Goal: Transaction & Acquisition: Purchase product/service

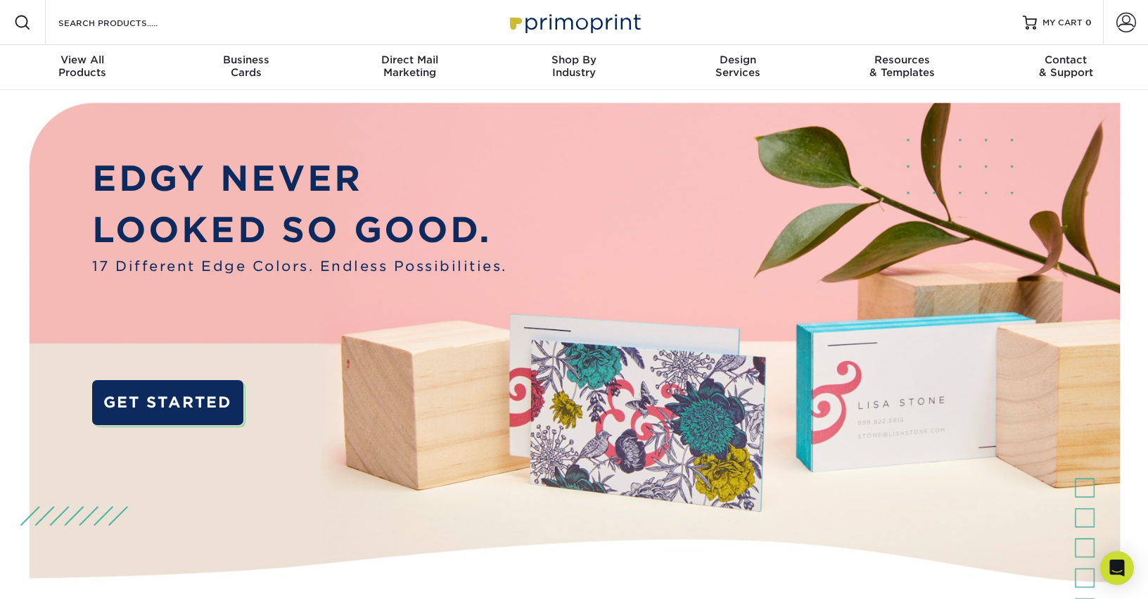
drag, startPoint x: 1125, startPoint y: 21, endPoint x: 1103, endPoint y: 45, distance: 32.4
click at [1125, 21] on span at bounding box center [1126, 23] width 20 height 20
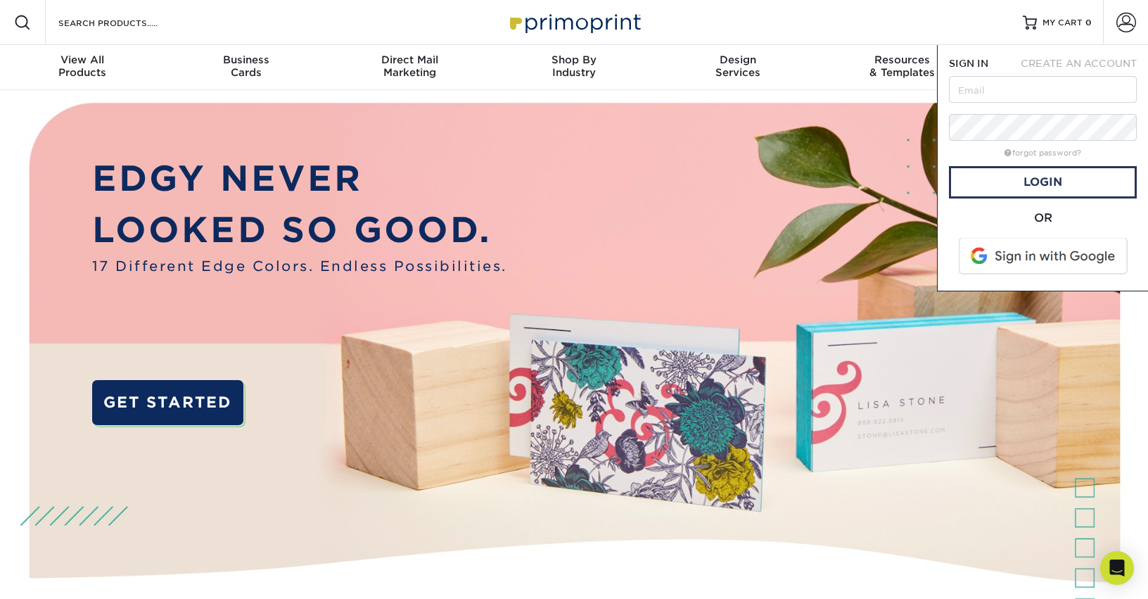
click at [1121, 84] on keeper-lock "Open Keeper Popup" at bounding box center [1119, 89] width 17 height 17
type input "[EMAIL_ADDRESS][DOMAIN_NAME]"
click at [1014, 180] on link "Login" at bounding box center [1043, 182] width 188 height 32
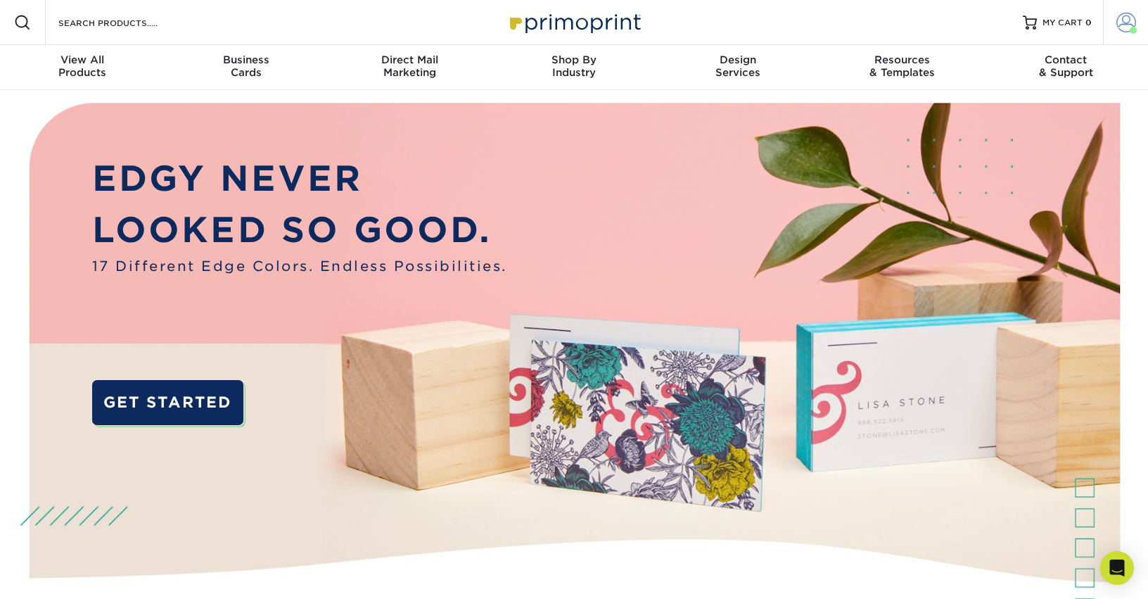
click at [1130, 20] on span at bounding box center [1126, 23] width 20 height 20
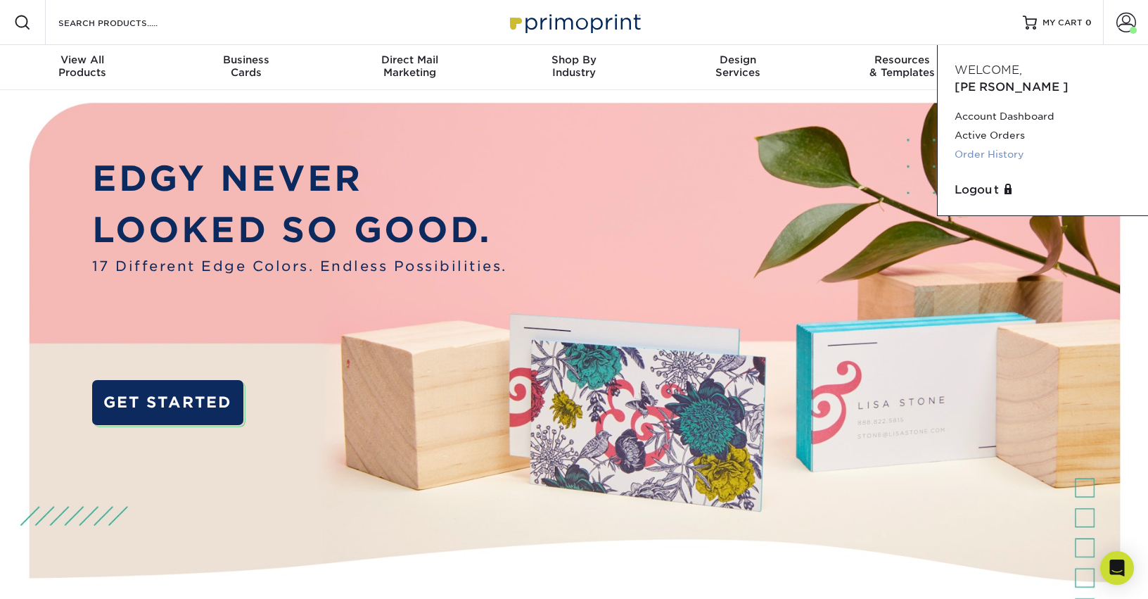
click at [987, 145] on link "Order History" at bounding box center [1042, 154] width 177 height 19
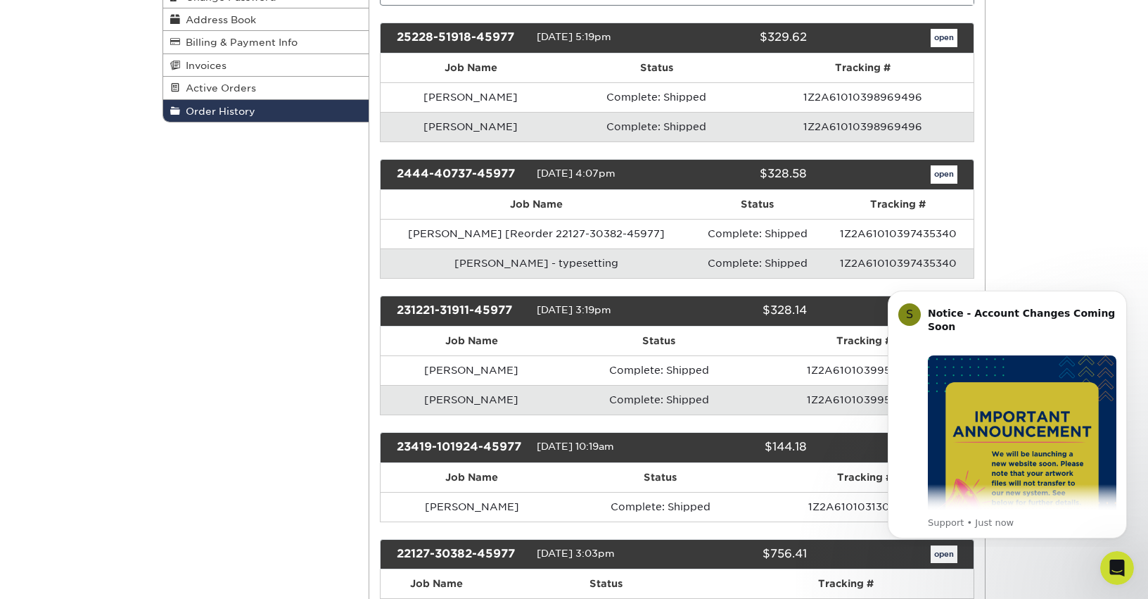
scroll to position [141, 0]
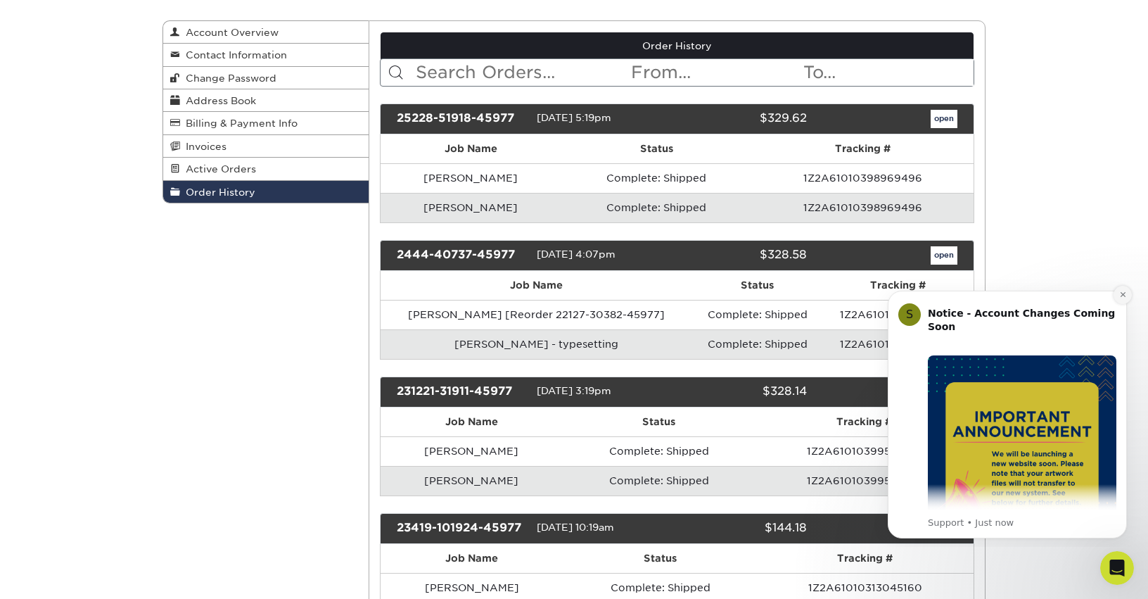
click at [1122, 297] on icon "Dismiss notification" at bounding box center [1123, 294] width 8 height 8
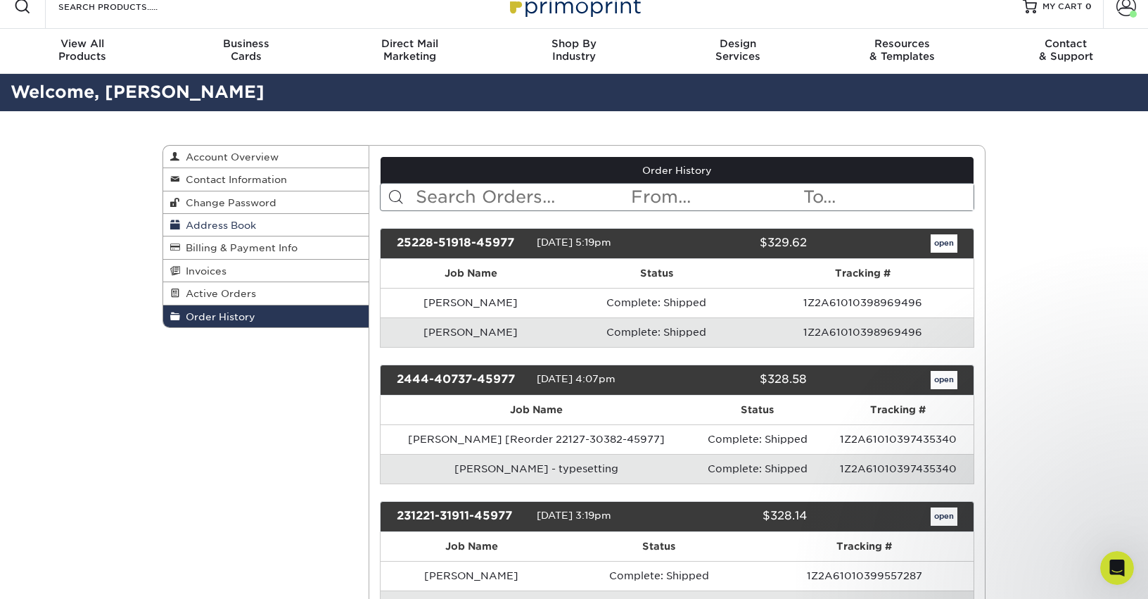
scroll to position [0, 0]
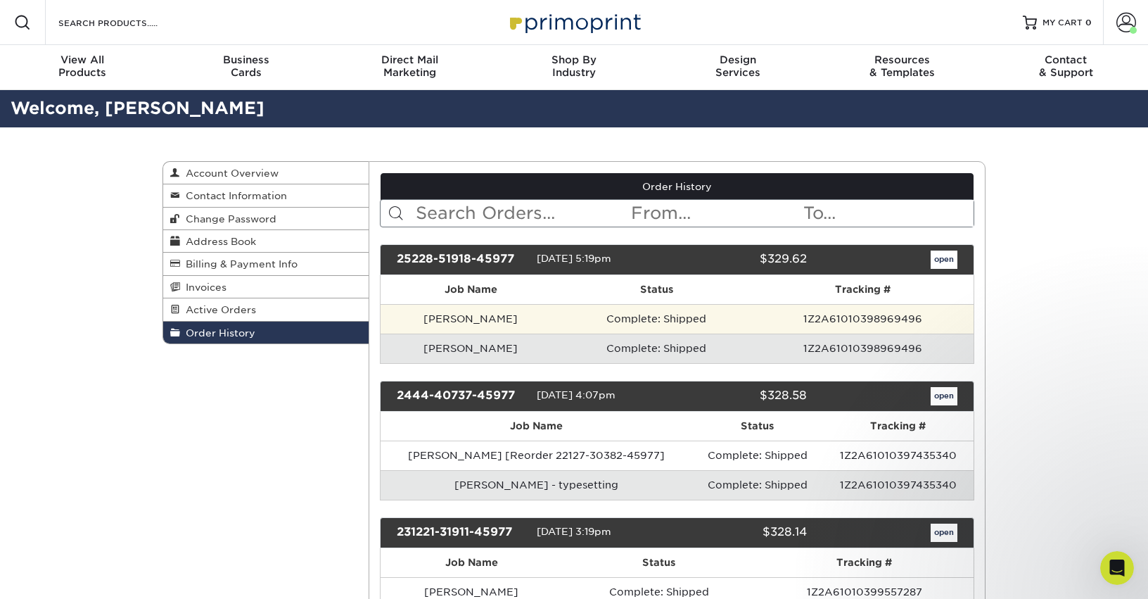
click at [551, 327] on td "Phylicia J. Brooks" at bounding box center [471, 319] width 181 height 30
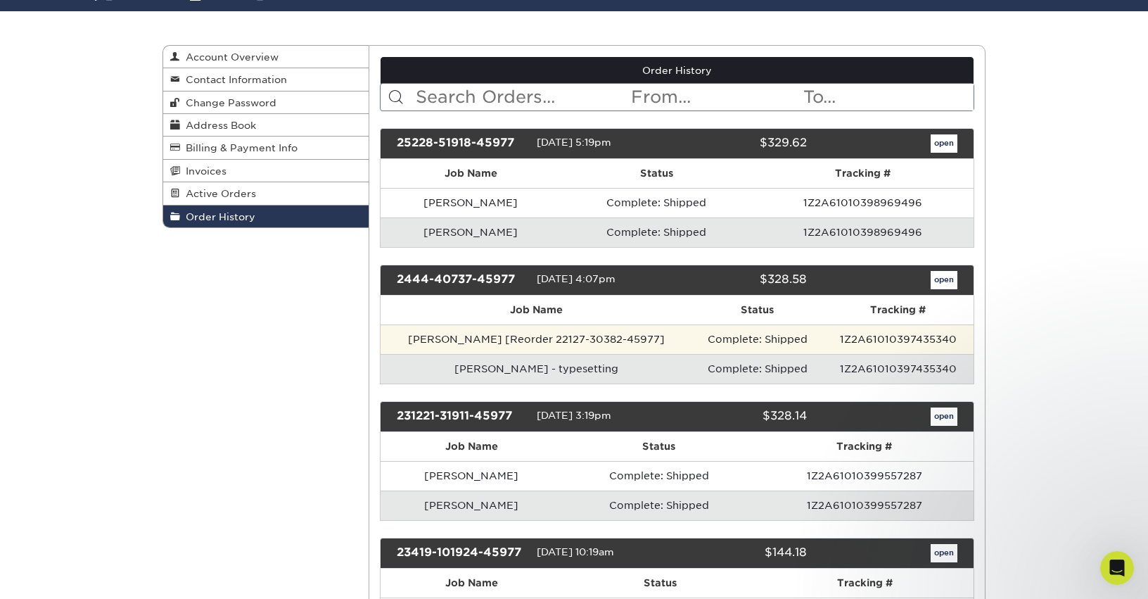
scroll to position [141, 0]
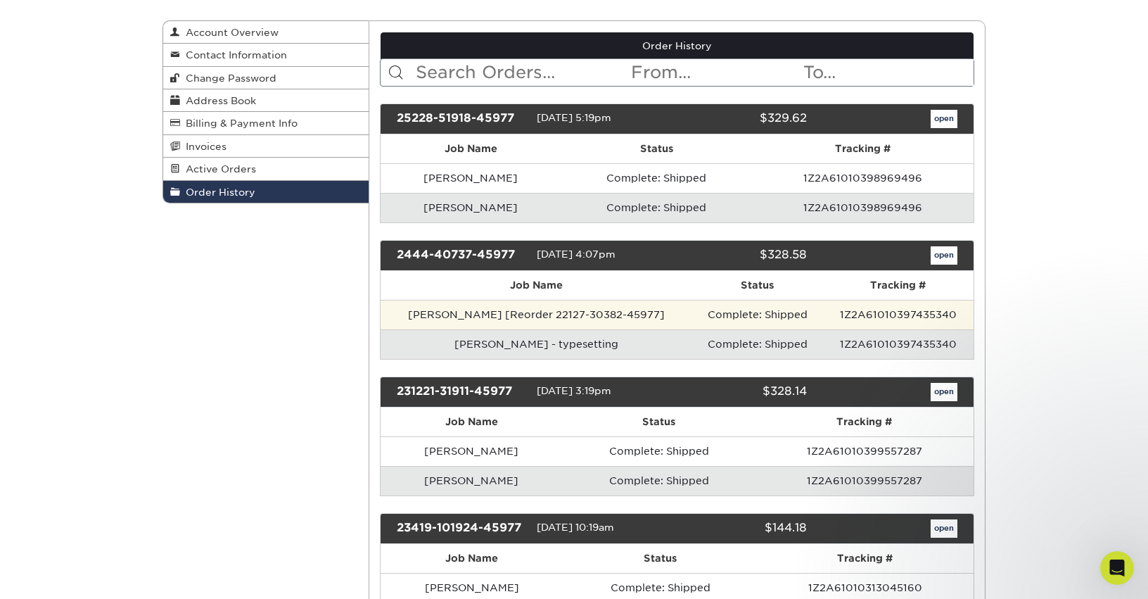
click at [562, 313] on td "Levi Roth [Reorder 22127-30382-45977]" at bounding box center [537, 315] width 312 height 30
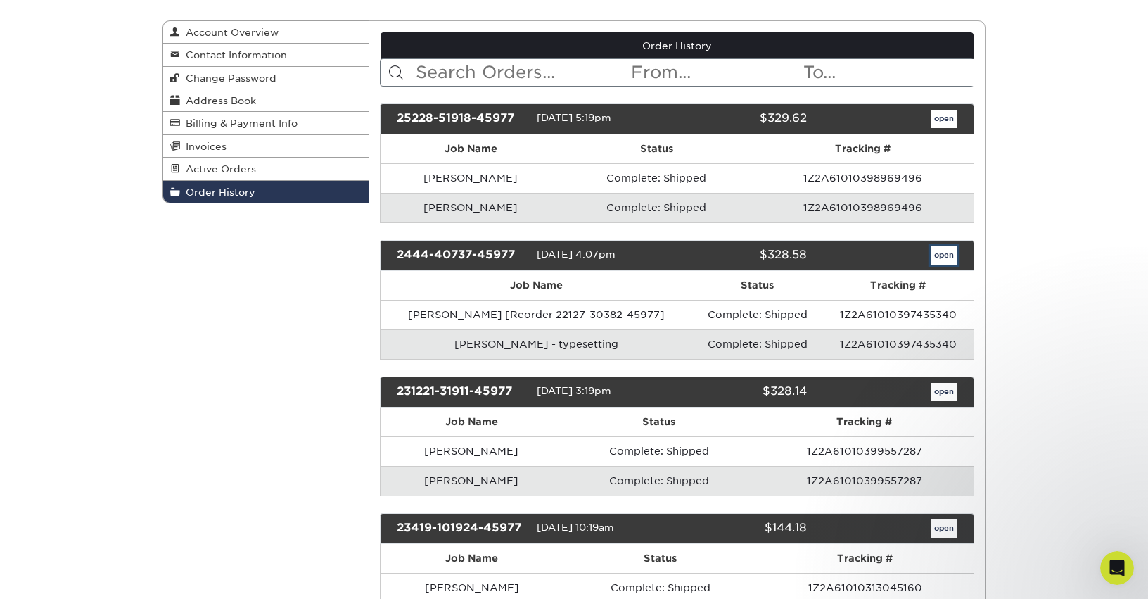
click at [937, 257] on link "open" at bounding box center [944, 255] width 27 height 18
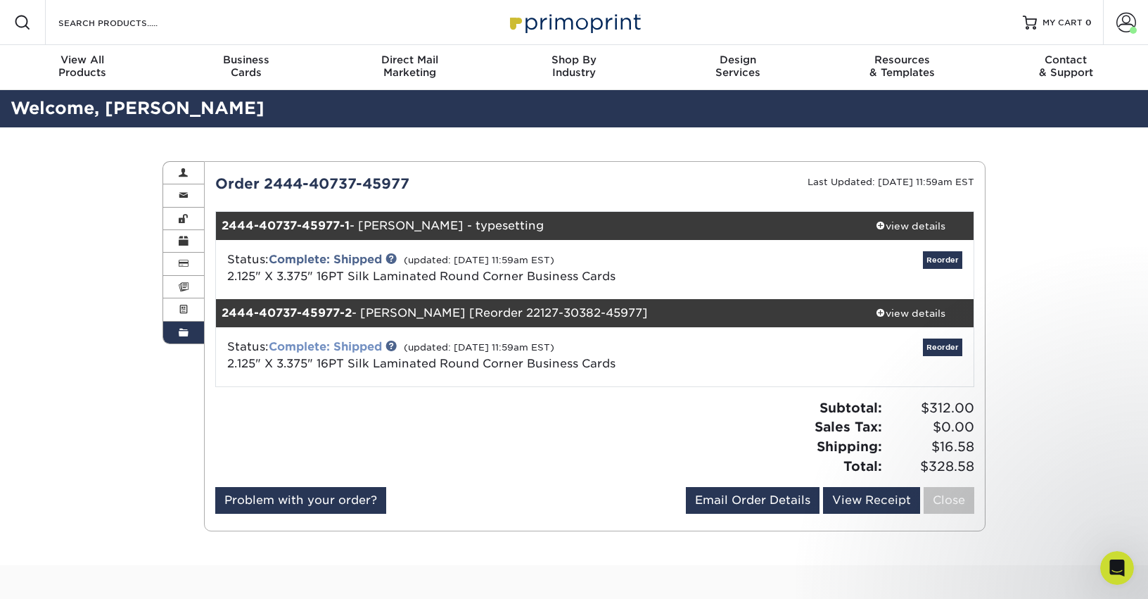
click at [351, 347] on link "Complete: Shipped" at bounding box center [325, 346] width 113 height 13
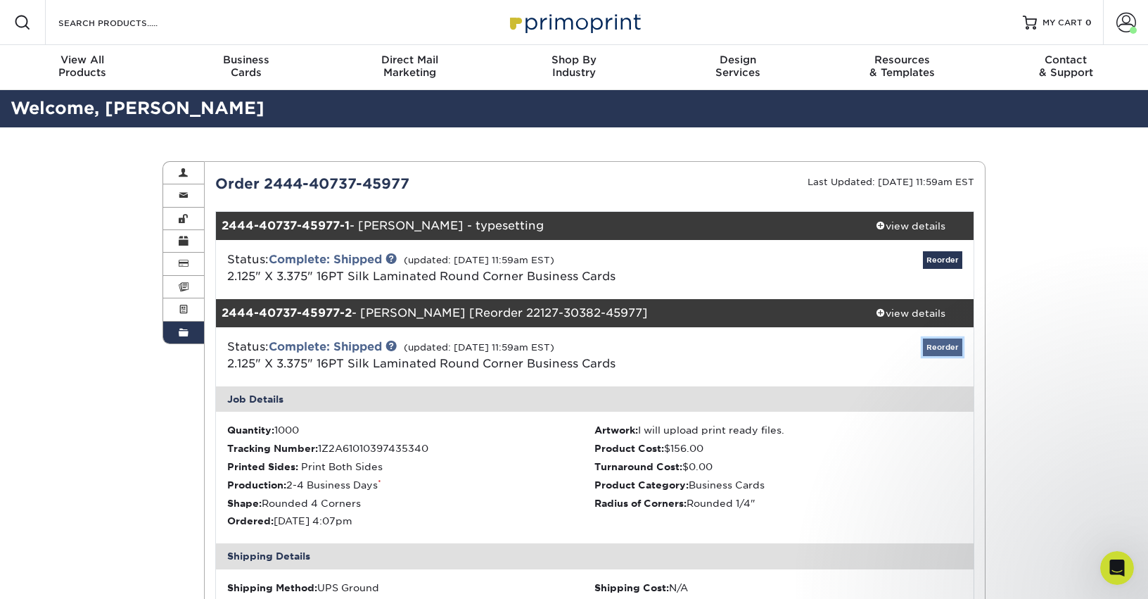
click at [935, 350] on link "Reorder" at bounding box center [942, 347] width 39 height 18
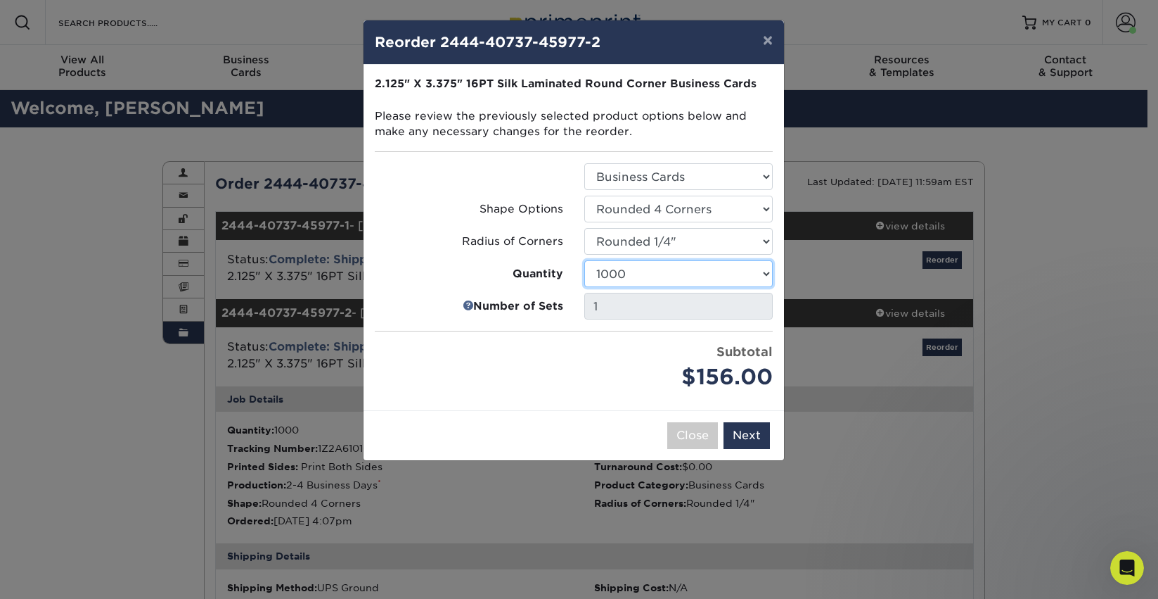
click at [636, 273] on select "25 50 75 100 250 500 1000 2500 5000 10000" at bounding box center [679, 273] width 189 height 27
click at [408, 346] on div "Price per set $156.00" at bounding box center [469, 368] width 210 height 51
click at [748, 440] on button "Next" at bounding box center [747, 435] width 46 height 27
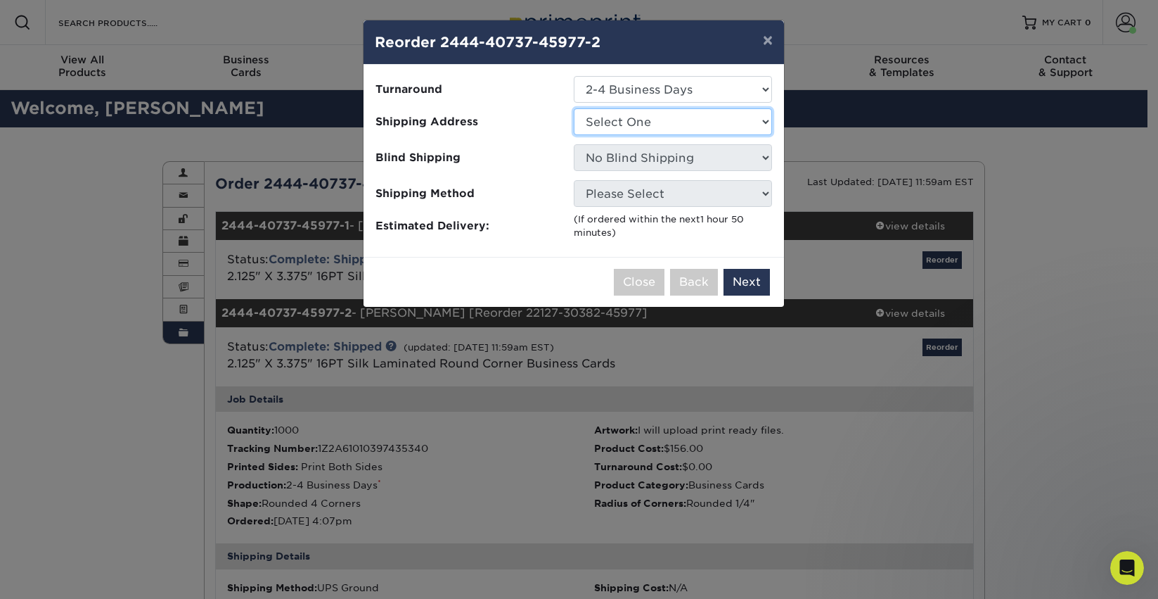
click at [647, 115] on select "Select One Peiffer Insurance" at bounding box center [673, 121] width 198 height 27
select select "242657"
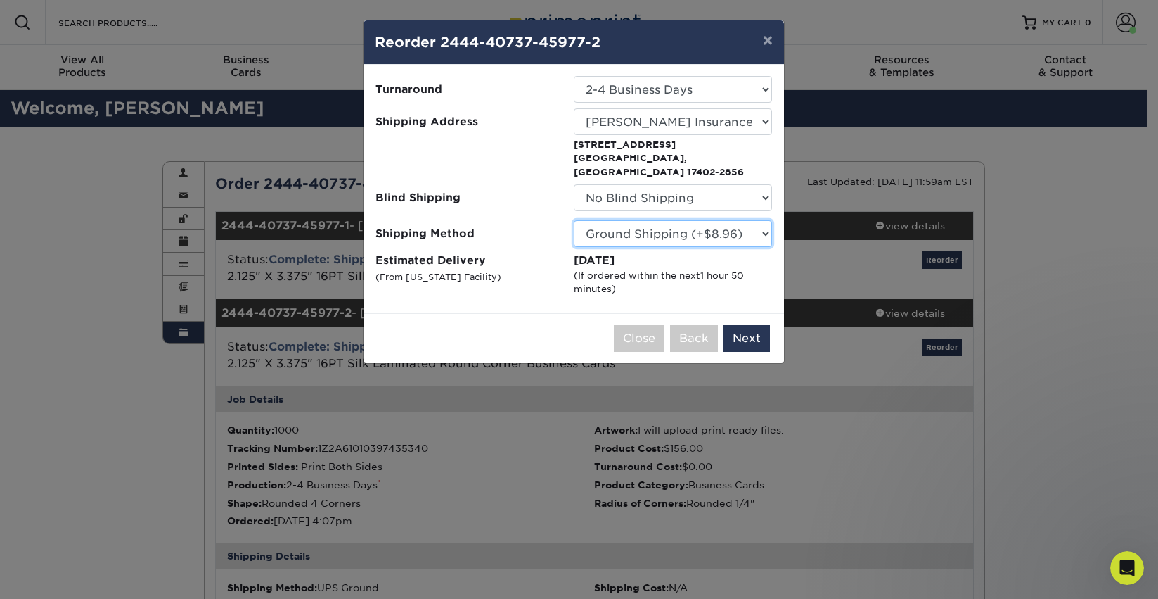
click at [663, 220] on select "Please Select Ground Shipping (+$8.96) 3 Day Shipping Service (+$15.34) 2 Day A…" at bounding box center [673, 233] width 198 height 27
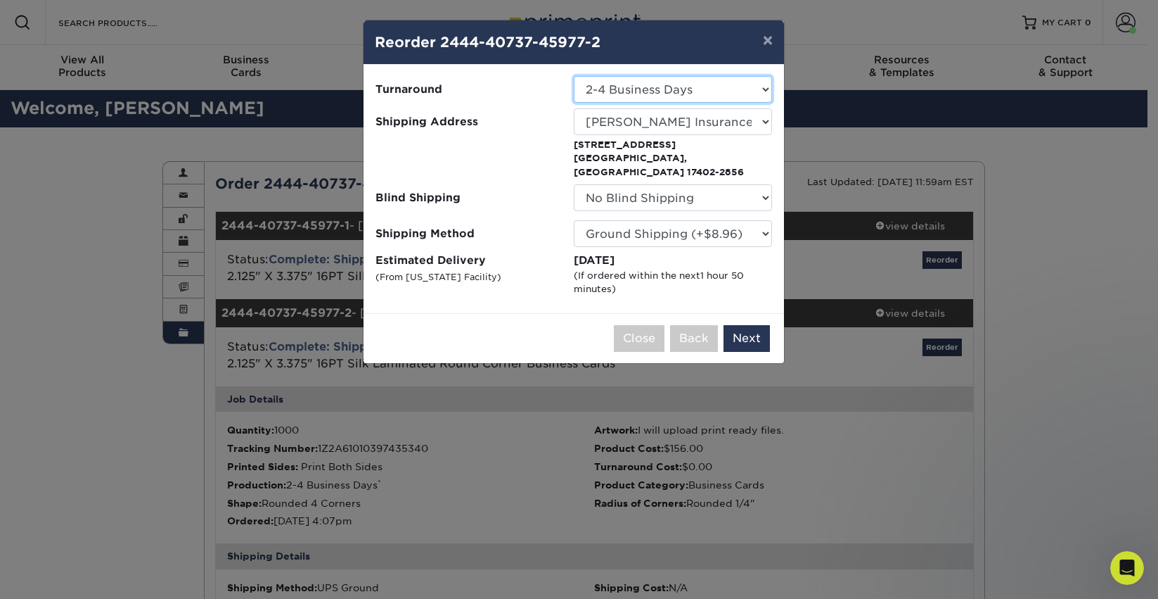
click at [632, 91] on select "Select One 2-4 Business Days" at bounding box center [673, 89] width 198 height 27
click at [760, 325] on button "Next" at bounding box center [747, 338] width 46 height 27
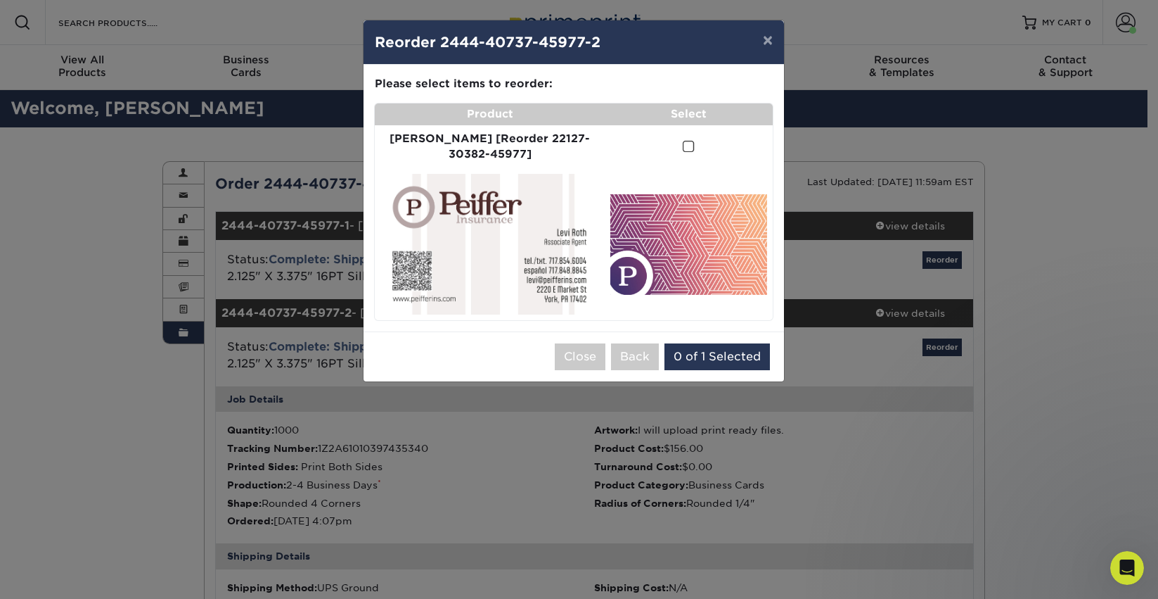
click at [683, 143] on span at bounding box center [689, 146] width 12 height 13
click at [0, 0] on input "checkbox" at bounding box center [0, 0] width 0 height 0
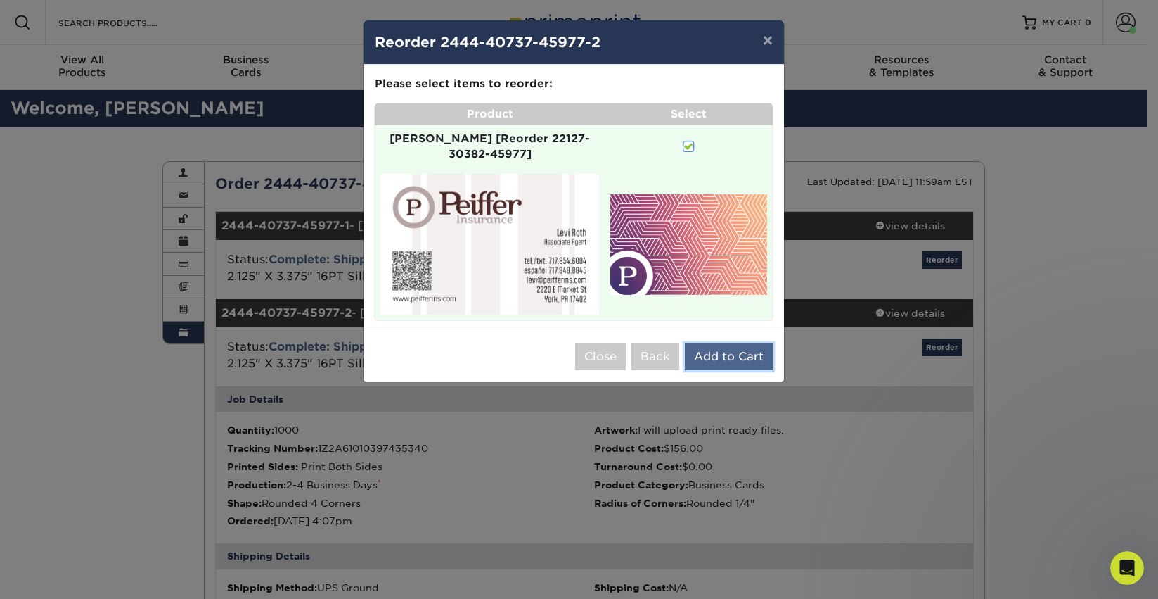
click at [732, 343] on button "Add to Cart" at bounding box center [729, 356] width 88 height 27
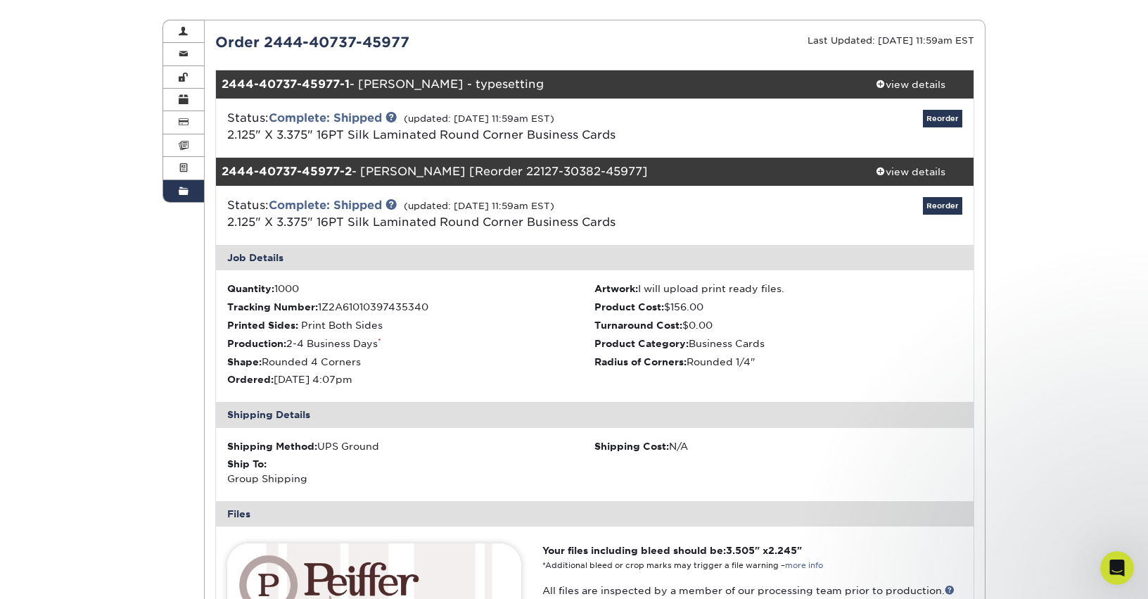
scroll to position [141, 0]
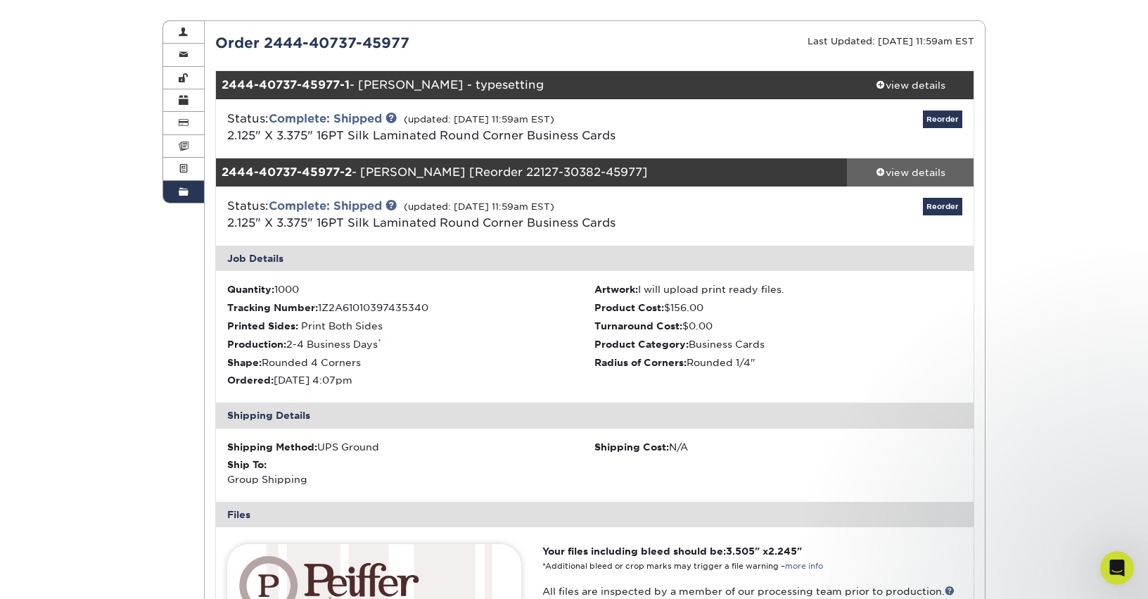
click at [883, 167] on div "view details" at bounding box center [910, 172] width 127 height 14
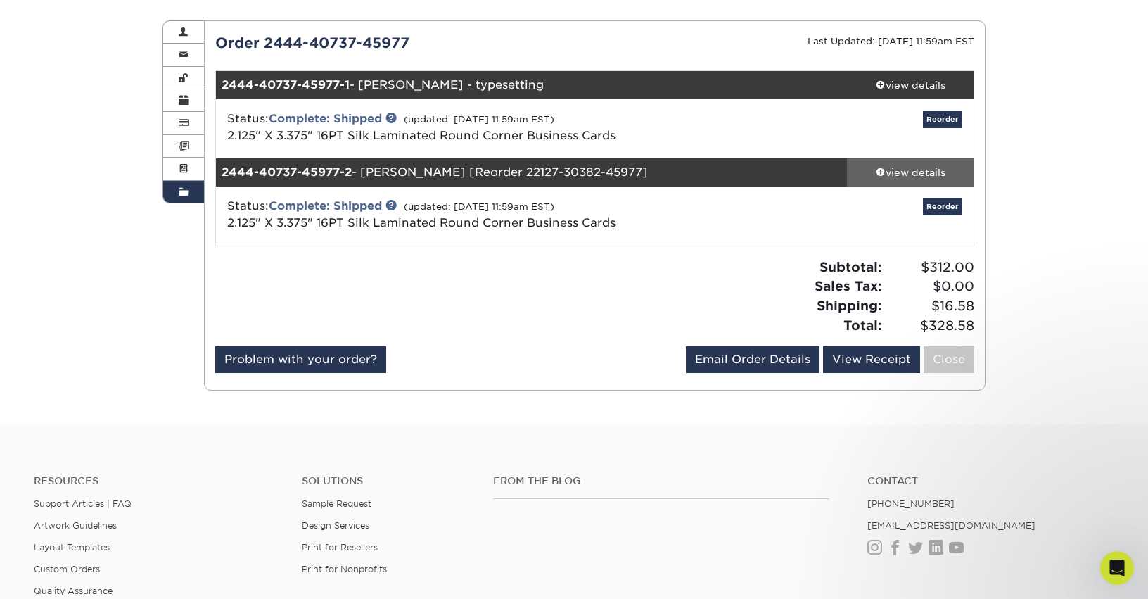
click at [883, 167] on div "view details" at bounding box center [910, 172] width 127 height 14
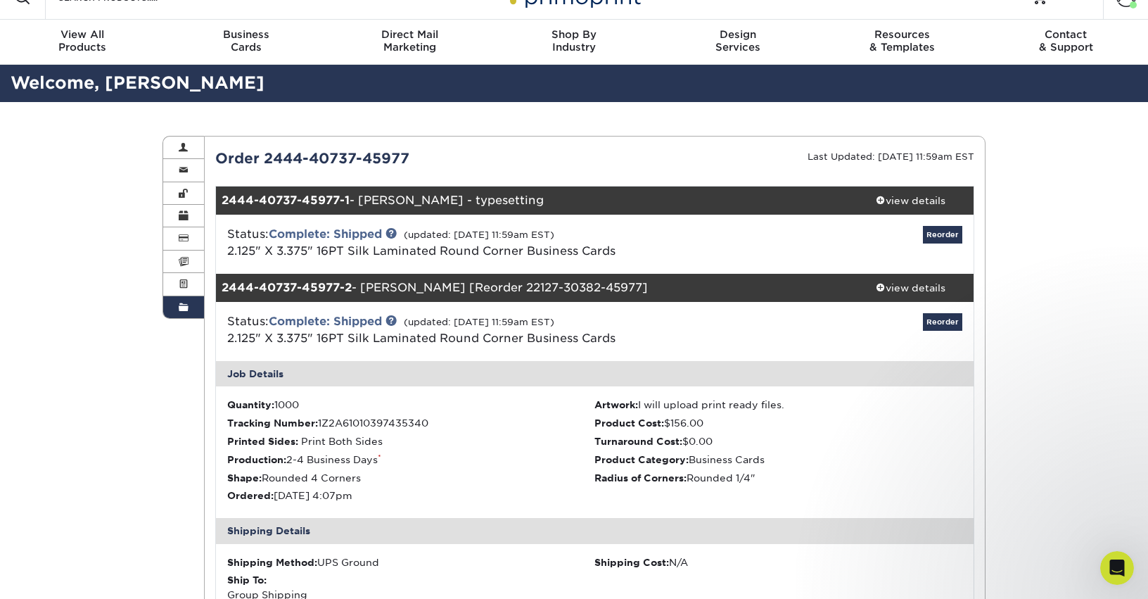
scroll to position [0, 0]
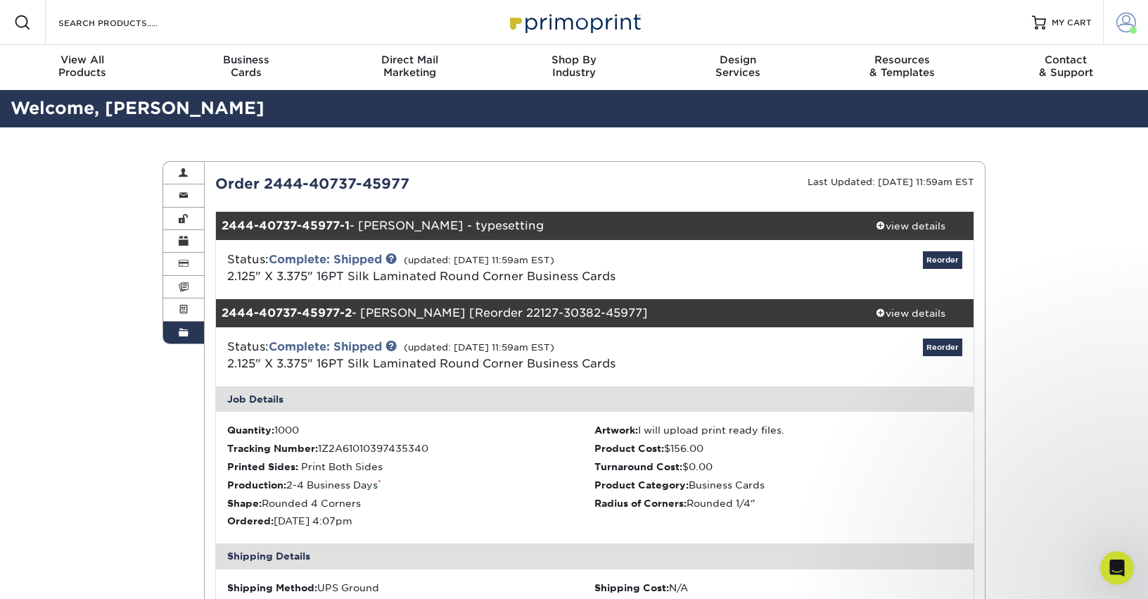
click at [1126, 11] on link "Account" at bounding box center [1125, 22] width 45 height 45
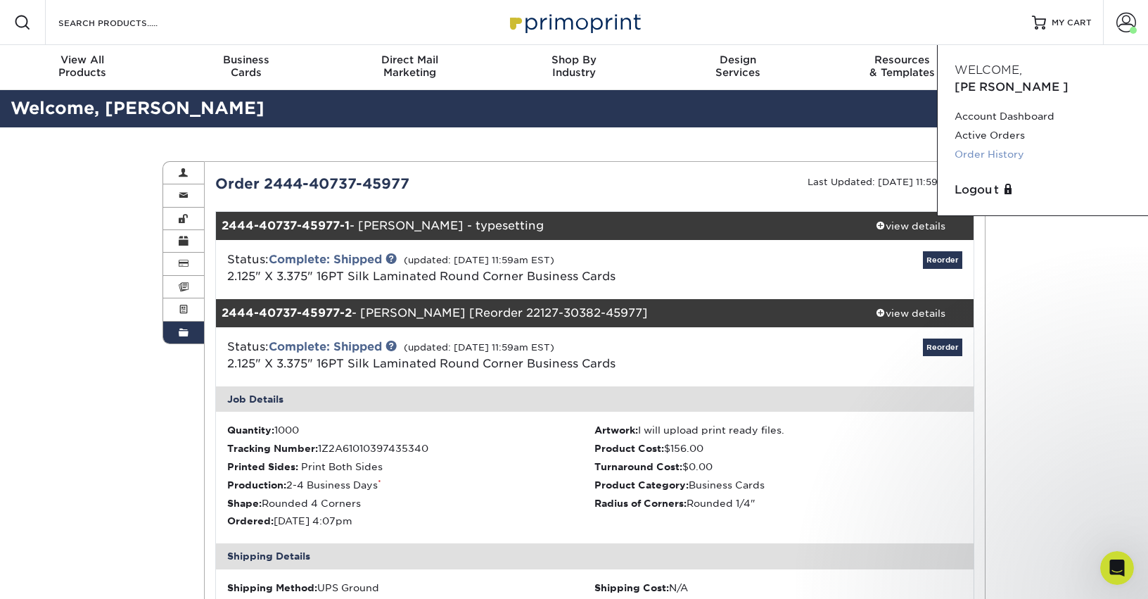
click at [986, 145] on link "Order History" at bounding box center [1042, 154] width 177 height 19
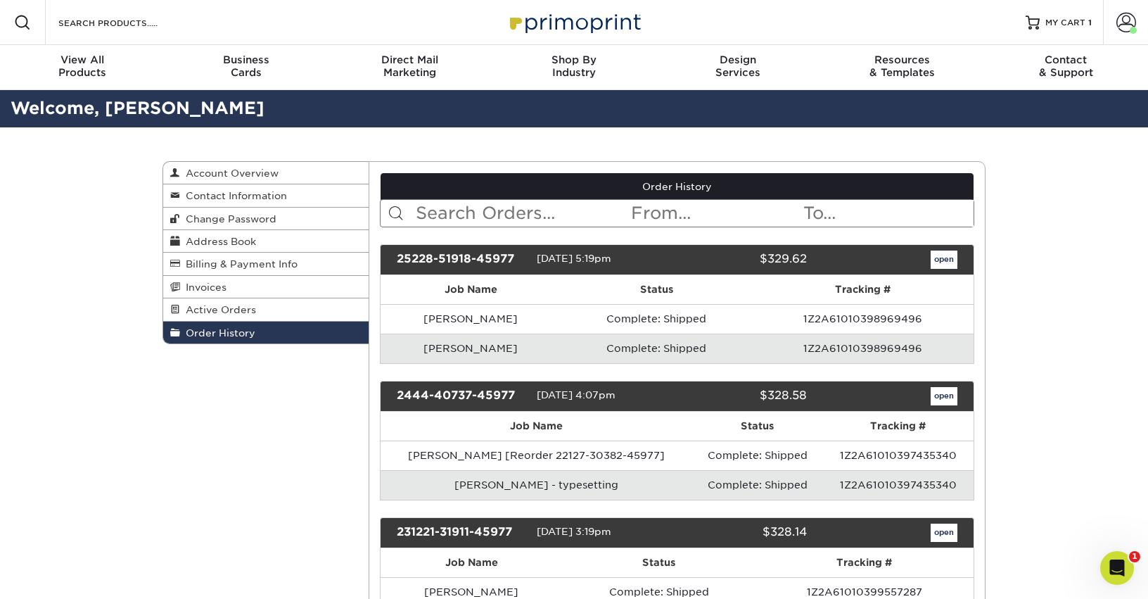
click at [729, 489] on td "Complete: Shipped" at bounding box center [757, 485] width 131 height 30
click at [956, 400] on link "open" at bounding box center [944, 396] width 27 height 18
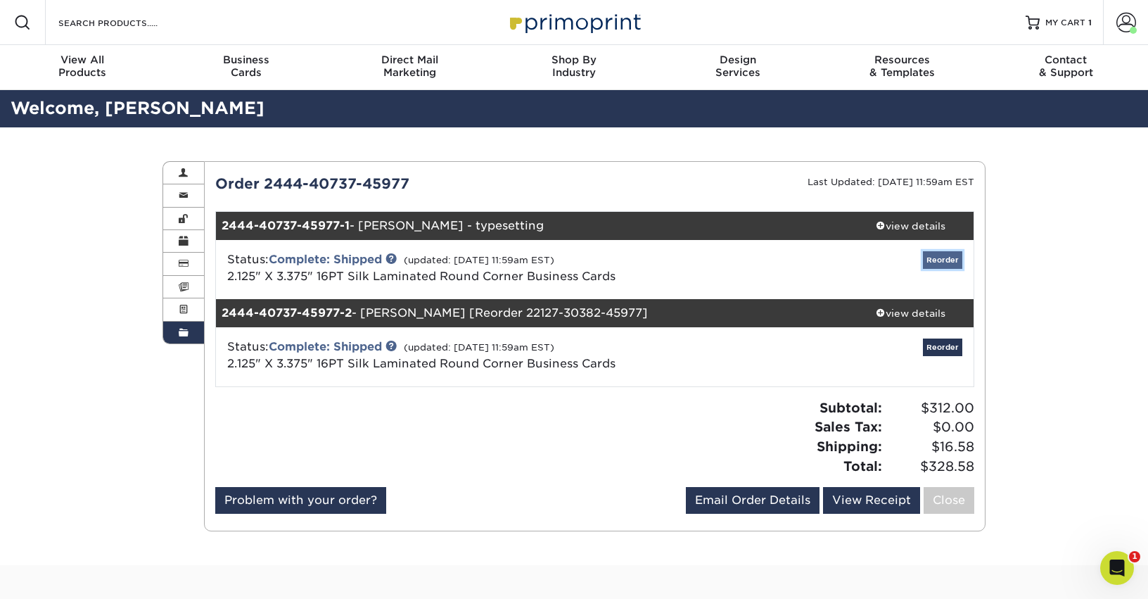
click at [944, 258] on link "Reorder" at bounding box center [942, 260] width 39 height 18
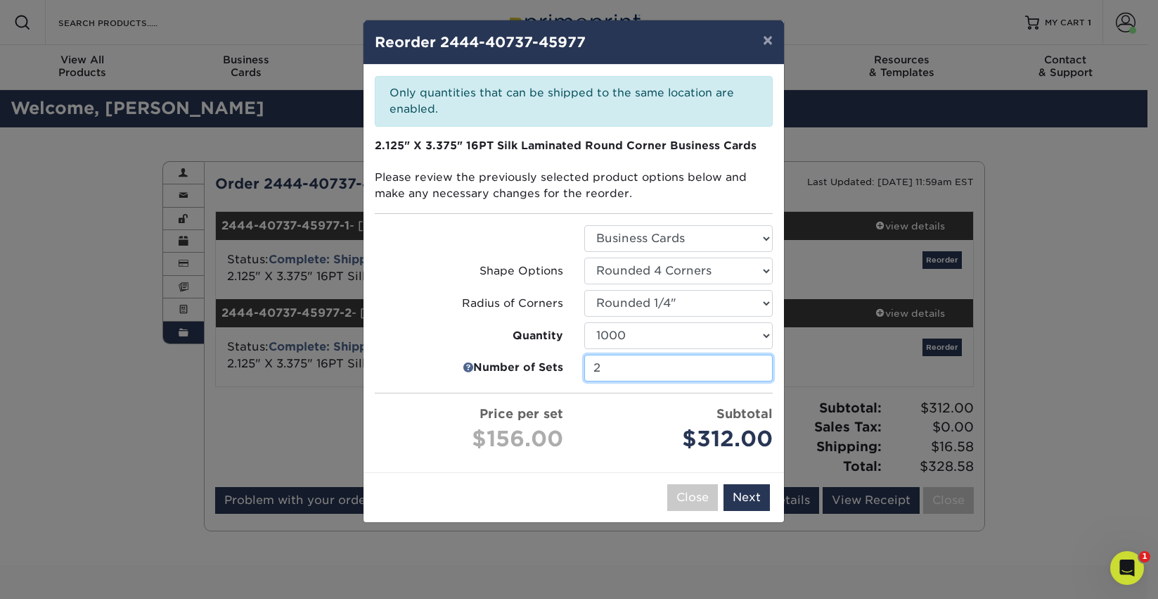
drag, startPoint x: 622, startPoint y: 364, endPoint x: 537, endPoint y: 374, distance: 86.5
click at [549, 366] on li "Number of Sets 2" at bounding box center [573, 368] width 419 height 27
type input "1"
click at [608, 494] on div "× Reorder 2444-40737-45977 Please select all options to continue. Only quantiti…" at bounding box center [579, 299] width 1158 height 599
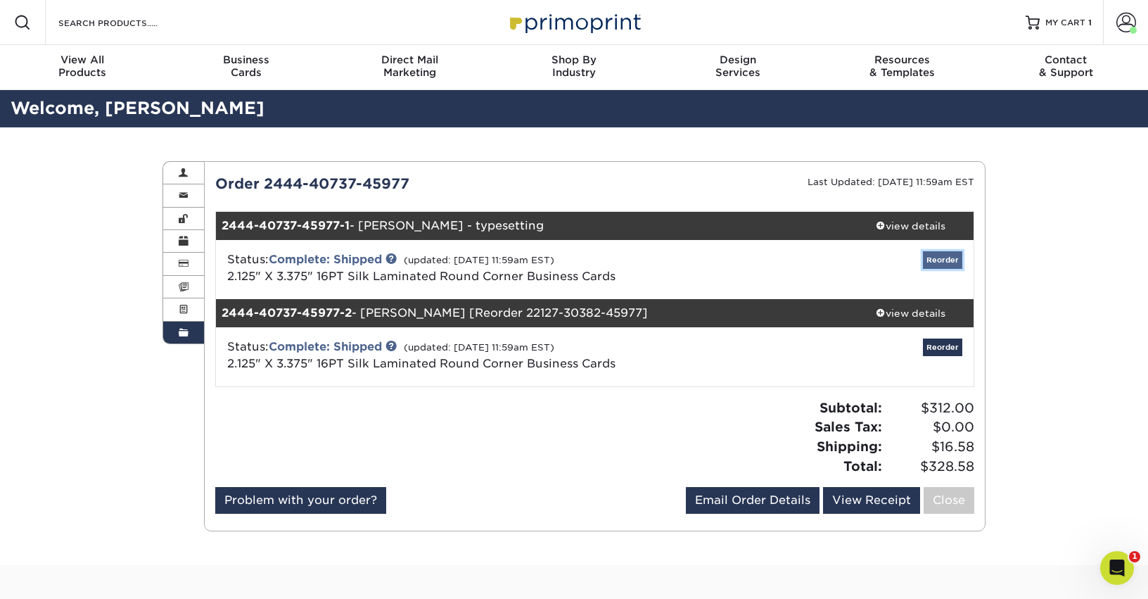
click at [950, 261] on link "Reorder" at bounding box center [942, 260] width 39 height 18
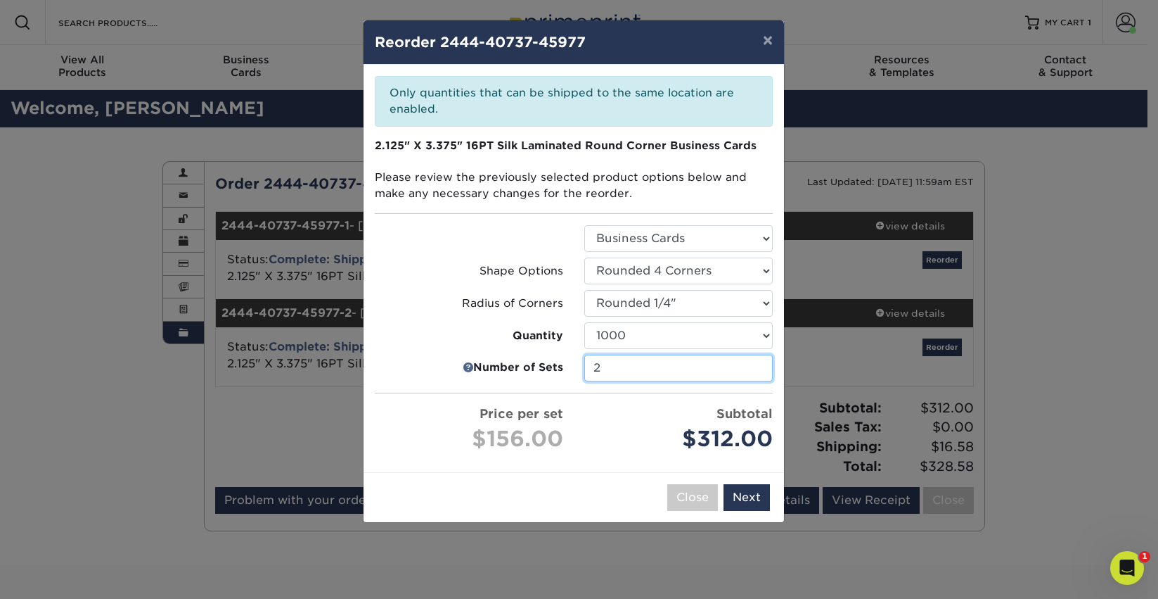
drag, startPoint x: 615, startPoint y: 366, endPoint x: 596, endPoint y: 362, distance: 18.8
click at [596, 362] on input "2" at bounding box center [679, 368] width 189 height 27
type input "1"
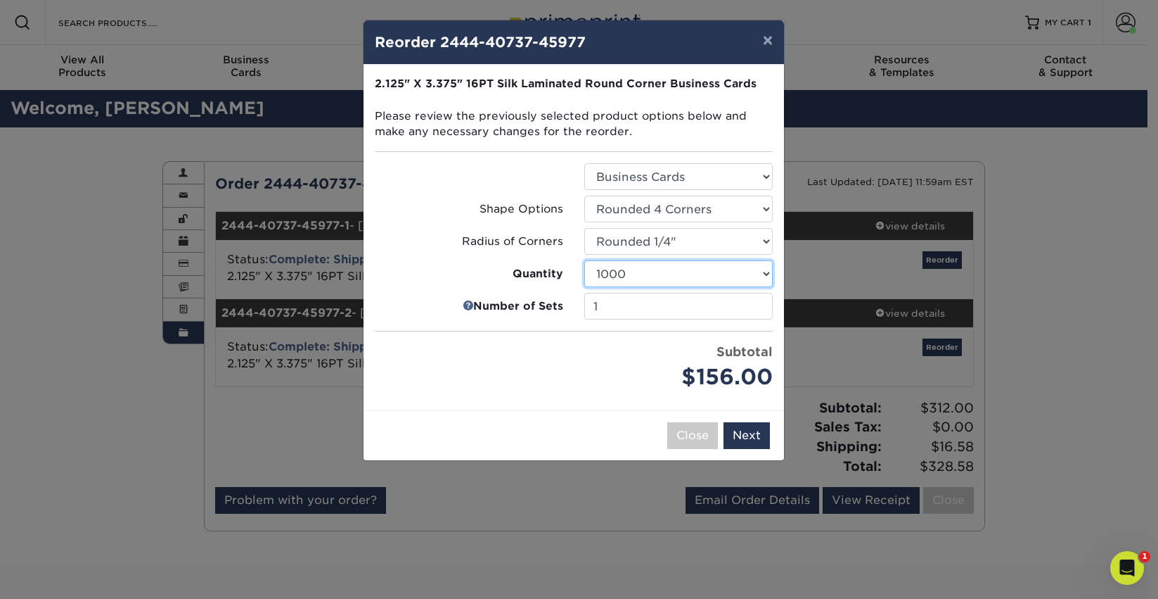
click at [641, 321] on ul "Select Option Business Cards Shape Options Select Option Rounded 2 Corners Quan…" at bounding box center [574, 278] width 398 height 230
click at [497, 236] on label "Radius of Corners" at bounding box center [469, 242] width 189 height 16
click at [637, 274] on select "25 50 75 100 250 500 1000 2500 5000 10000" at bounding box center [679, 273] width 189 height 27
click at [585, 260] on select "25 50 75 100 250 500 1000 2500 5000 10000" at bounding box center [679, 273] width 189 height 27
click at [641, 275] on select "25 50 75 100 250 500 1000 2500 5000 10000" at bounding box center [679, 273] width 189 height 27
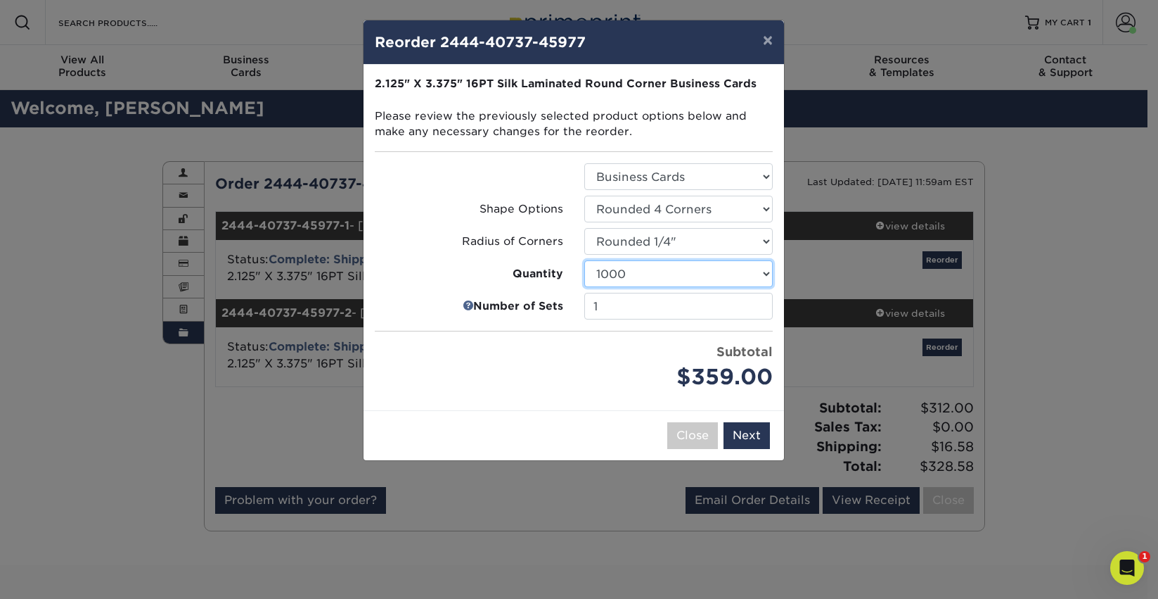
click at [585, 260] on select "25 50 75 100 250 500 1000 2500 5000 10000" at bounding box center [679, 273] width 189 height 27
click at [619, 264] on select "25 50 75 100 250 500 1000 2500 5000 10000" at bounding box center [679, 273] width 189 height 27
click at [585, 260] on select "25 50 75 100 250 500 1000 2500 5000 10000" at bounding box center [679, 273] width 189 height 27
click at [638, 279] on select "25 50 75 100 250 500 1000 2500 5000 10000" at bounding box center [679, 273] width 189 height 27
select select "52e3d710-0e8f-4d4d-8560-7d4d8655be69"
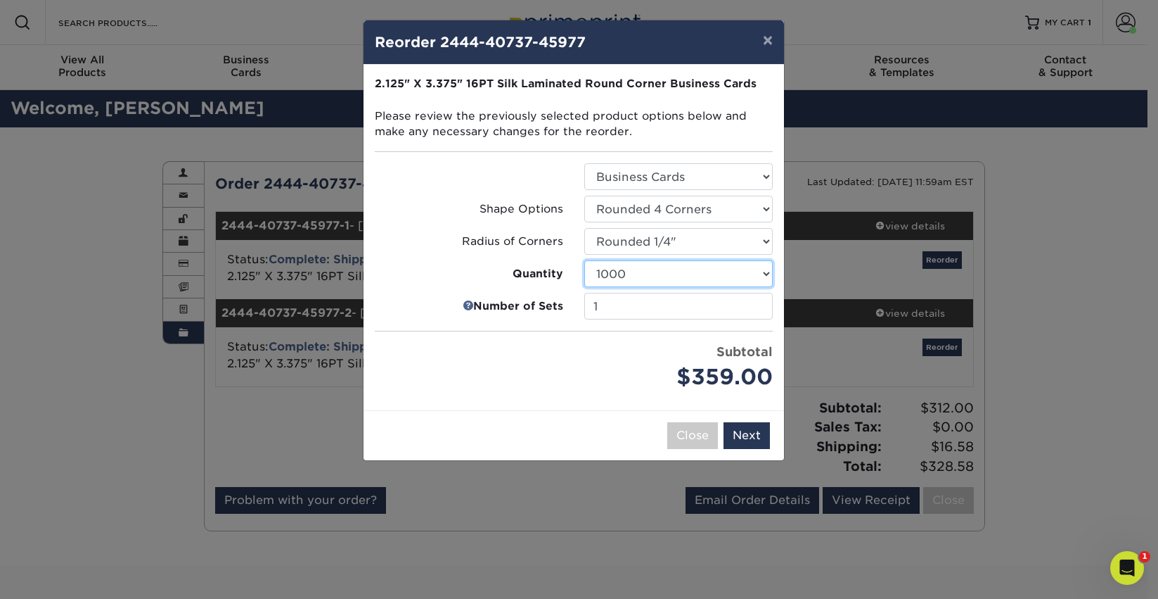
click at [585, 260] on select "25 50 75 100 250 500 1000 2500 5000 10000" at bounding box center [679, 273] width 189 height 27
drag, startPoint x: 747, startPoint y: 438, endPoint x: 704, endPoint y: 384, distance: 69.1
click at [747, 438] on button "Next" at bounding box center [747, 435] width 46 height 27
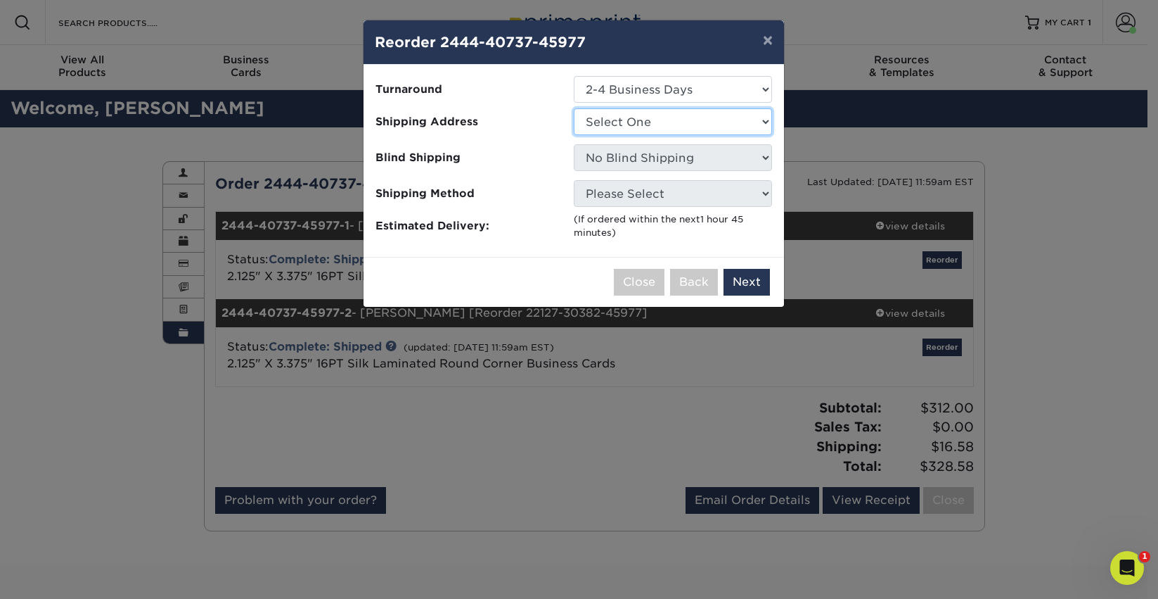
click at [630, 116] on select "Select One Peiffer Insurance" at bounding box center [673, 121] width 198 height 27
select select "242657"
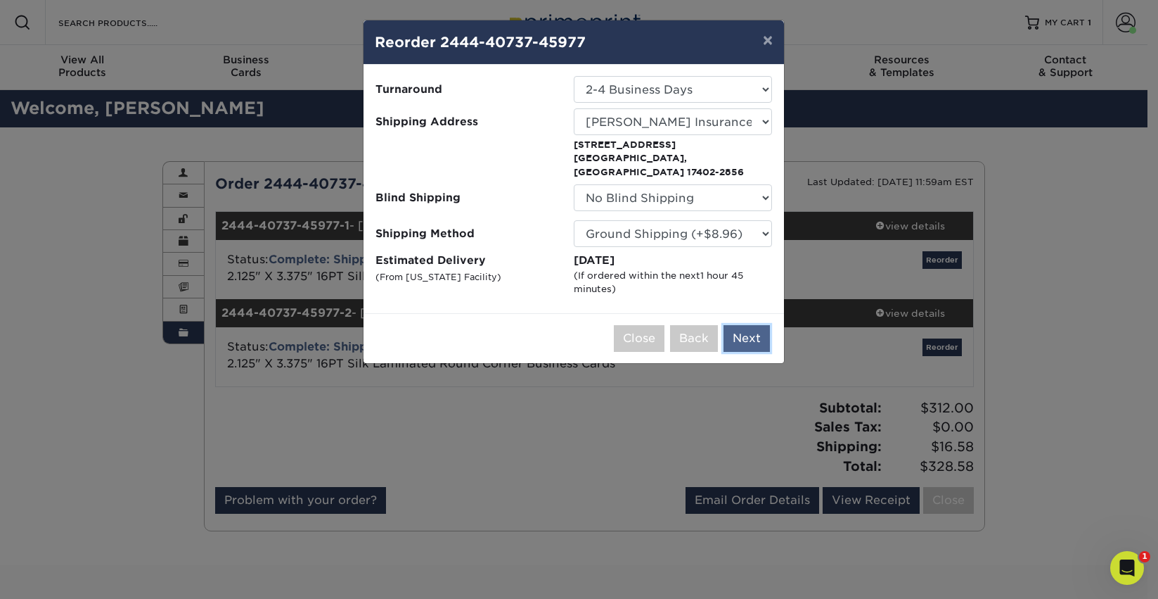
click at [737, 325] on button "Next" at bounding box center [747, 338] width 46 height 27
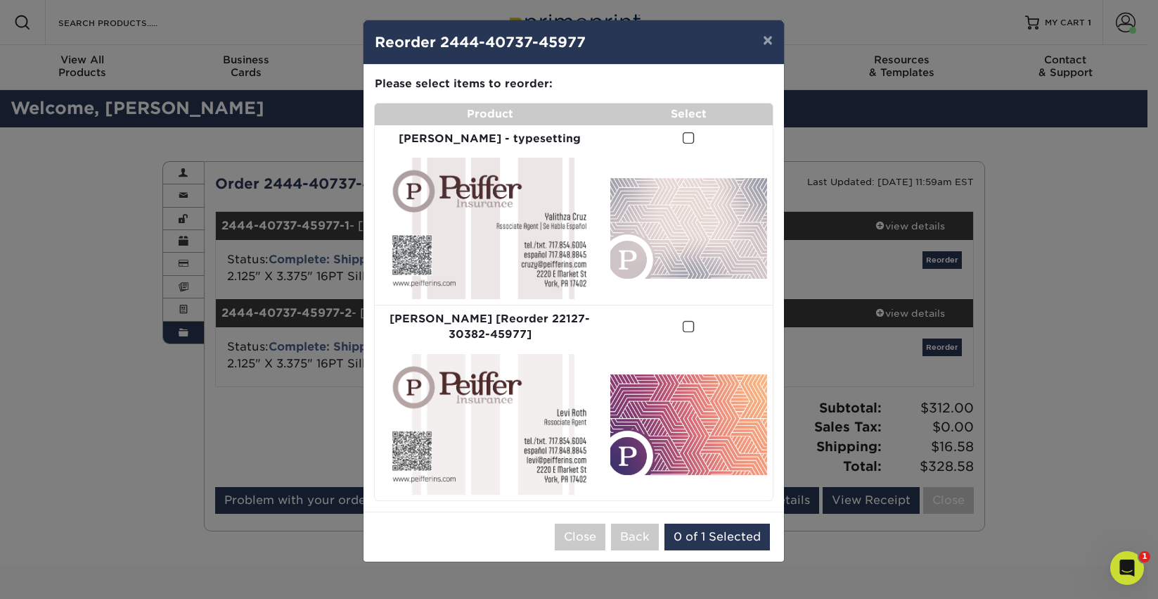
click at [683, 141] on span at bounding box center [689, 138] width 12 height 13
click at [0, 0] on input "checkbox" at bounding box center [0, 0] width 0 height 0
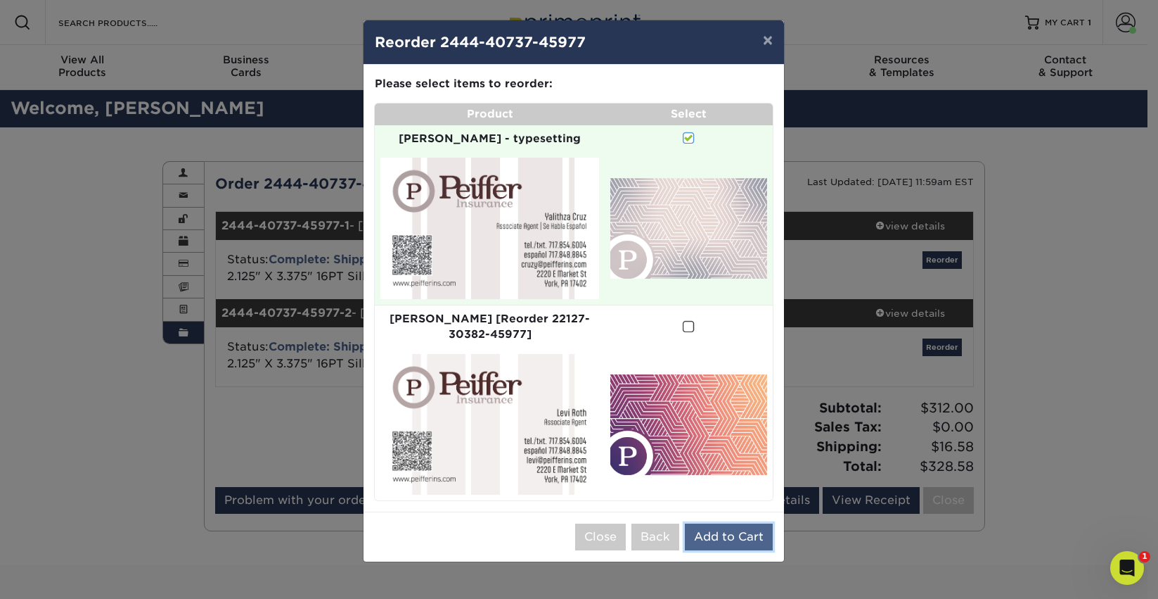
click at [720, 523] on button "Add to Cart" at bounding box center [729, 536] width 88 height 27
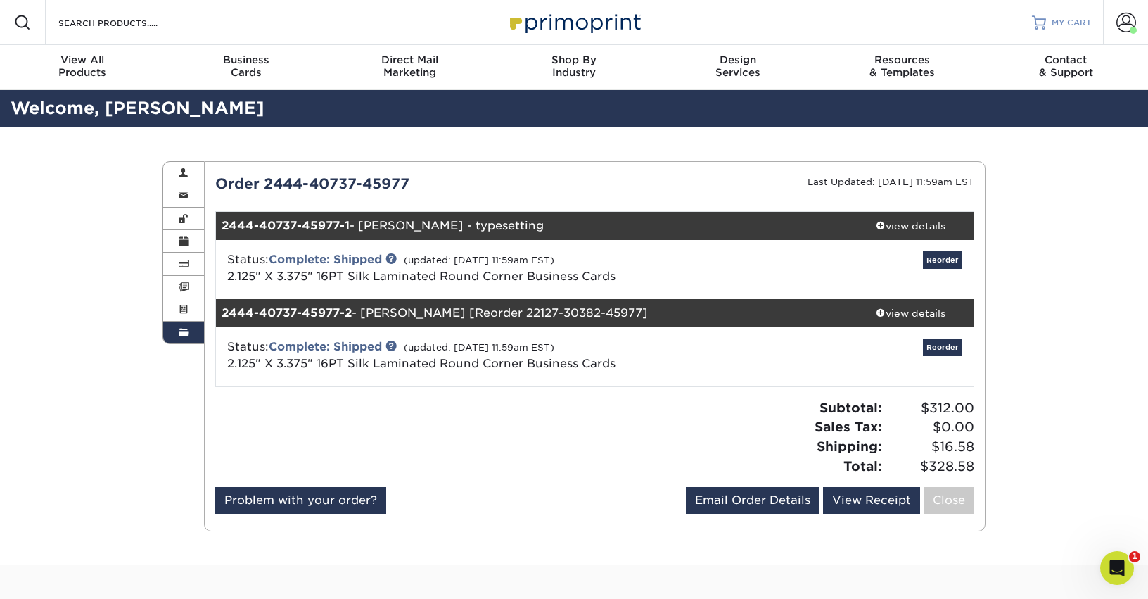
drag, startPoint x: 1068, startPoint y: 20, endPoint x: 1059, endPoint y: 25, distance: 10.4
click at [1068, 20] on span "MY CART" at bounding box center [1072, 23] width 40 height 12
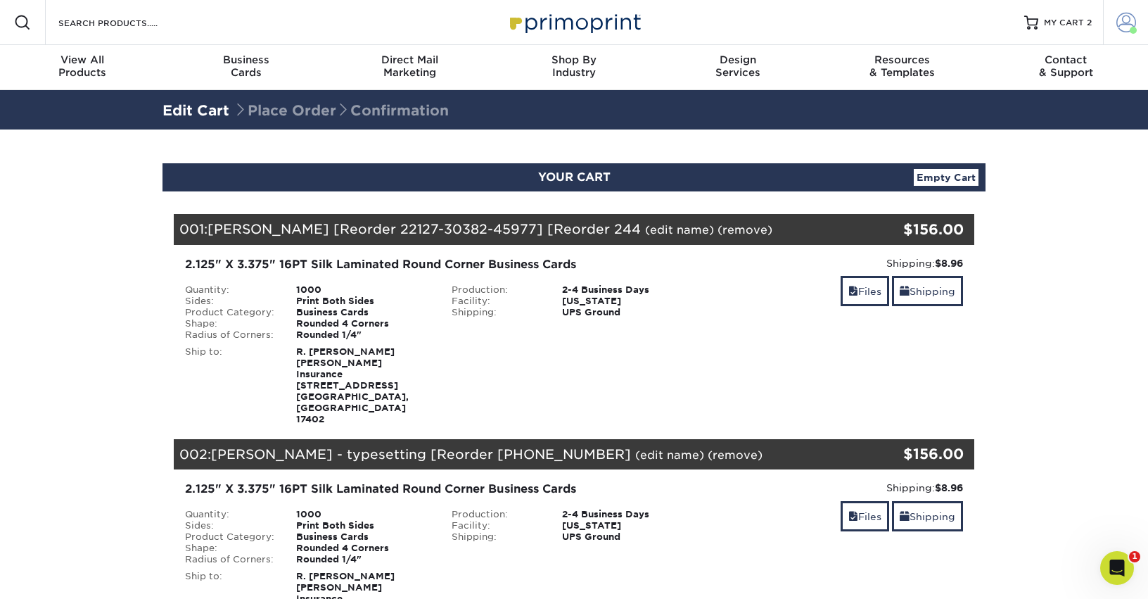
drag, startPoint x: 1118, startPoint y: 23, endPoint x: 1111, endPoint y: 33, distance: 12.1
click at [1118, 23] on span at bounding box center [1126, 23] width 20 height 20
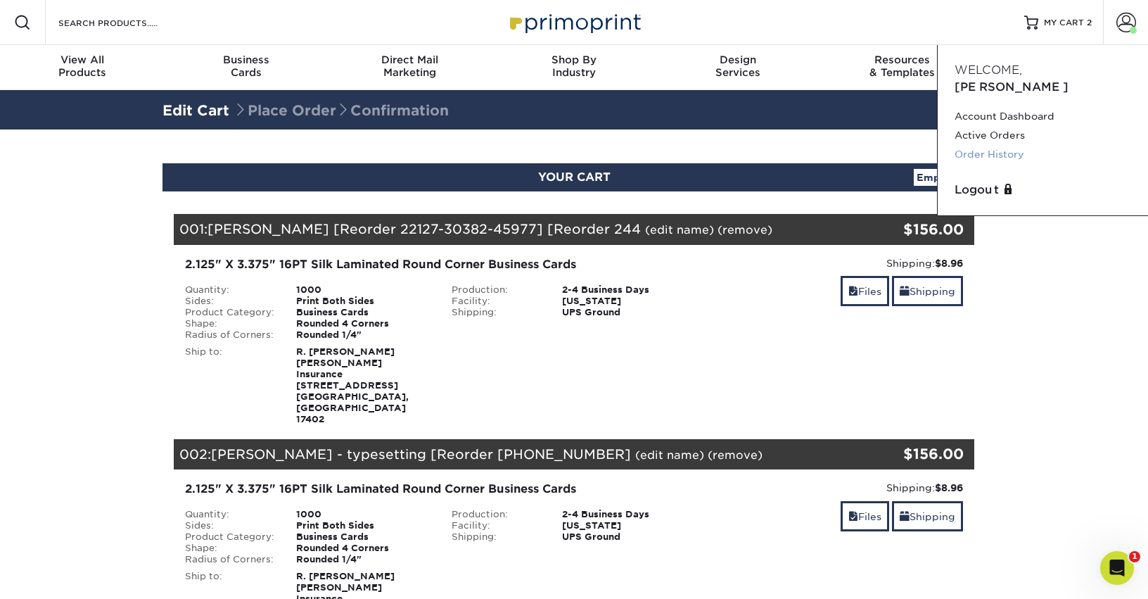
click at [997, 145] on link "Order History" at bounding box center [1042, 154] width 177 height 19
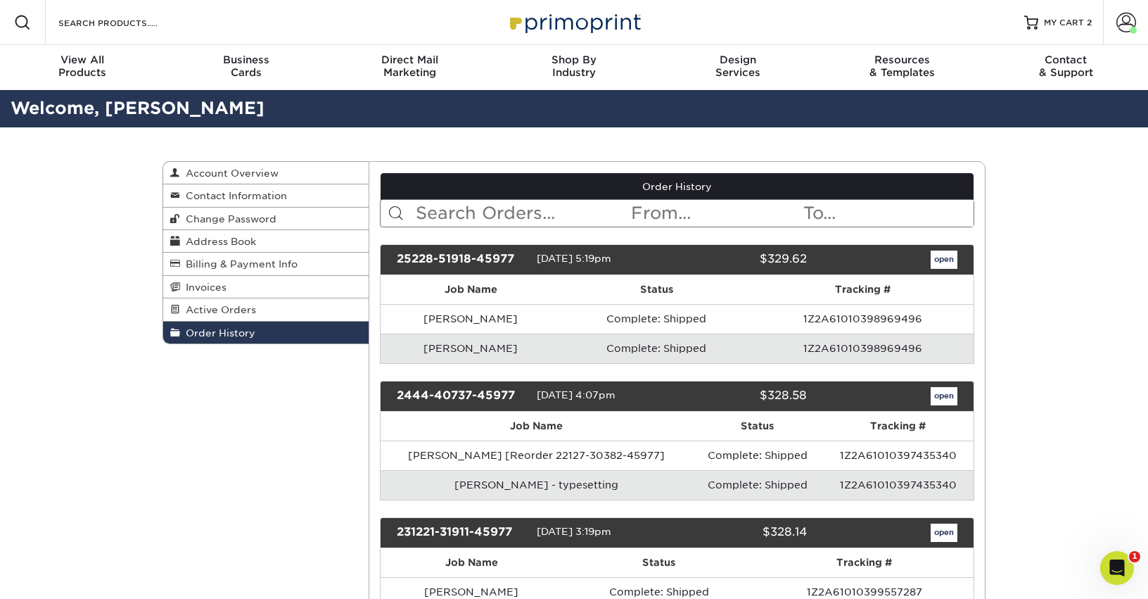
click at [799, 349] on td "1Z2A61010398969496" at bounding box center [862, 348] width 222 height 30
click at [492, 352] on td "[PERSON_NAME]" at bounding box center [471, 348] width 181 height 30
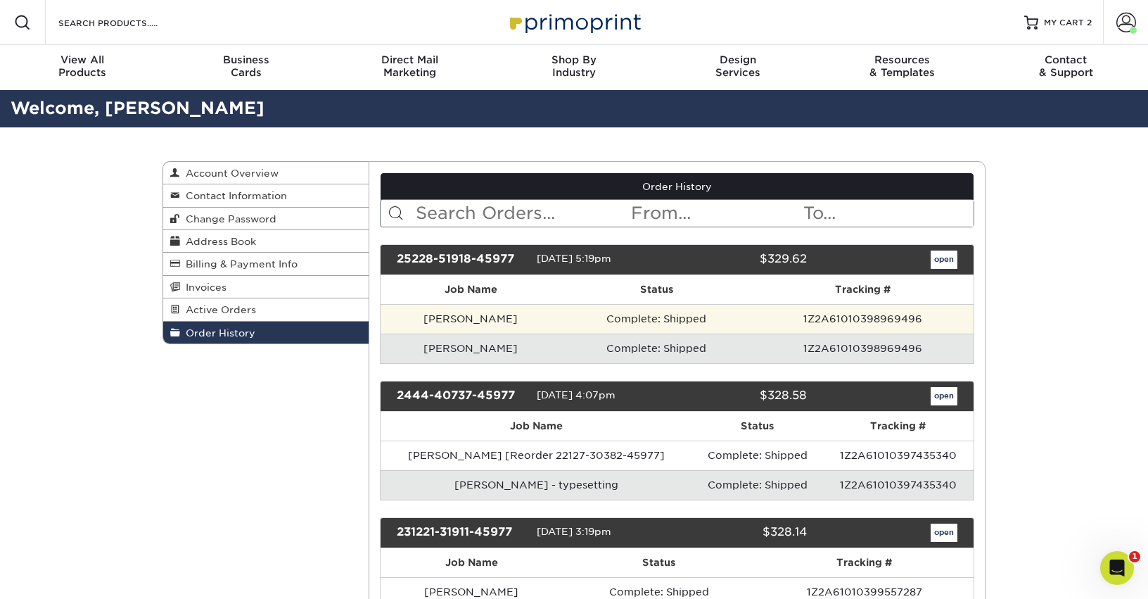
click at [509, 314] on td "[PERSON_NAME]" at bounding box center [471, 319] width 181 height 30
click at [550, 321] on td "[PERSON_NAME]" at bounding box center [471, 319] width 181 height 30
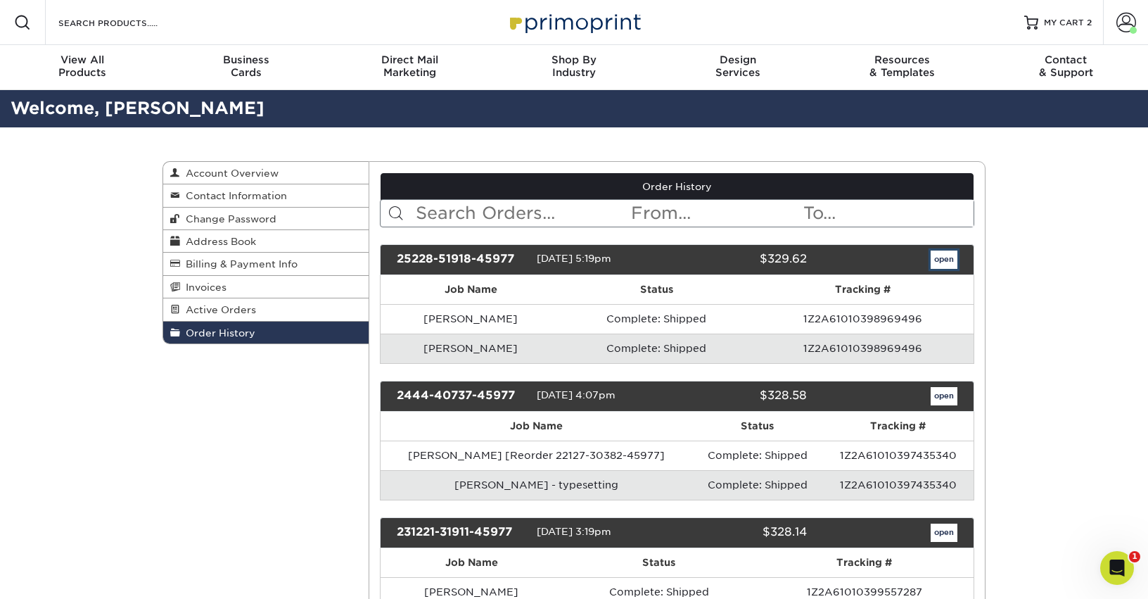
click at [942, 257] on link "open" at bounding box center [944, 259] width 27 height 18
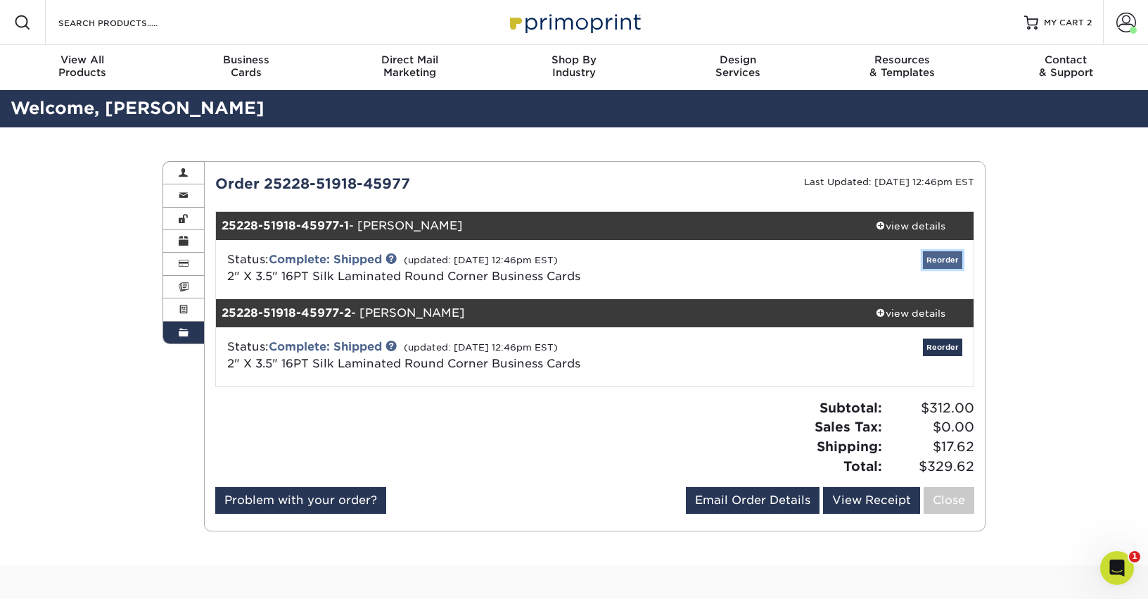
click at [940, 257] on link "Reorder" at bounding box center [942, 260] width 39 height 18
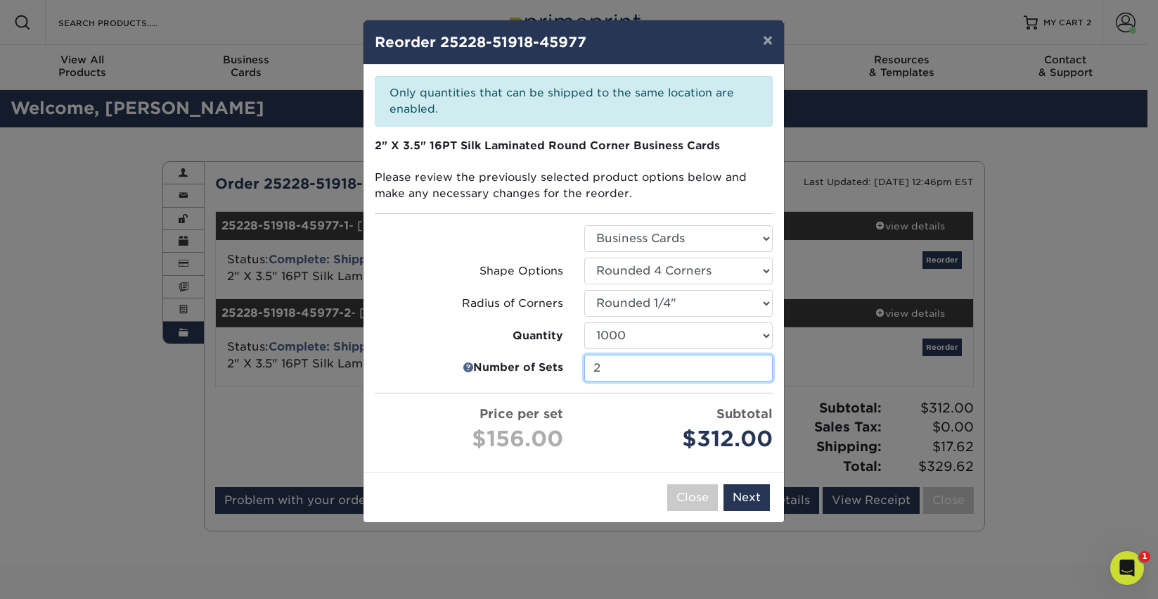
click at [663, 364] on input "2" at bounding box center [679, 368] width 189 height 27
drag, startPoint x: 611, startPoint y: 368, endPoint x: 594, endPoint y: 375, distance: 18.3
click at [594, 375] on input "2" at bounding box center [679, 368] width 189 height 27
type input "1"
click at [639, 430] on div "× Reorder 25228-51918-45977 Please select all options to continue. Only quantit…" at bounding box center [574, 271] width 422 height 503
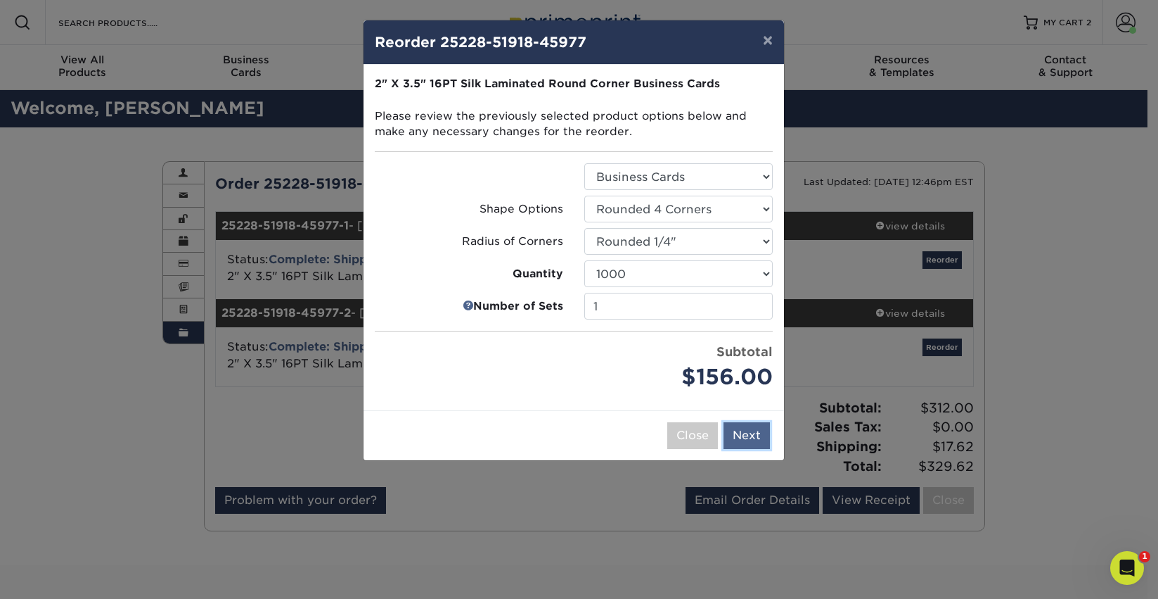
click at [744, 428] on button "Next" at bounding box center [747, 435] width 46 height 27
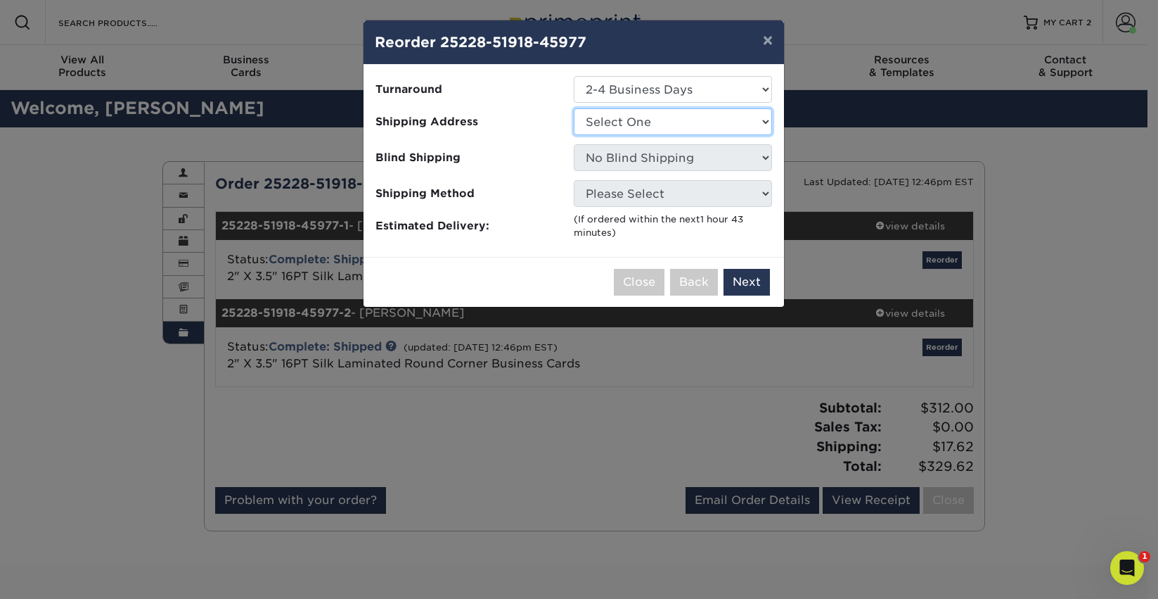
click at [675, 122] on select "Select One Peiffer Insurance" at bounding box center [673, 121] width 198 height 27
select select "242657"
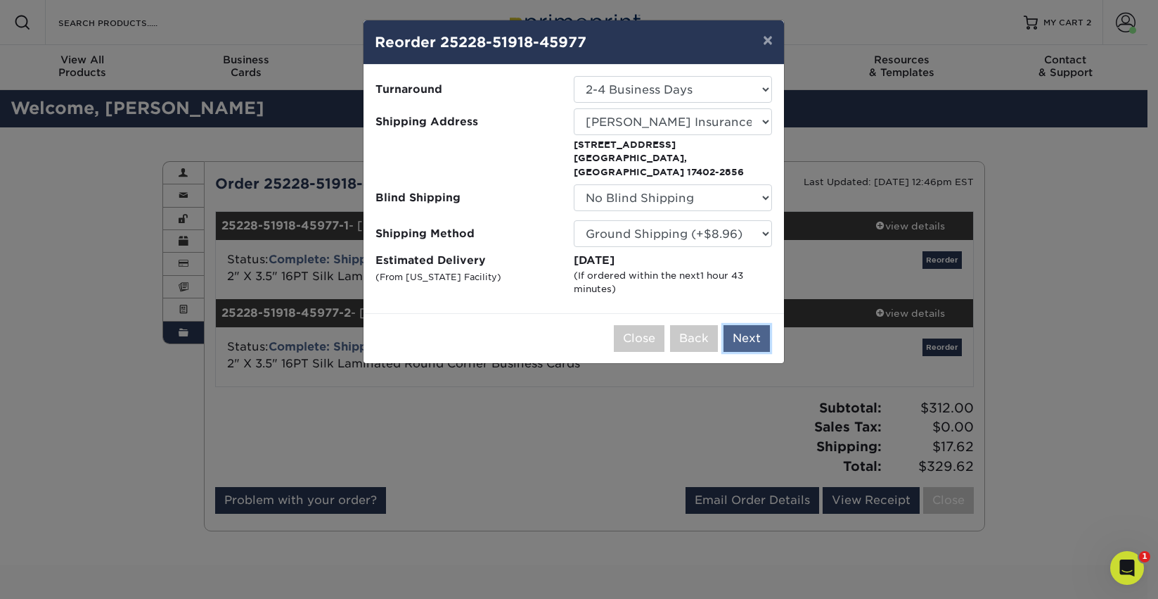
click at [740, 325] on button "Next" at bounding box center [747, 338] width 46 height 27
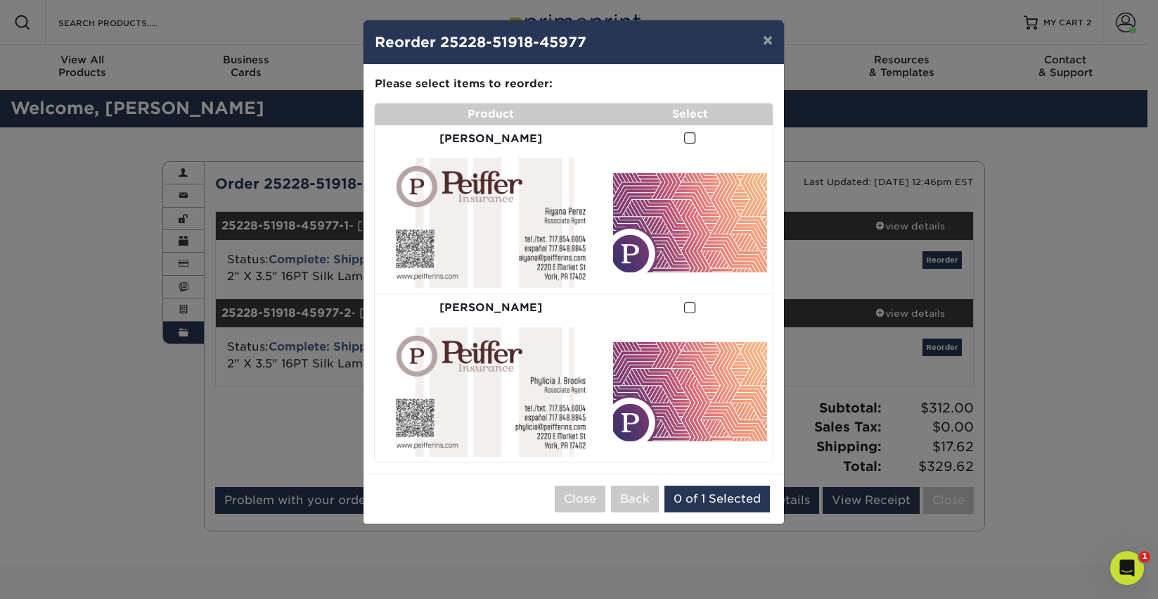
click at [486, 143] on strong "[PERSON_NAME]" at bounding box center [491, 138] width 103 height 13
click at [684, 138] on span at bounding box center [690, 138] width 12 height 13
click at [0, 0] on input "checkbox" at bounding box center [0, 0] width 0 height 0
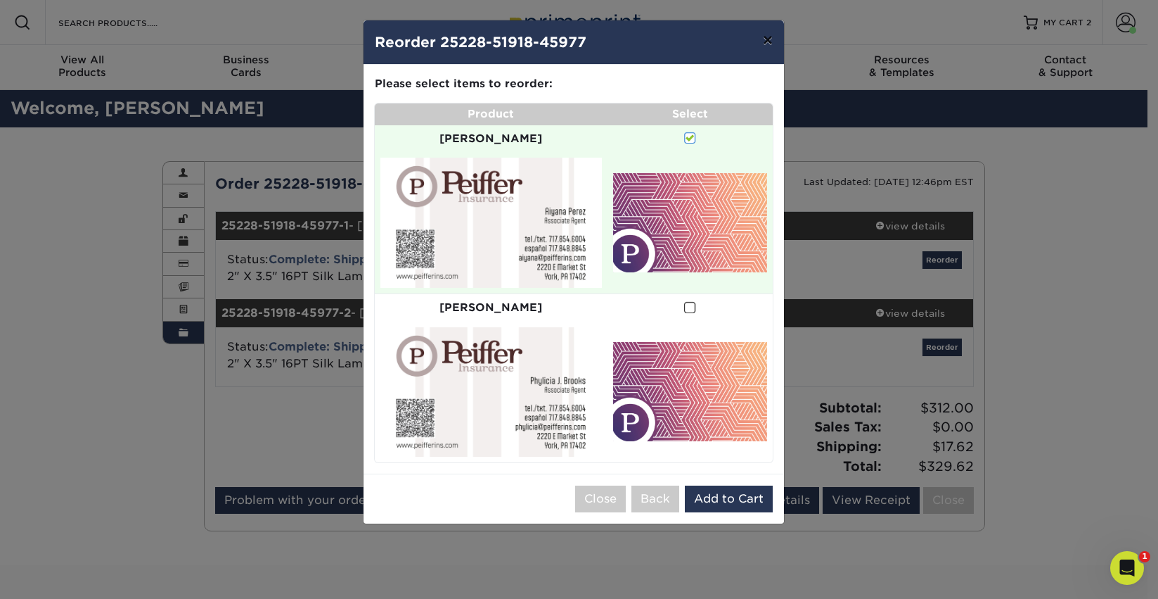
click at [760, 39] on button "×" at bounding box center [768, 39] width 32 height 39
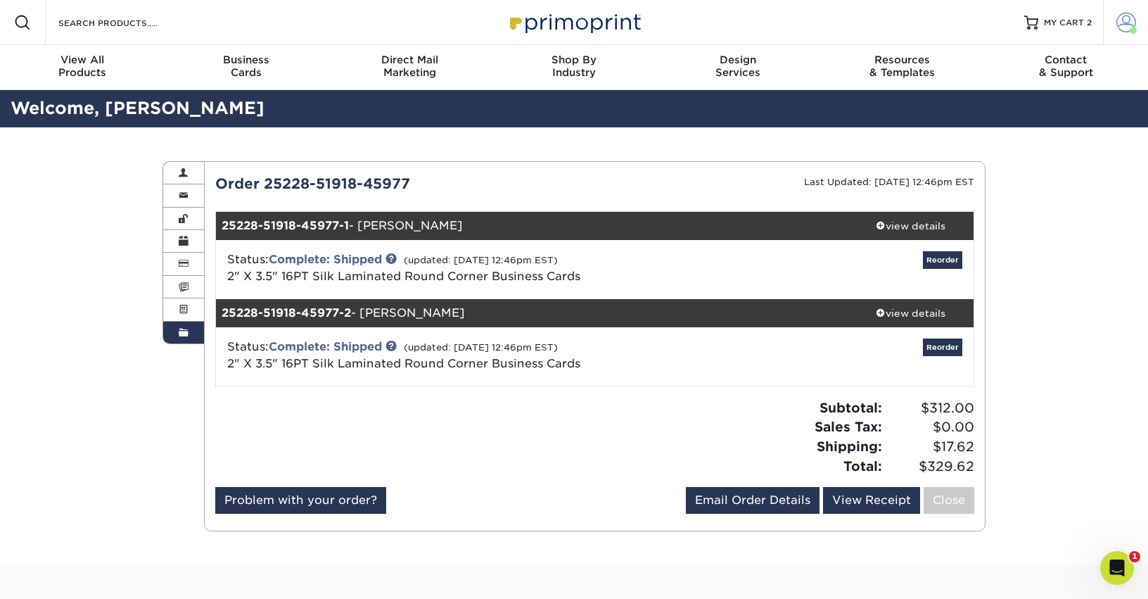
click at [1126, 16] on span at bounding box center [1126, 23] width 20 height 20
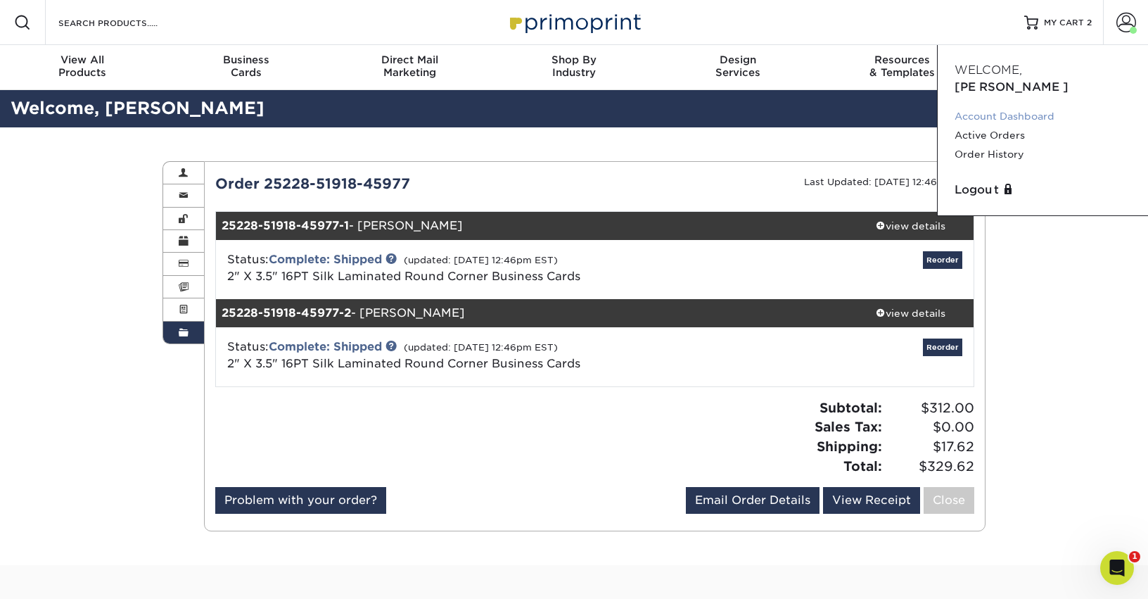
click at [1003, 107] on link "Account Dashboard" at bounding box center [1042, 116] width 177 height 19
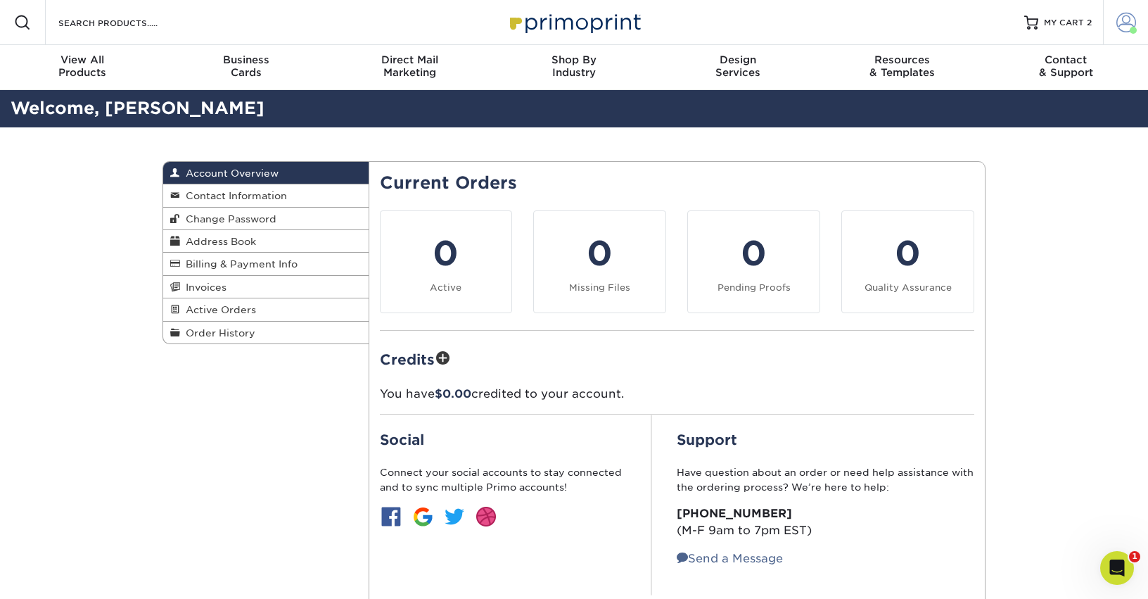
click at [1123, 14] on span at bounding box center [1126, 23] width 20 height 20
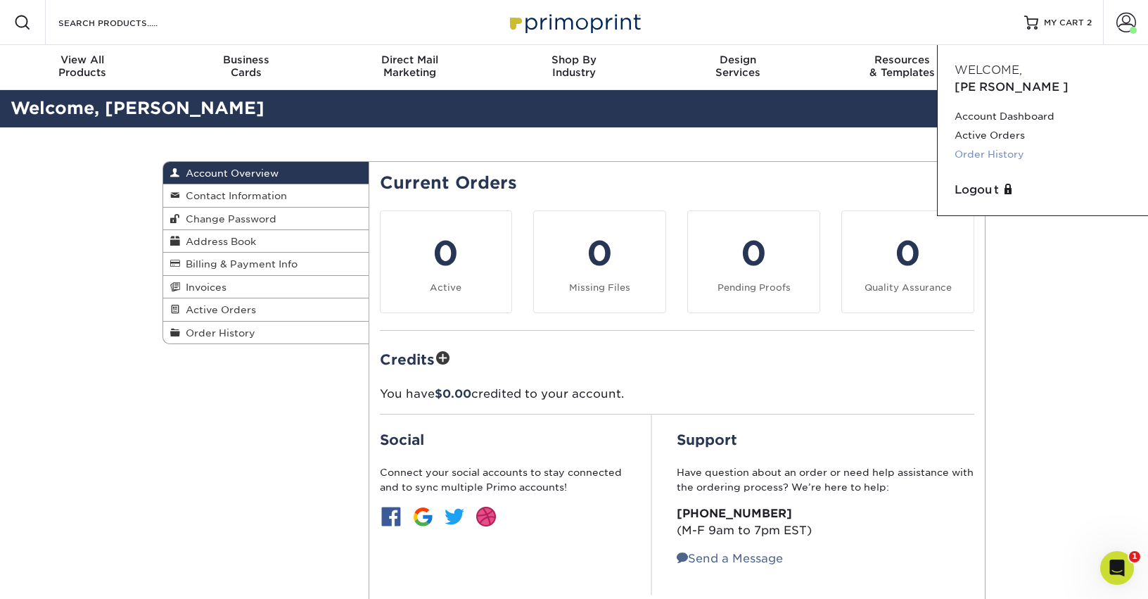
click at [999, 145] on link "Order History" at bounding box center [1042, 154] width 177 height 19
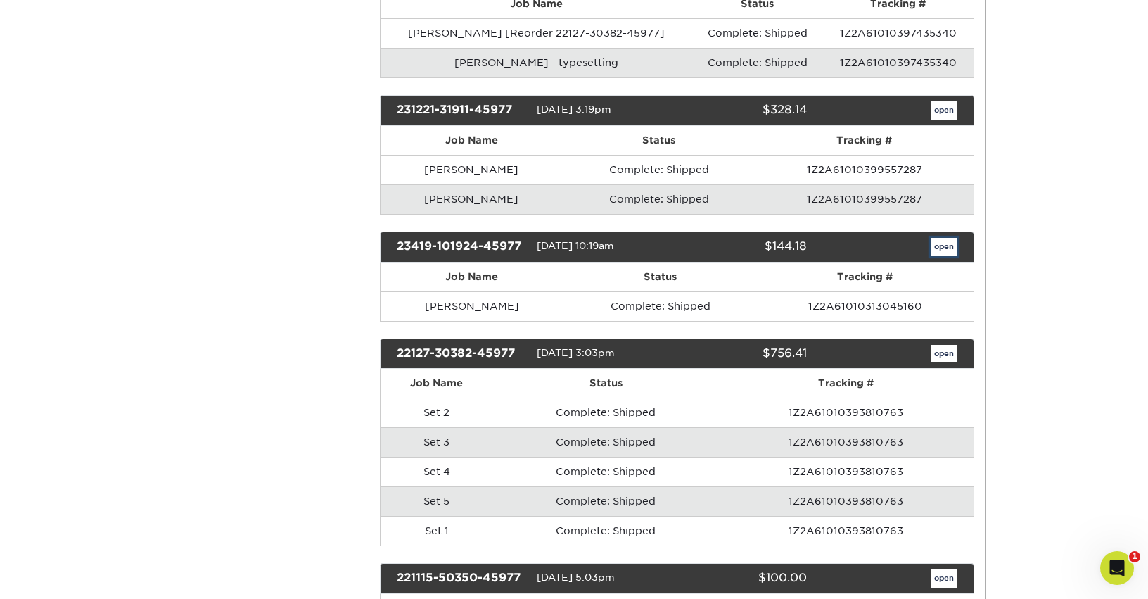
click at [952, 253] on link "open" at bounding box center [944, 247] width 27 height 18
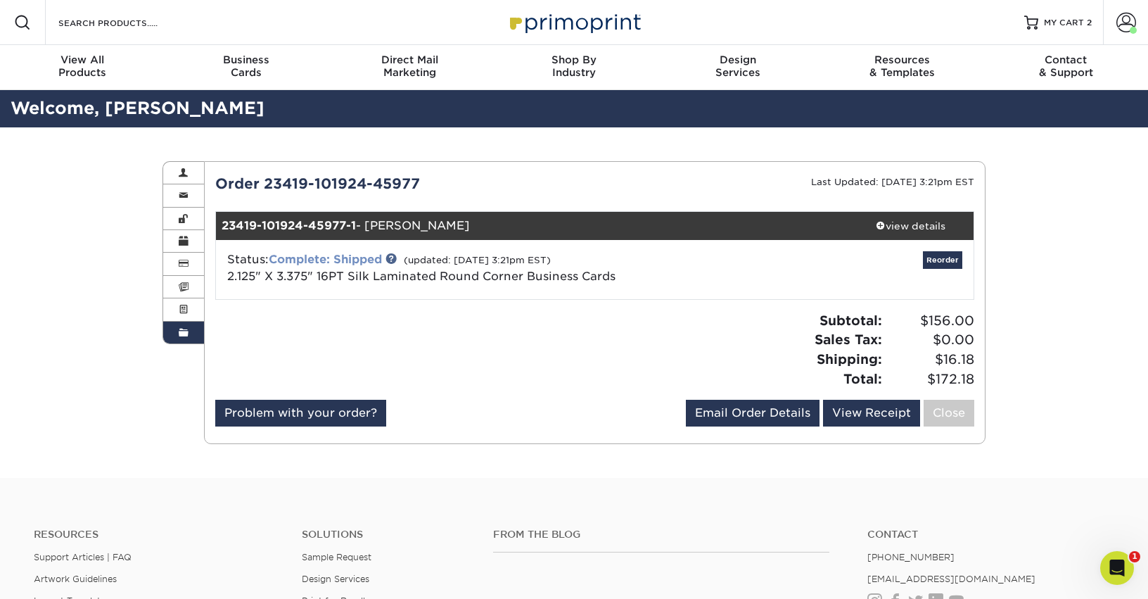
click at [297, 259] on link "Complete: Shipped" at bounding box center [325, 259] width 113 height 13
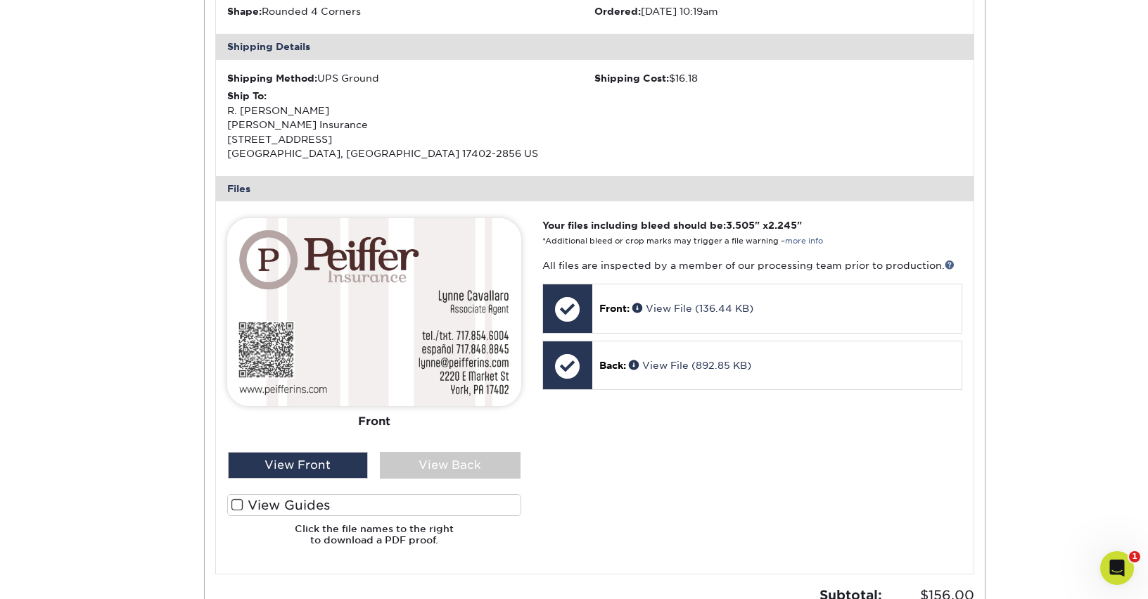
scroll to position [633, 0]
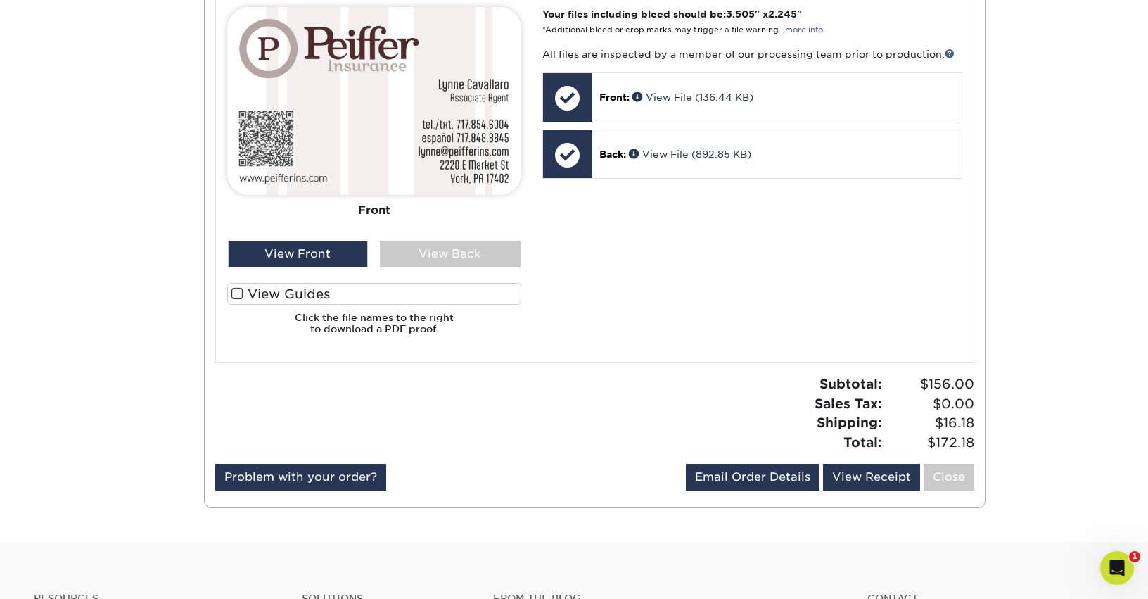
click at [441, 235] on div "Front Back" at bounding box center [374, 123] width 294 height 233
click at [440, 253] on div "View Back" at bounding box center [450, 254] width 141 height 27
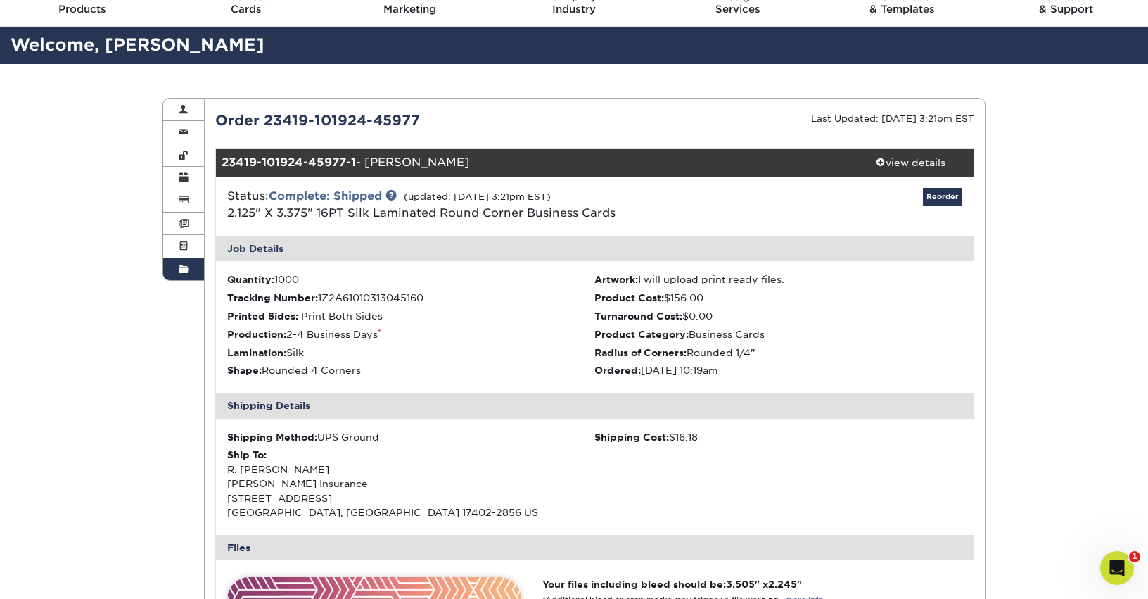
scroll to position [0, 0]
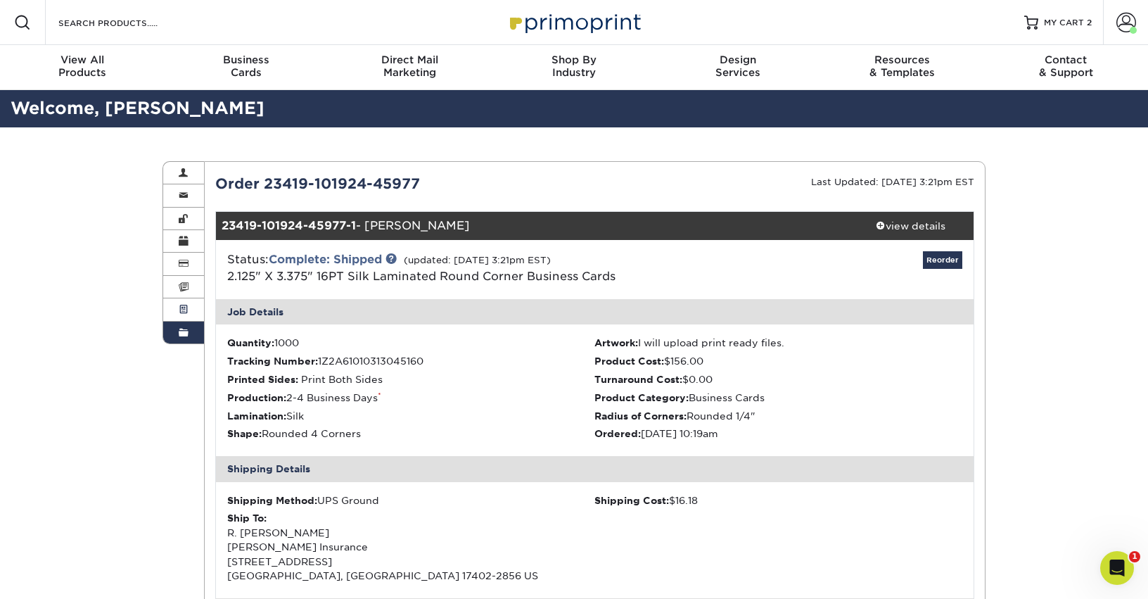
click at [177, 309] on link "Active Orders" at bounding box center [183, 309] width 41 height 23
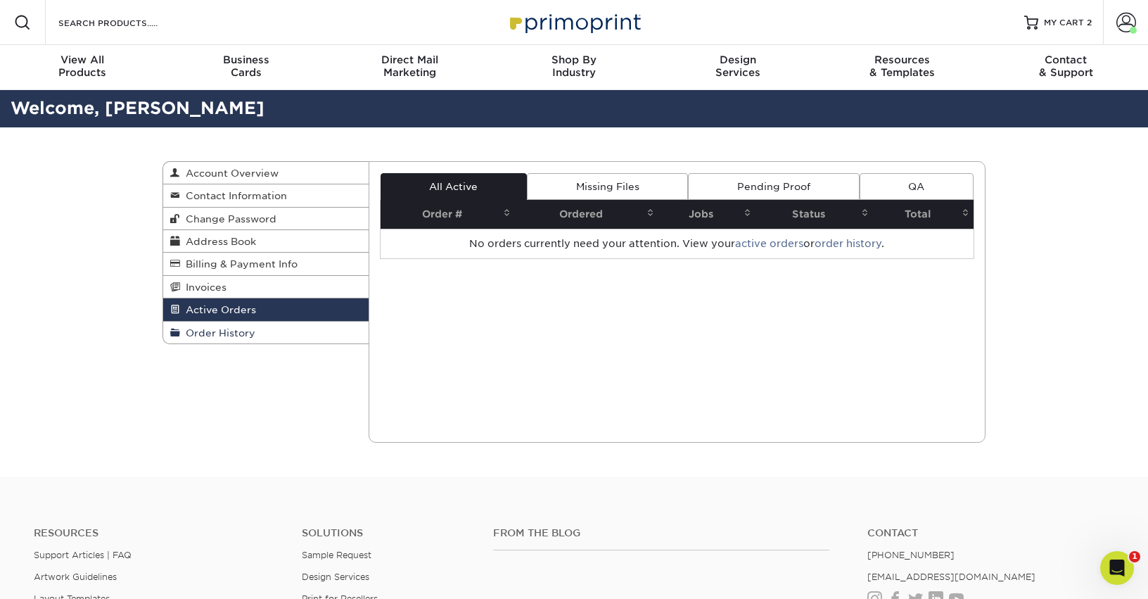
click at [222, 325] on link "Order History" at bounding box center [265, 332] width 205 height 22
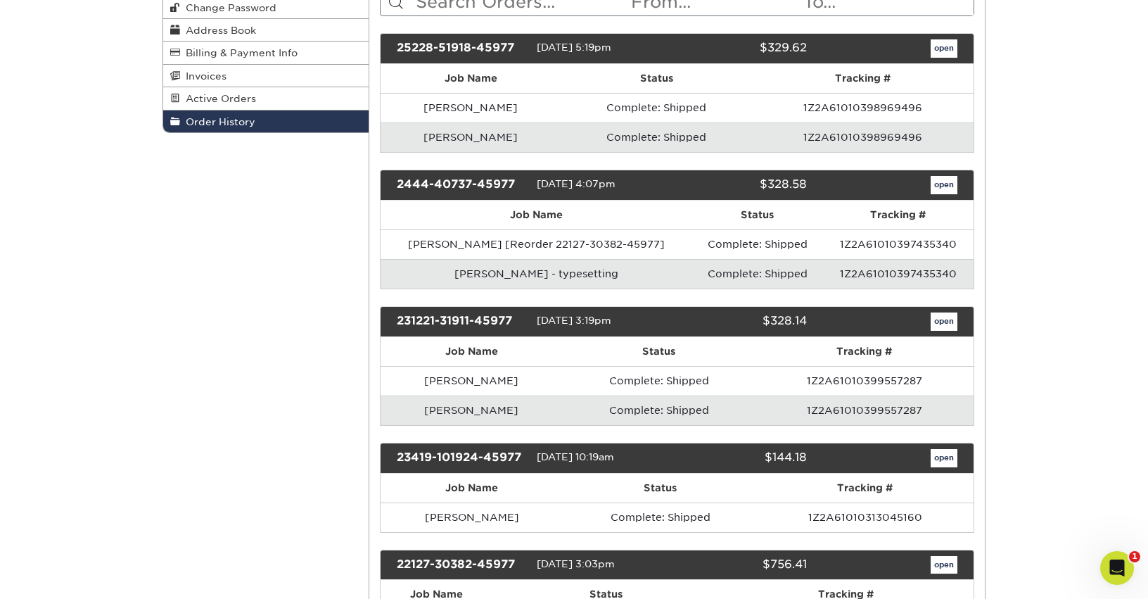
scroll to position [281, 0]
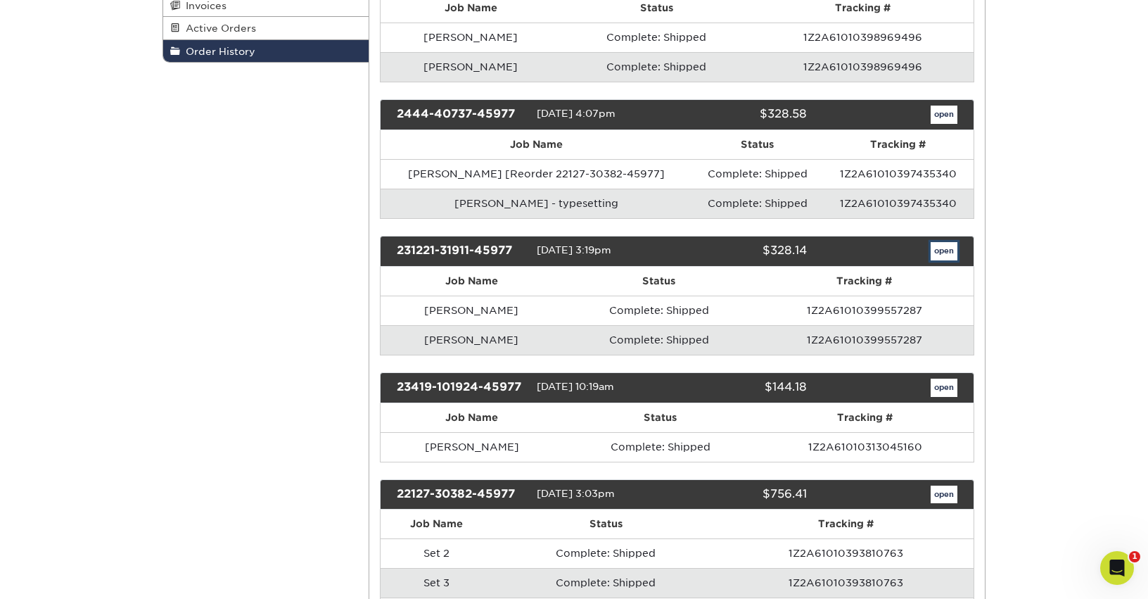
click at [943, 253] on link "open" at bounding box center [944, 251] width 27 height 18
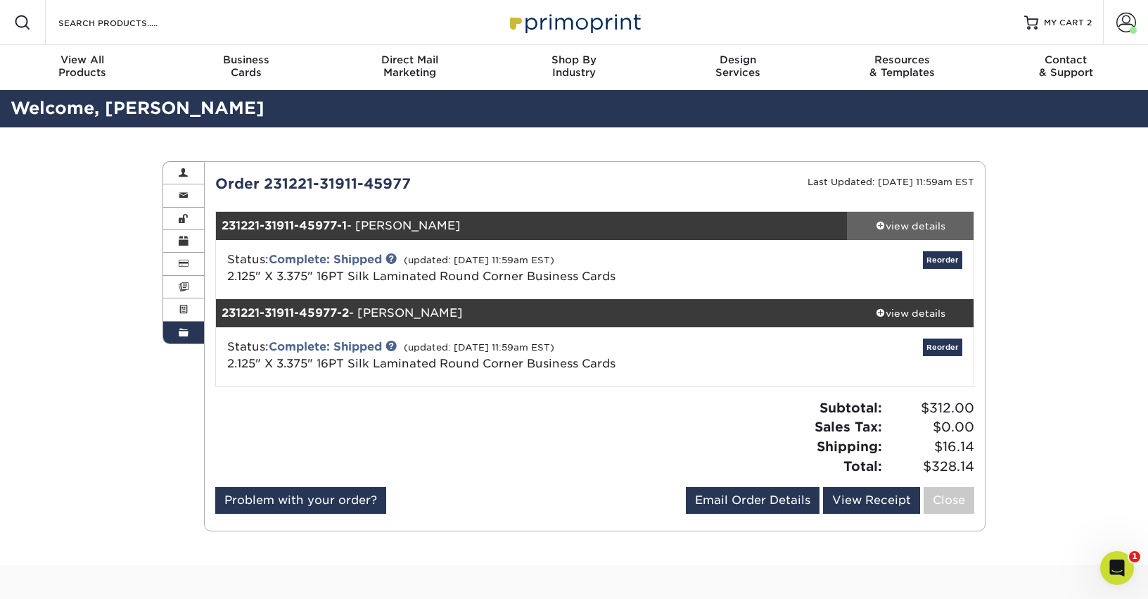
click at [897, 219] on div "view details" at bounding box center [910, 226] width 127 height 14
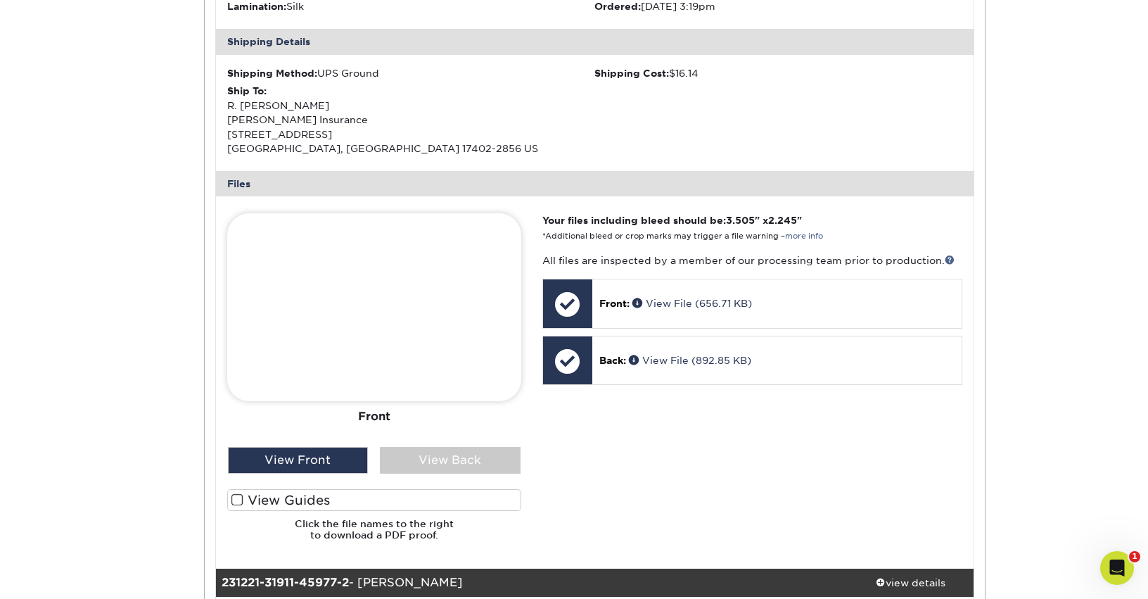
scroll to position [492, 0]
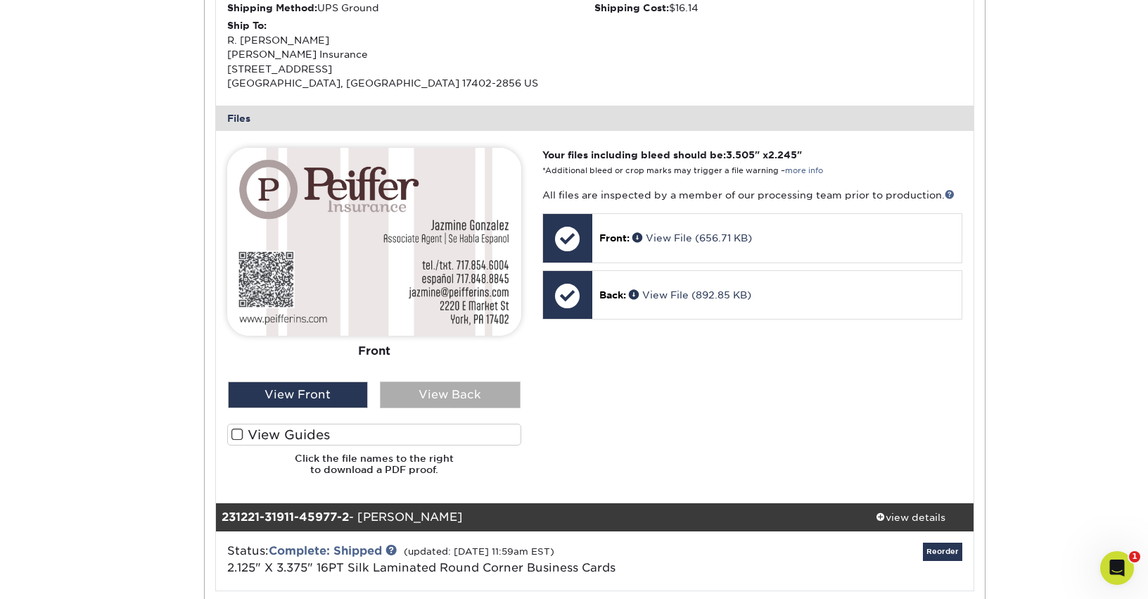
click at [435, 387] on div "View Back" at bounding box center [450, 394] width 141 height 27
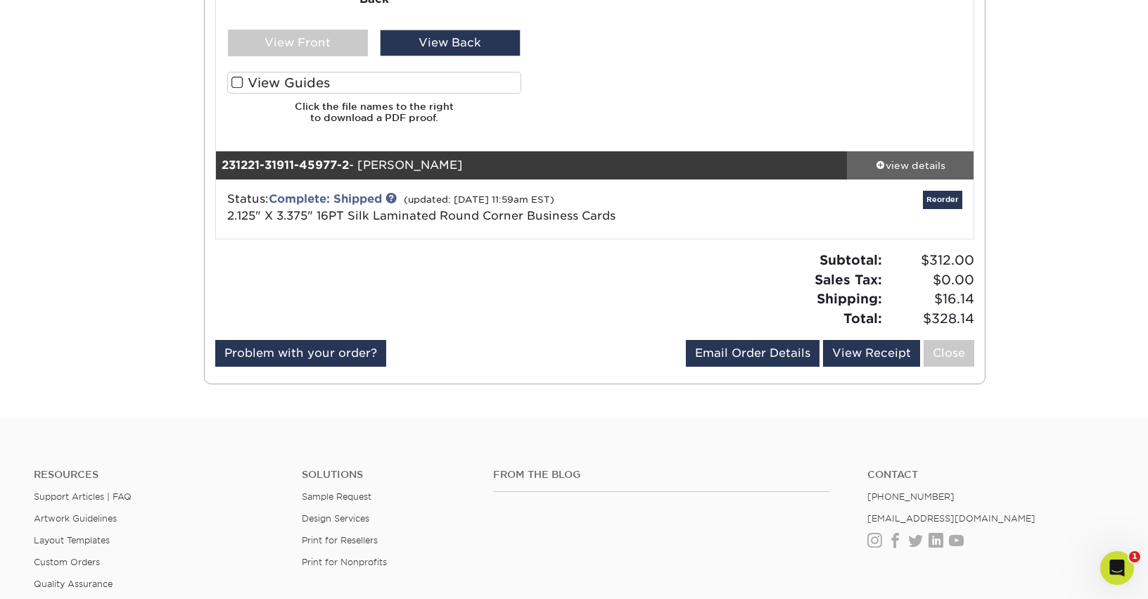
click at [893, 160] on div "view details" at bounding box center [910, 165] width 127 height 14
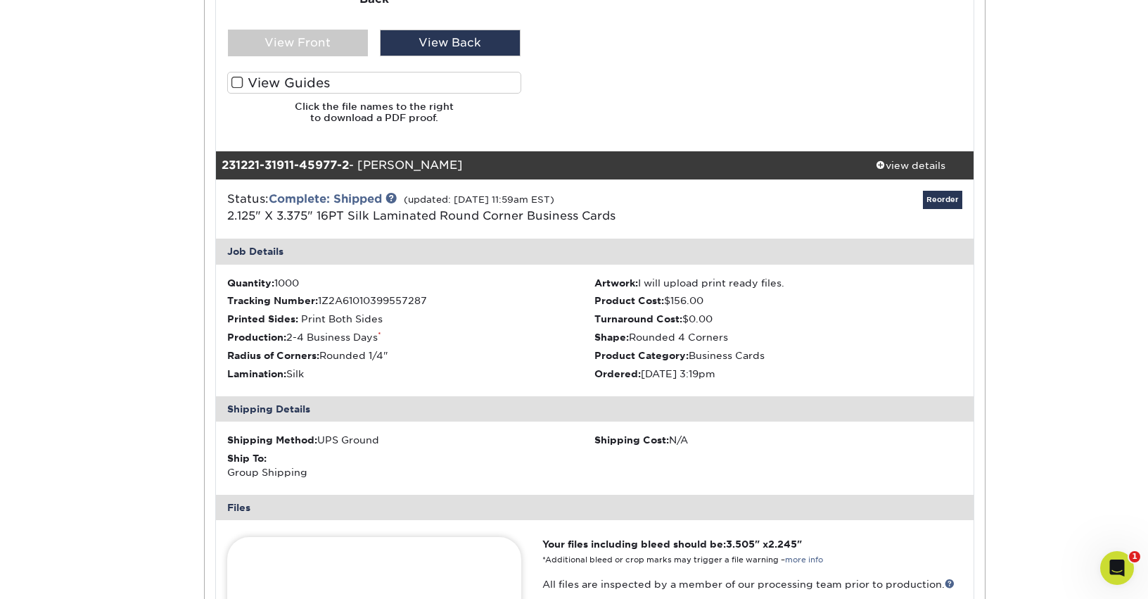
scroll to position [1055, 0]
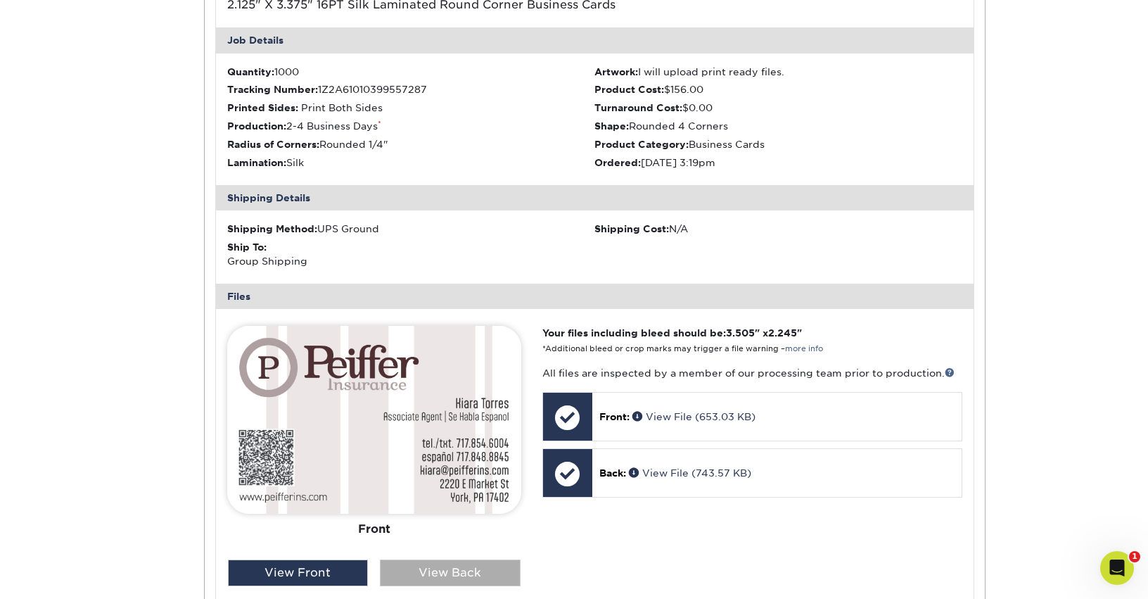
click at [449, 574] on div "View Back" at bounding box center [450, 572] width 141 height 27
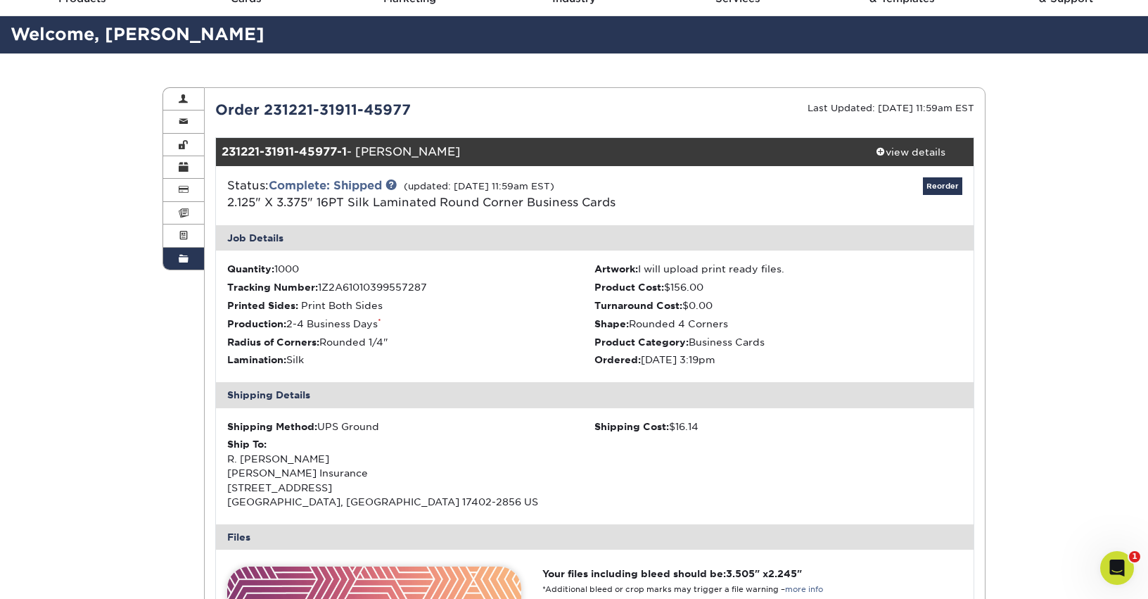
scroll to position [70, 0]
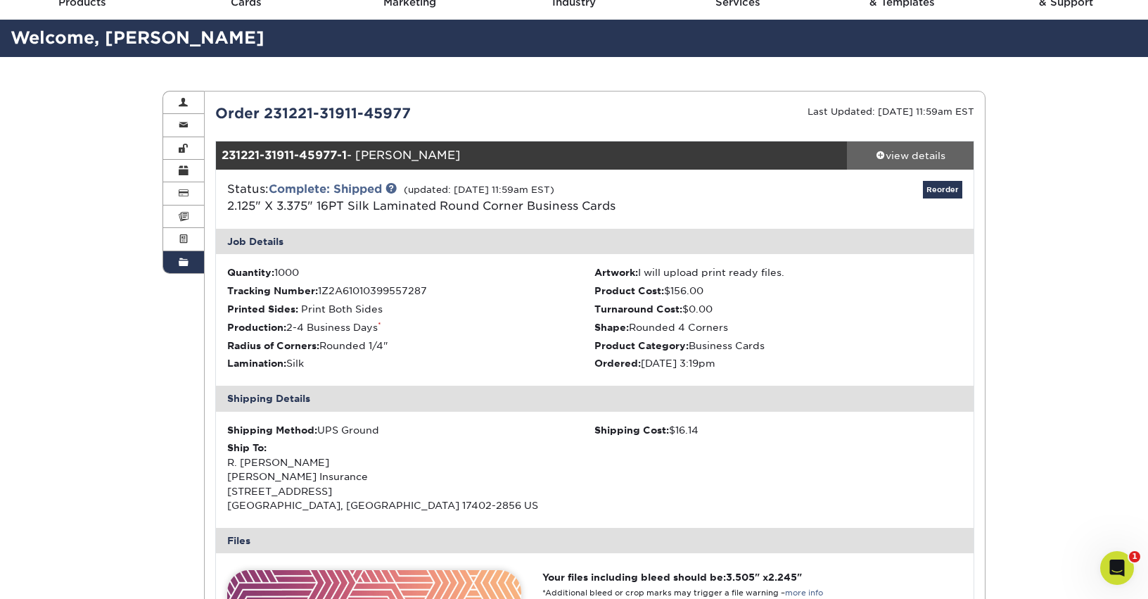
click at [893, 144] on link "view details" at bounding box center [910, 155] width 127 height 28
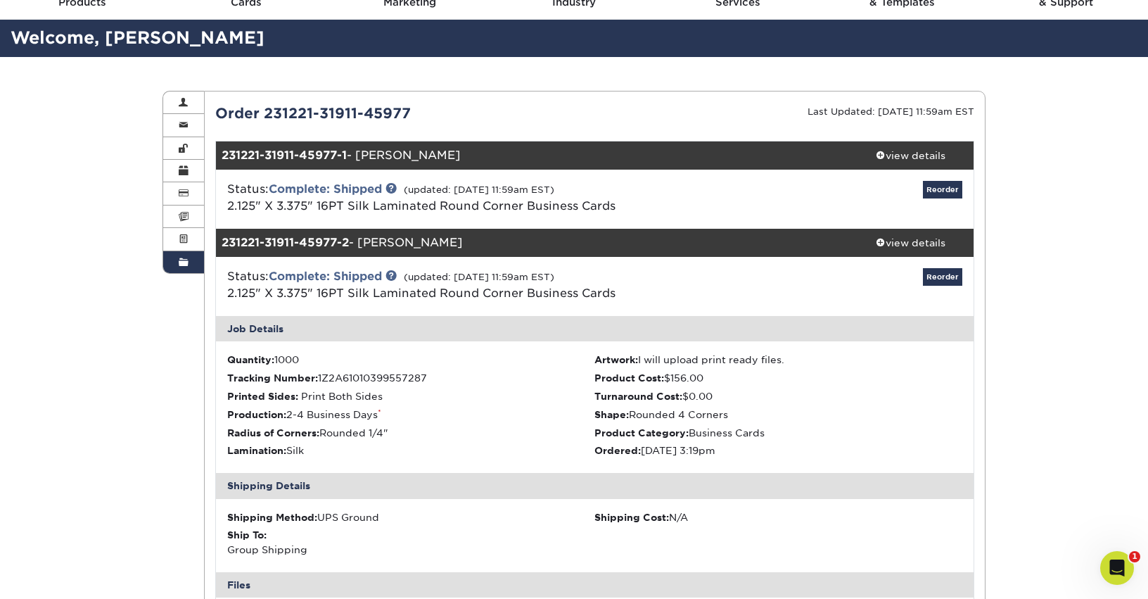
scroll to position [0, 0]
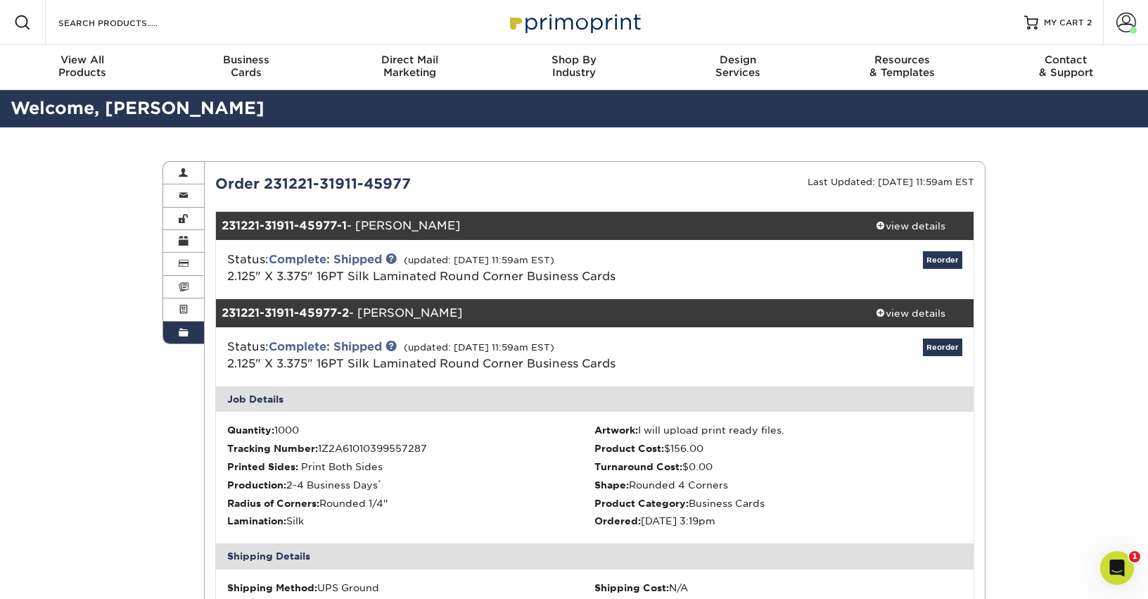
click at [180, 333] on span at bounding box center [184, 332] width 10 height 11
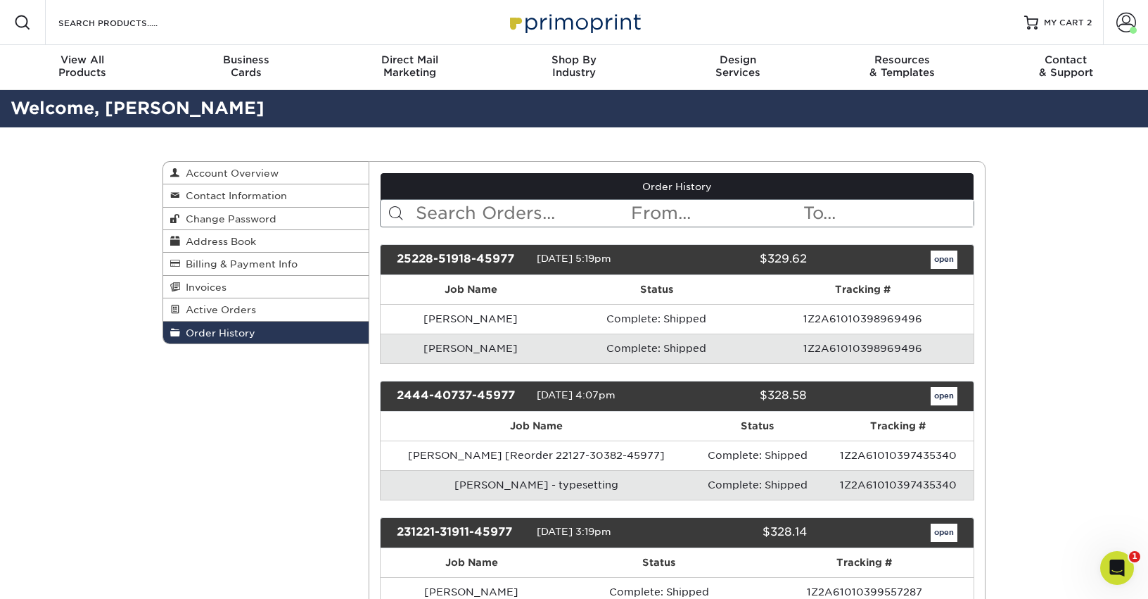
click at [254, 336] on link "Order History" at bounding box center [265, 332] width 205 height 22
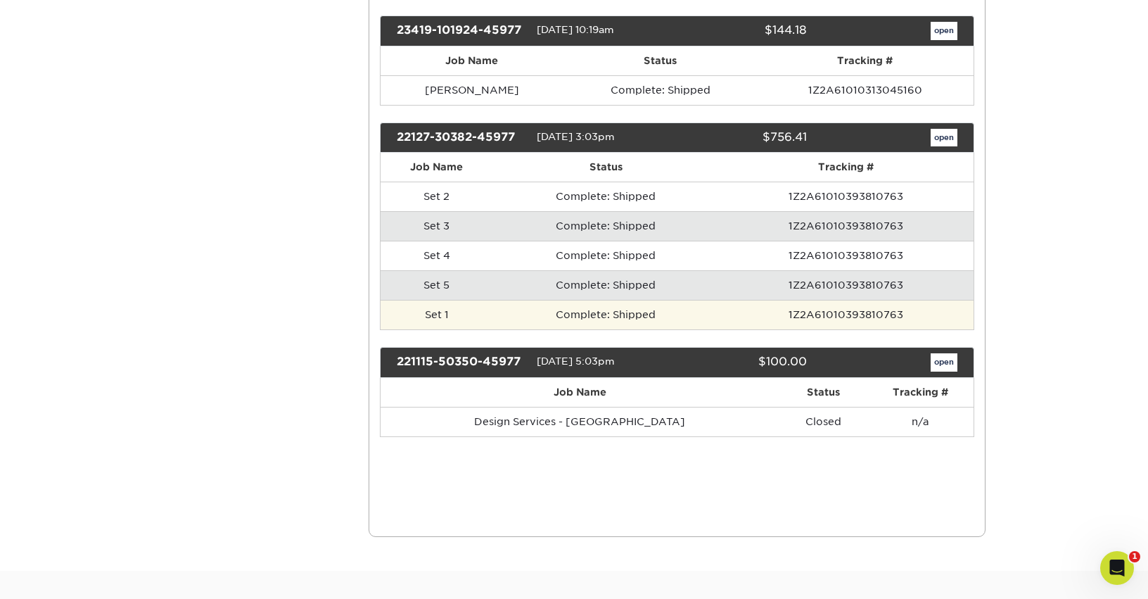
scroll to position [633, 0]
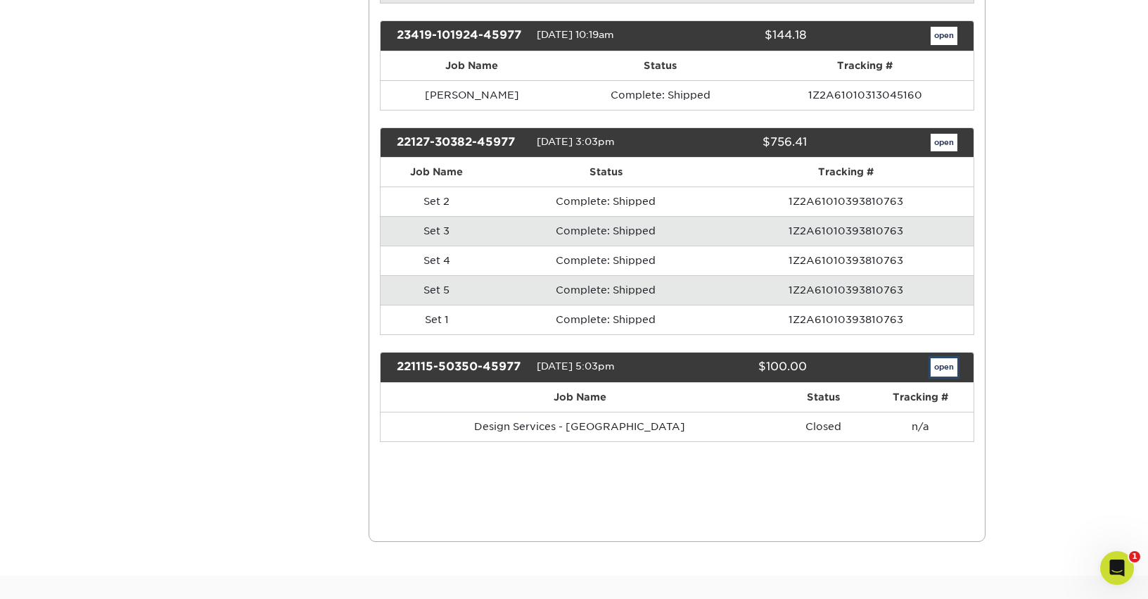
click at [947, 376] on link "open" at bounding box center [944, 367] width 27 height 18
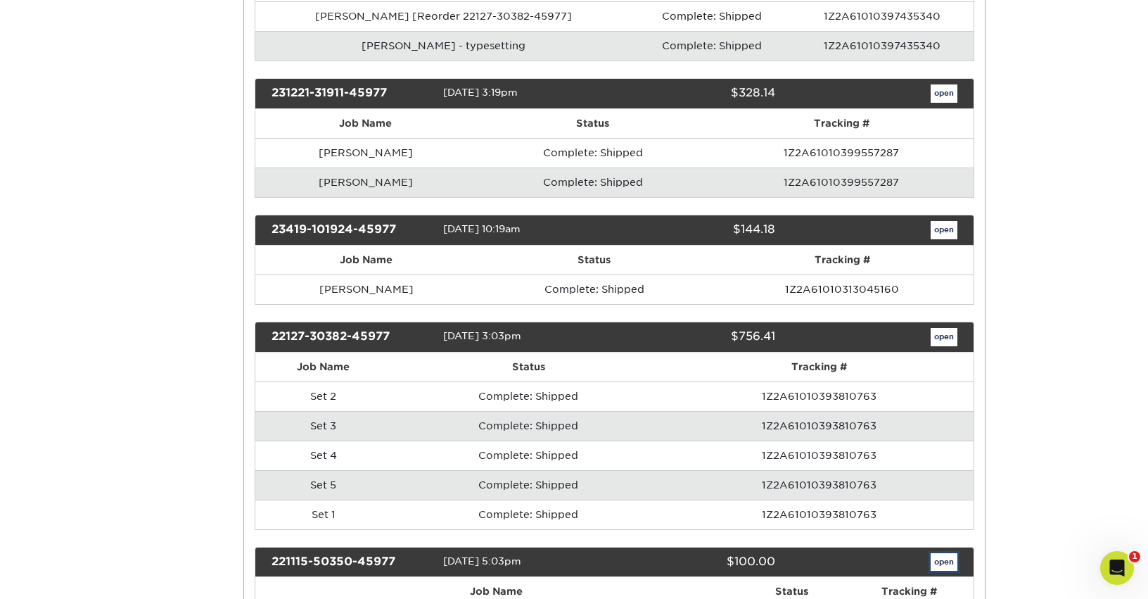
scroll to position [0, 0]
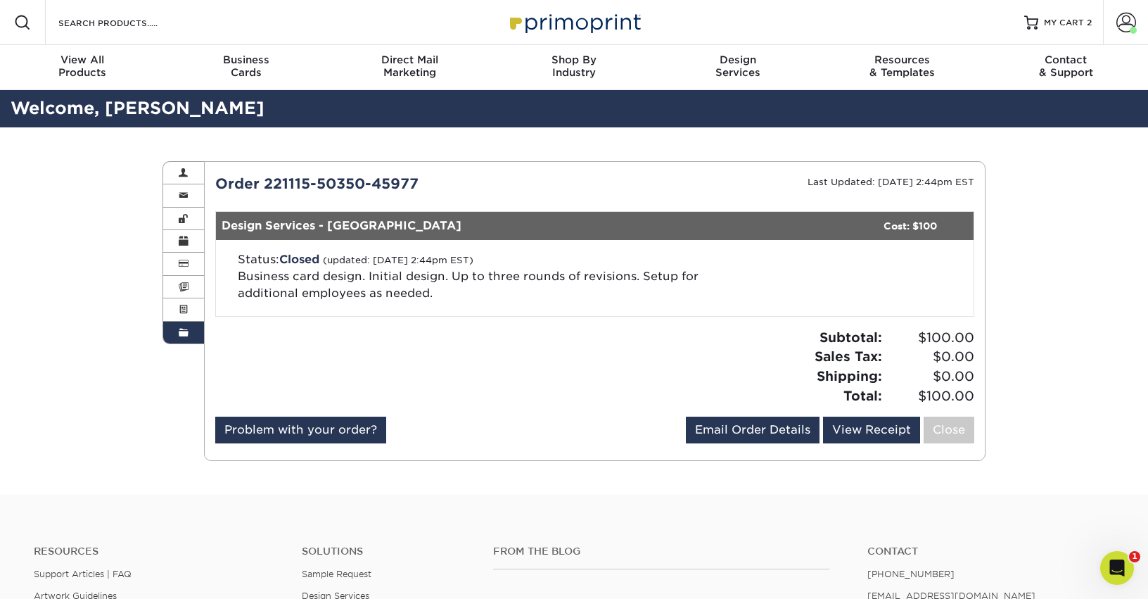
click at [183, 336] on span at bounding box center [184, 332] width 10 height 11
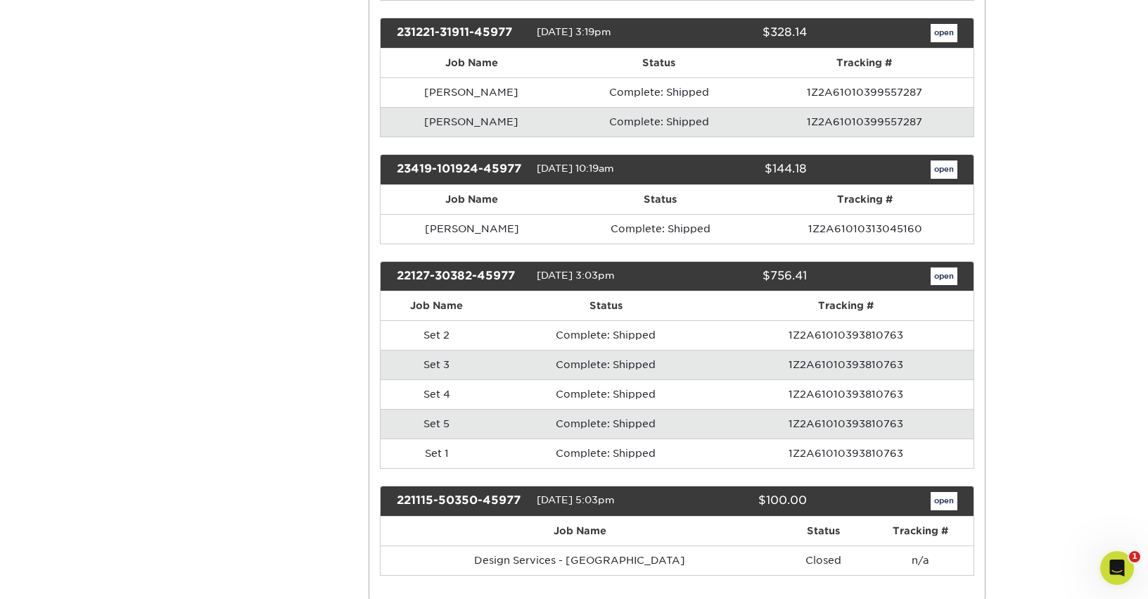
scroll to position [492, 0]
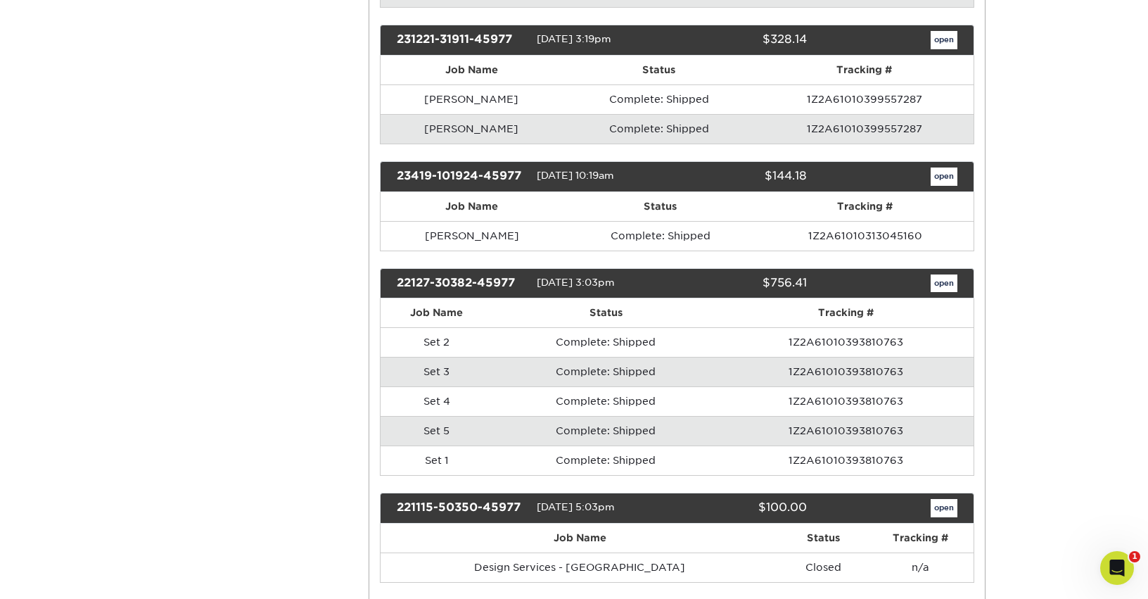
click at [961, 283] on div "open" at bounding box center [892, 283] width 151 height 18
click at [950, 285] on link "open" at bounding box center [944, 283] width 27 height 18
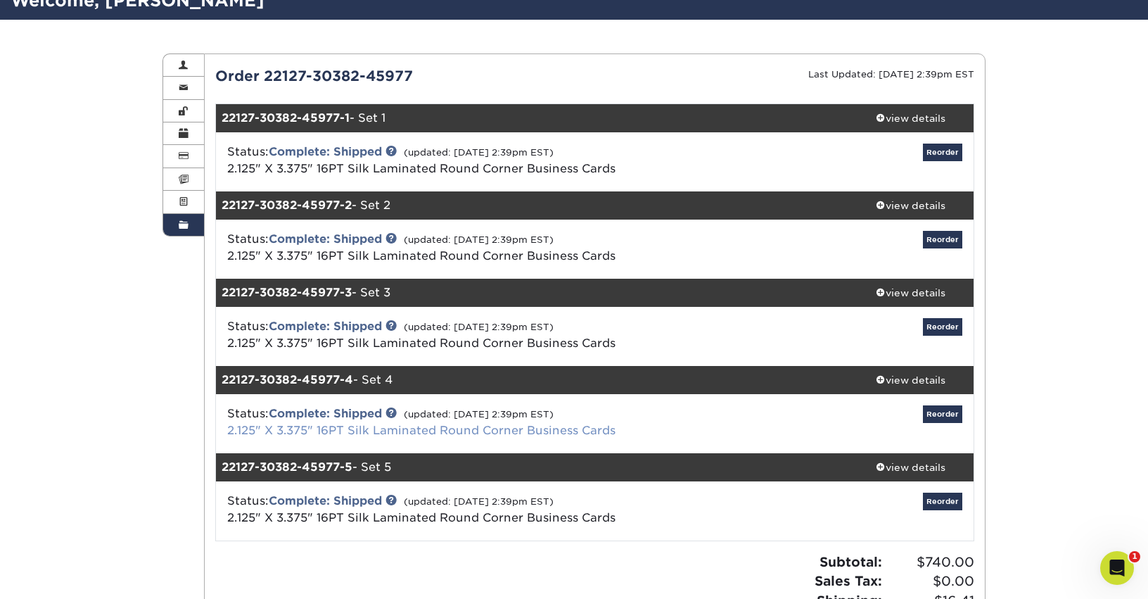
scroll to position [0, 0]
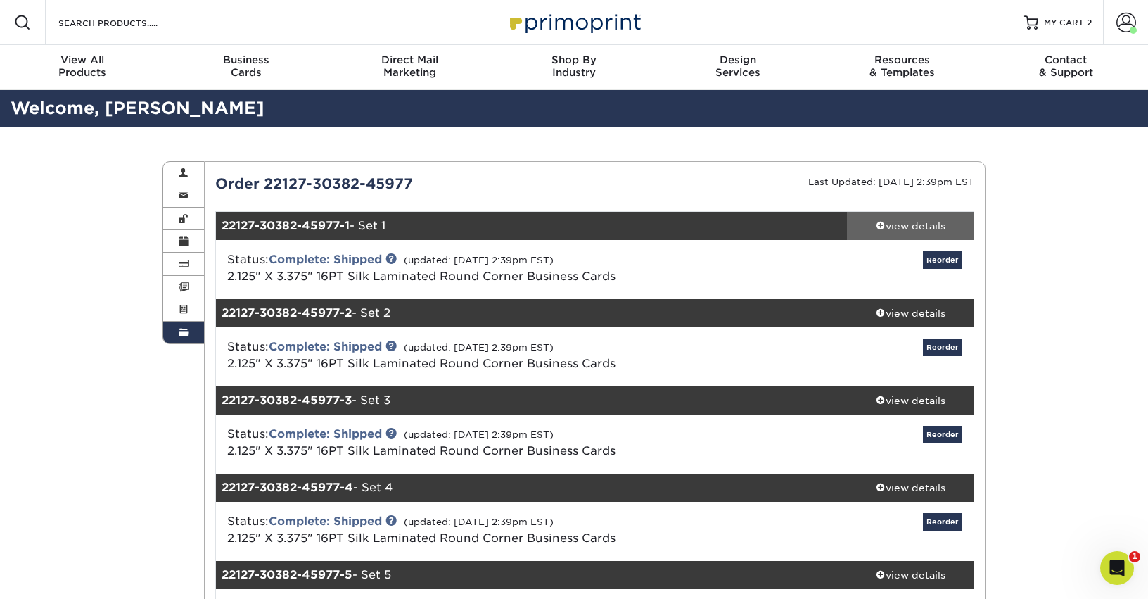
click at [876, 226] on span at bounding box center [881, 225] width 10 height 10
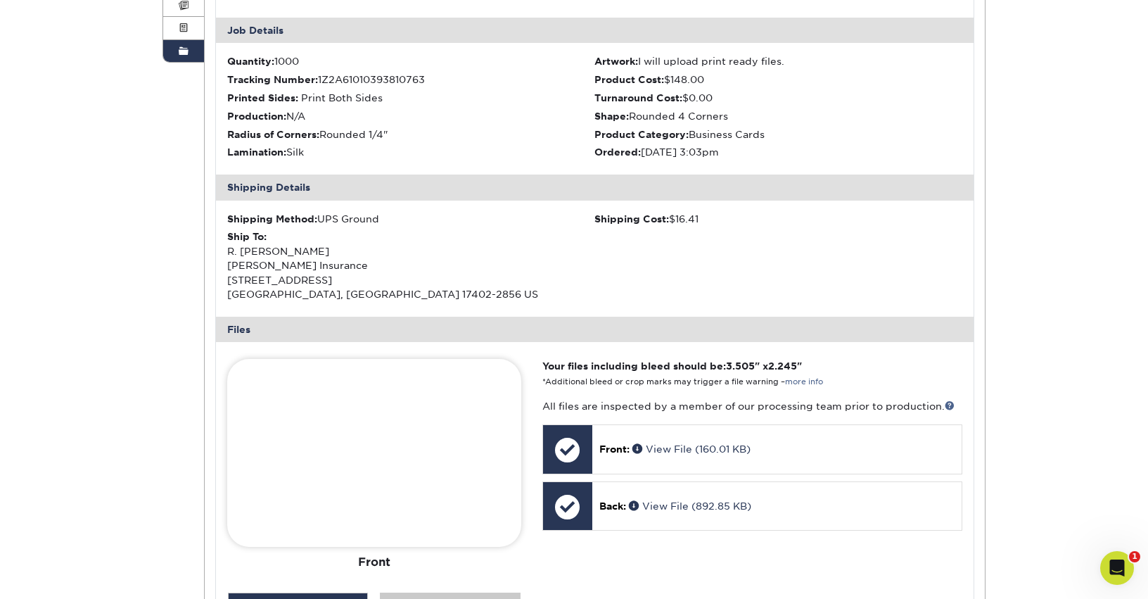
scroll to position [563, 0]
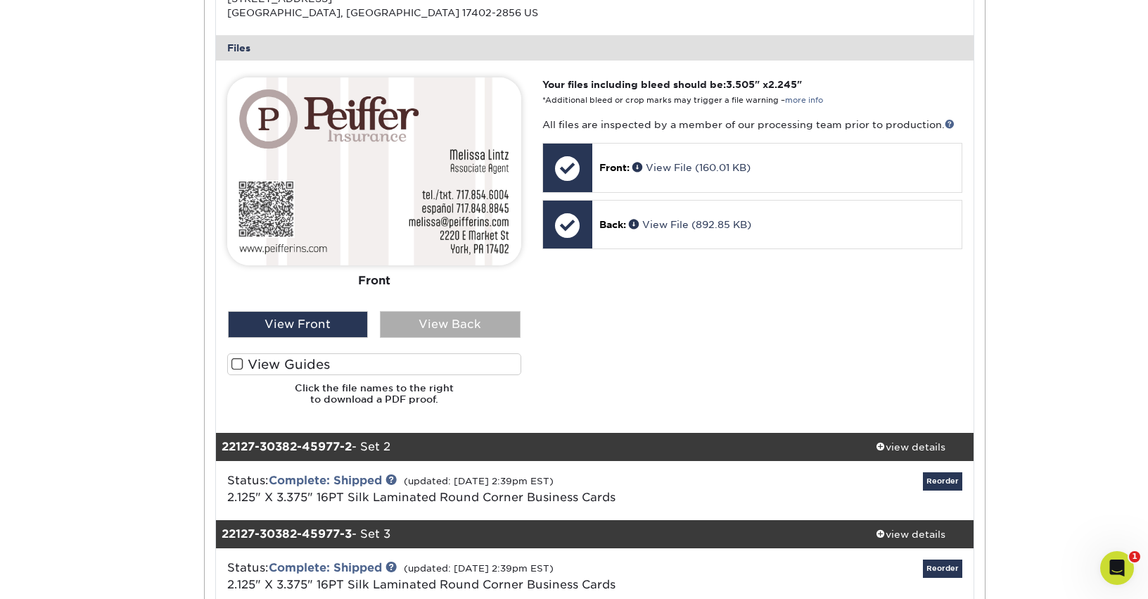
click at [455, 325] on div "View Back" at bounding box center [450, 324] width 141 height 27
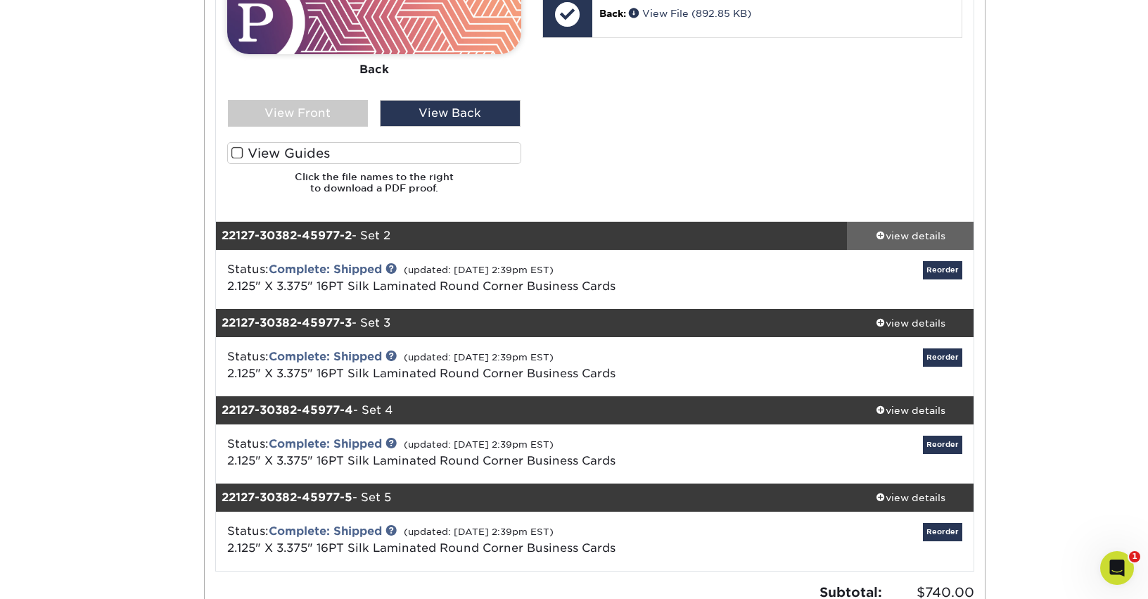
click at [914, 239] on div "view details" at bounding box center [910, 236] width 127 height 14
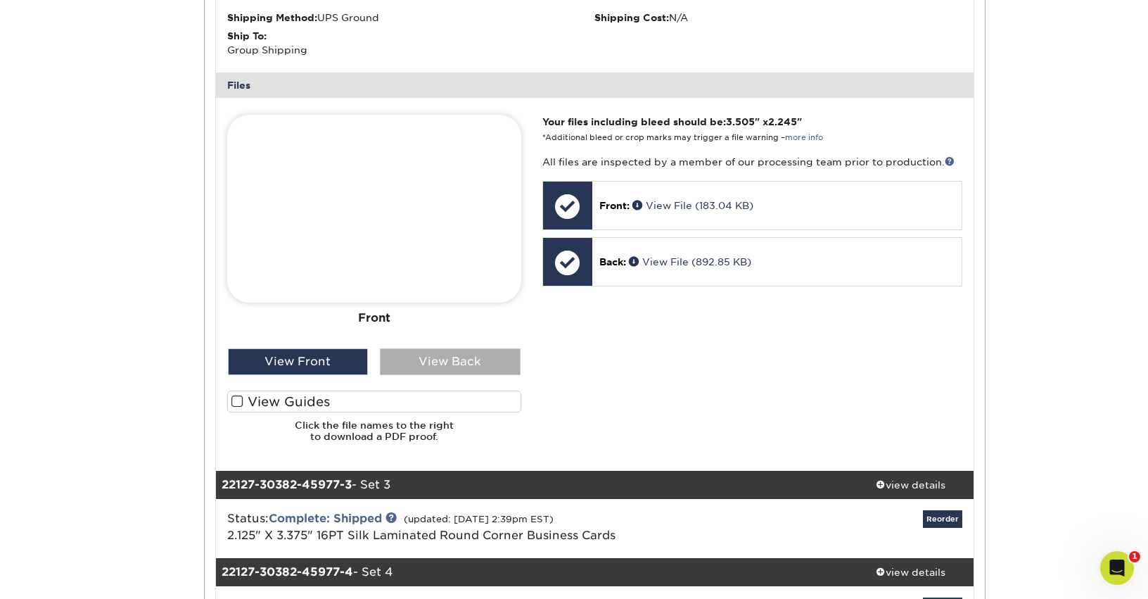
click at [442, 353] on div "View Back" at bounding box center [450, 361] width 141 height 27
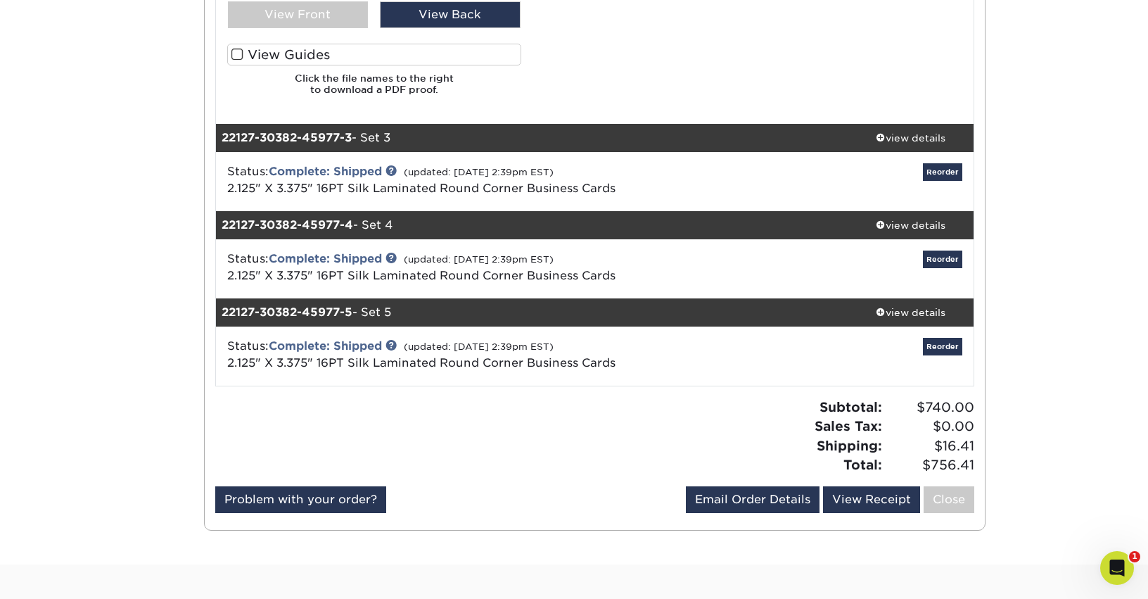
scroll to position [1547, 0]
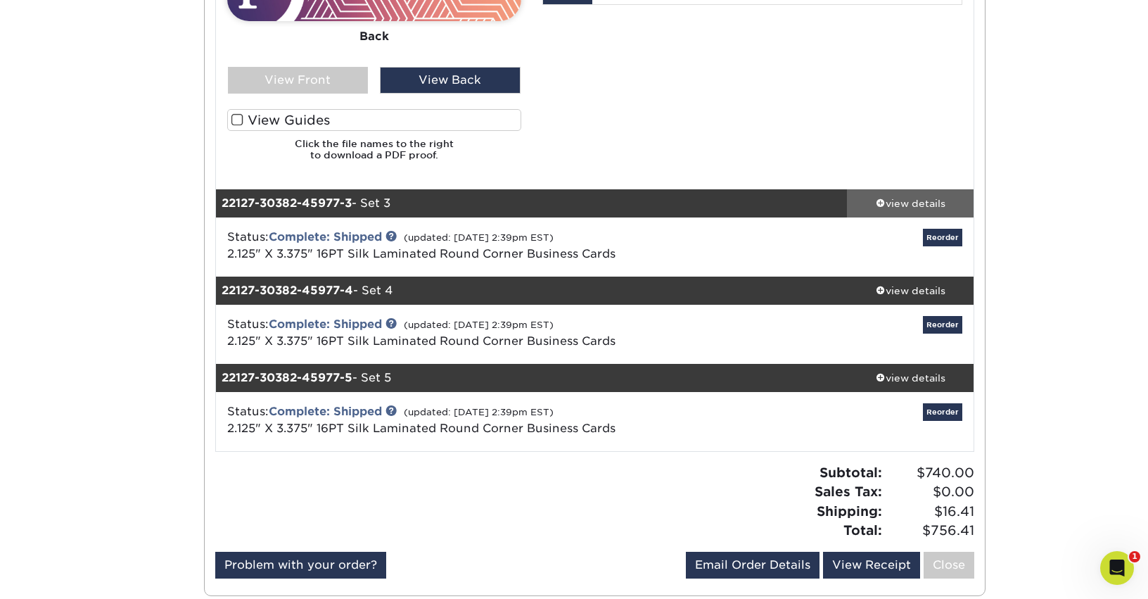
click at [900, 191] on link "view details" at bounding box center [910, 203] width 127 height 28
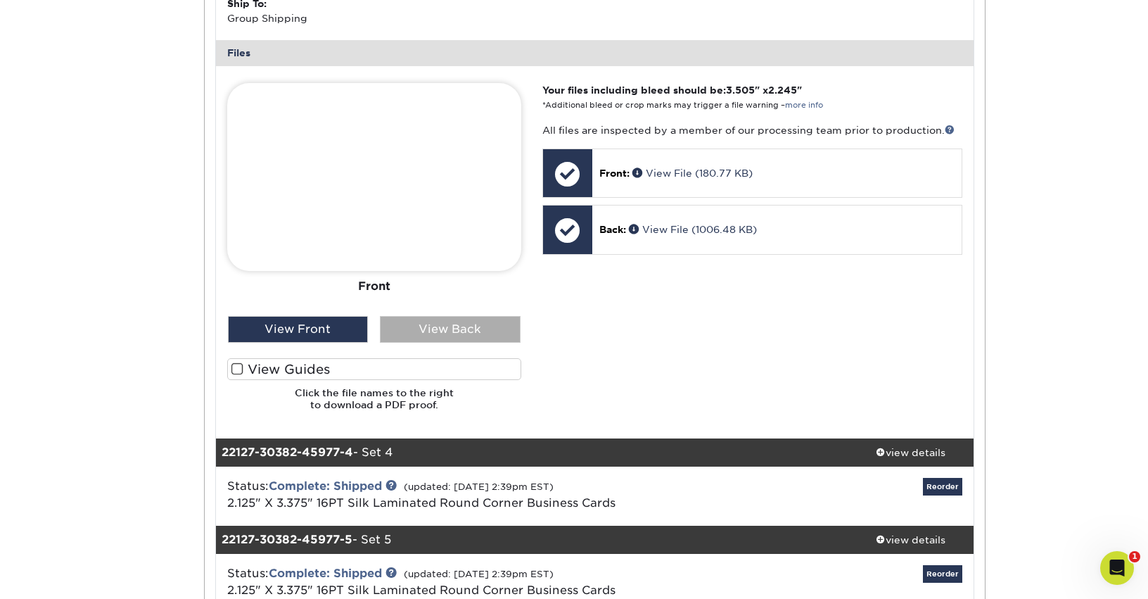
scroll to position [2110, 0]
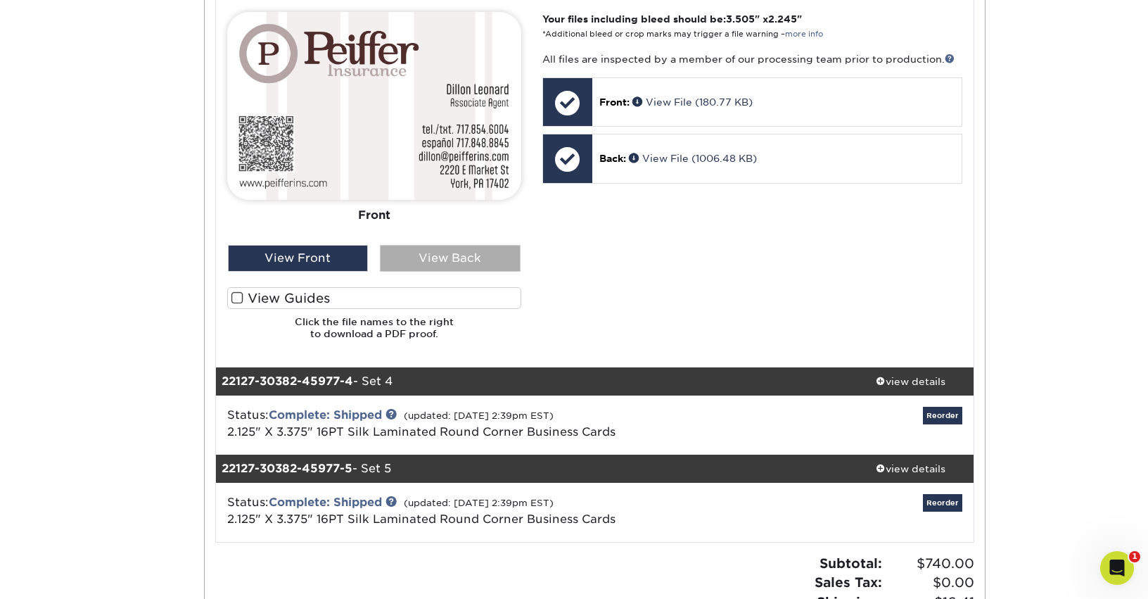
click at [451, 249] on div "View Back" at bounding box center [450, 258] width 141 height 27
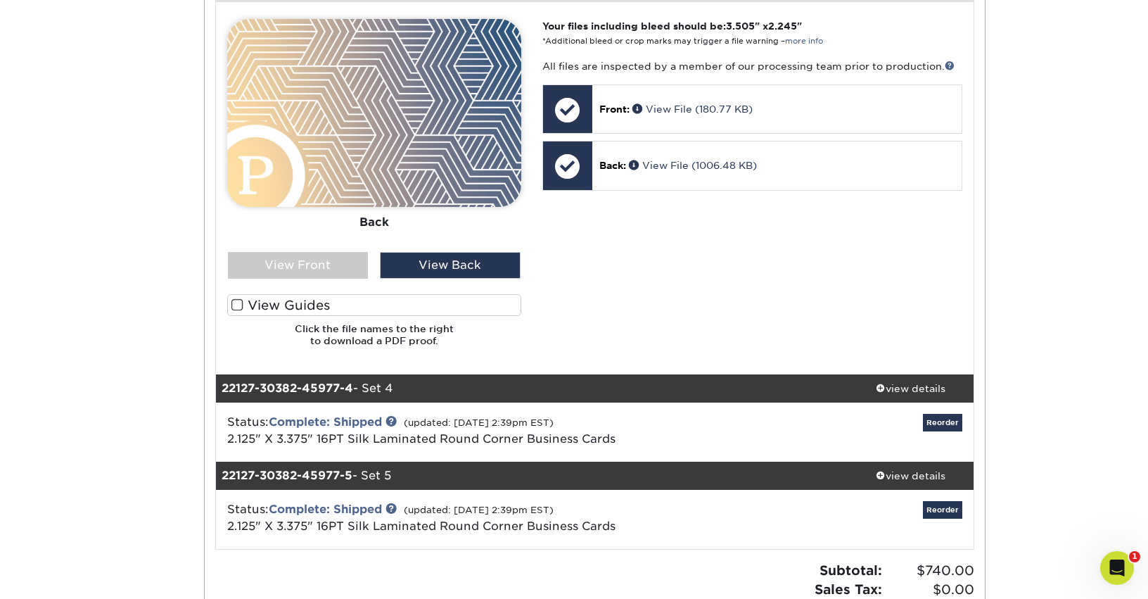
scroll to position [2180, 0]
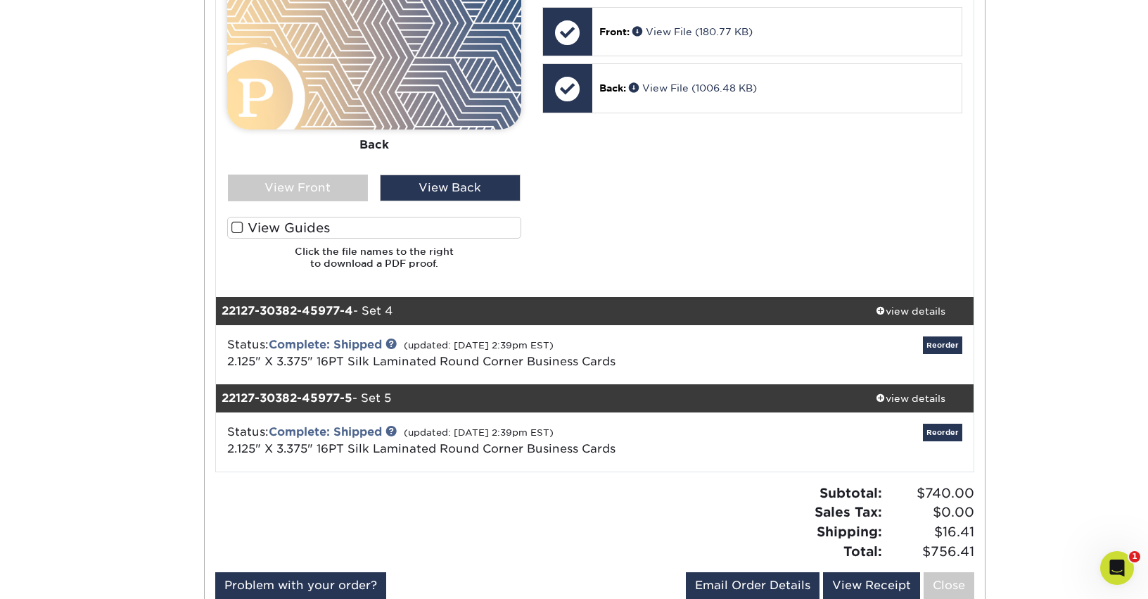
drag, startPoint x: 911, startPoint y: 316, endPoint x: 704, endPoint y: 317, distance: 206.8
click at [911, 316] on div "view details" at bounding box center [910, 311] width 127 height 14
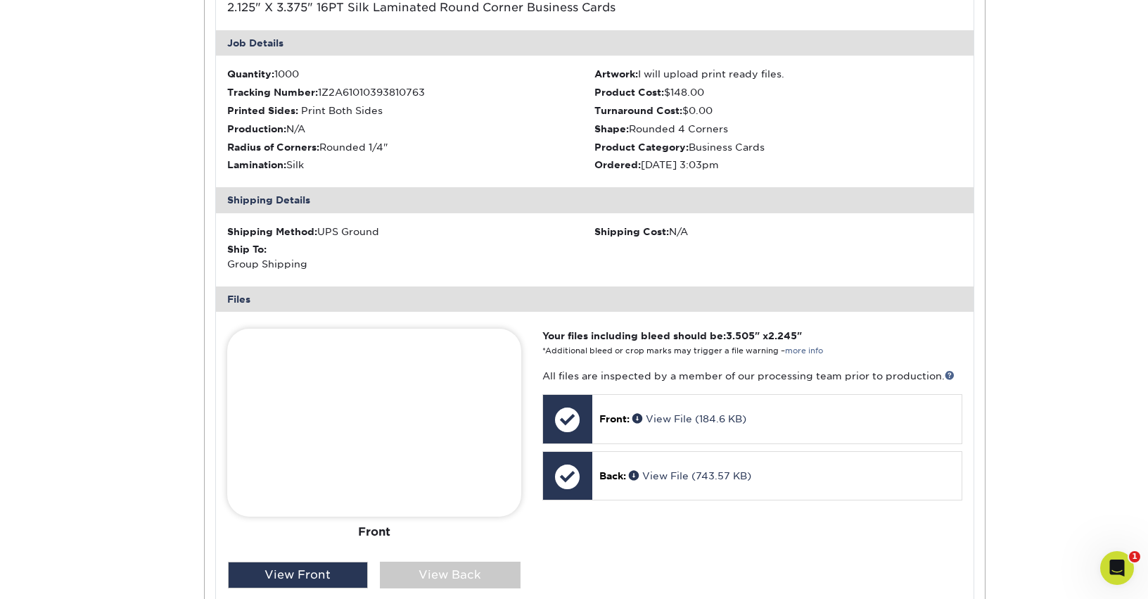
scroll to position [2602, 0]
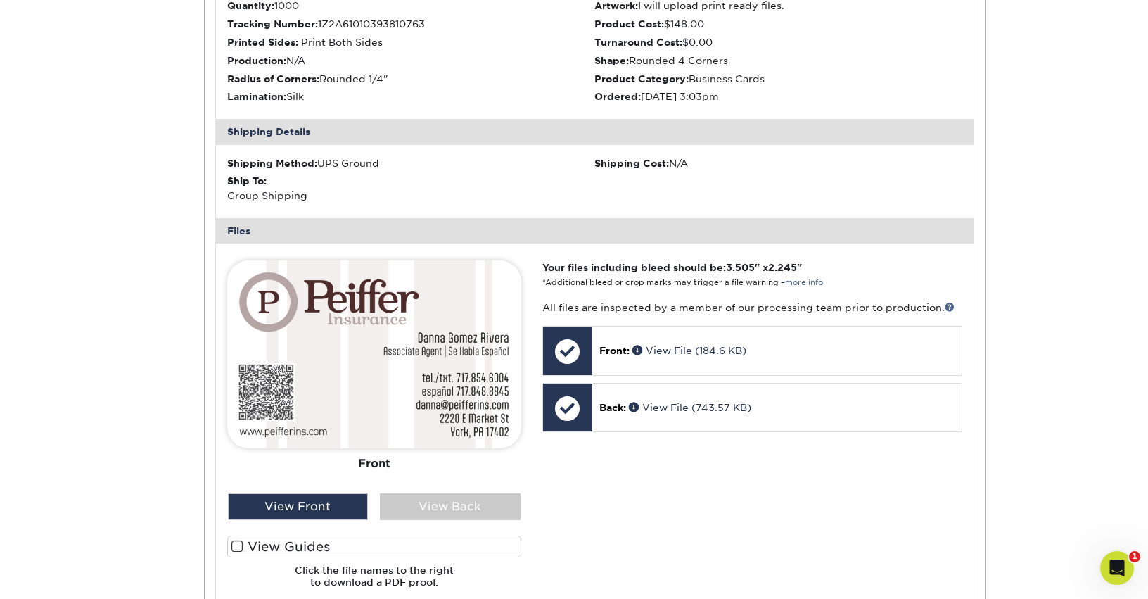
drag, startPoint x: 466, startPoint y: 468, endPoint x: 455, endPoint y: 492, distance: 25.8
click at [466, 470] on div "Front" at bounding box center [374, 463] width 294 height 31
click at [455, 492] on div "Front Back" at bounding box center [374, 376] width 294 height 233
click at [452, 502] on div "View Back" at bounding box center [450, 506] width 141 height 27
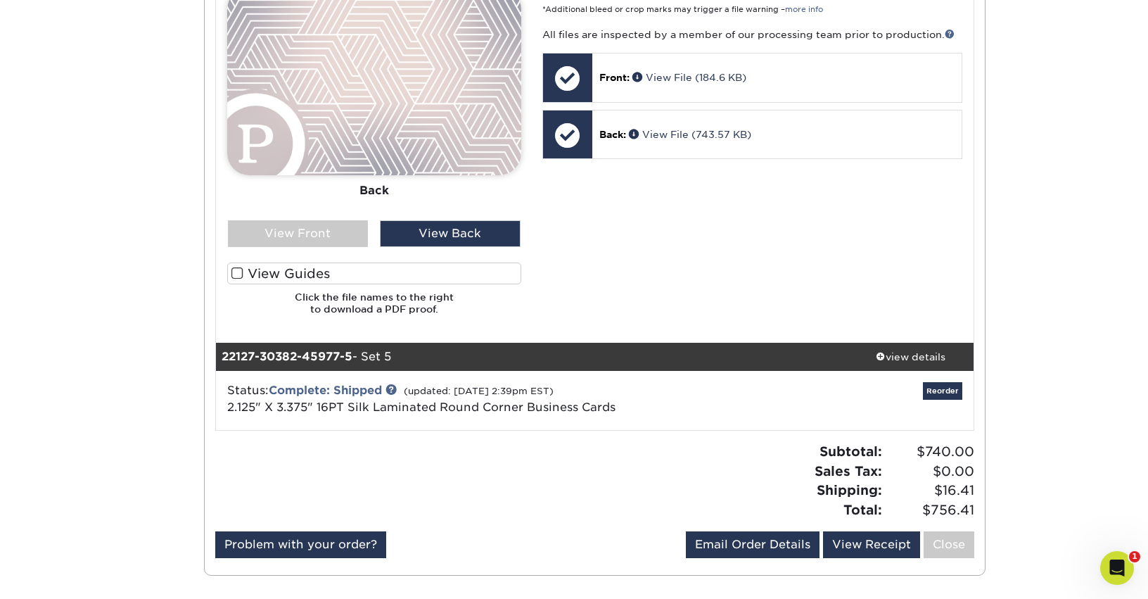
scroll to position [2954, 0]
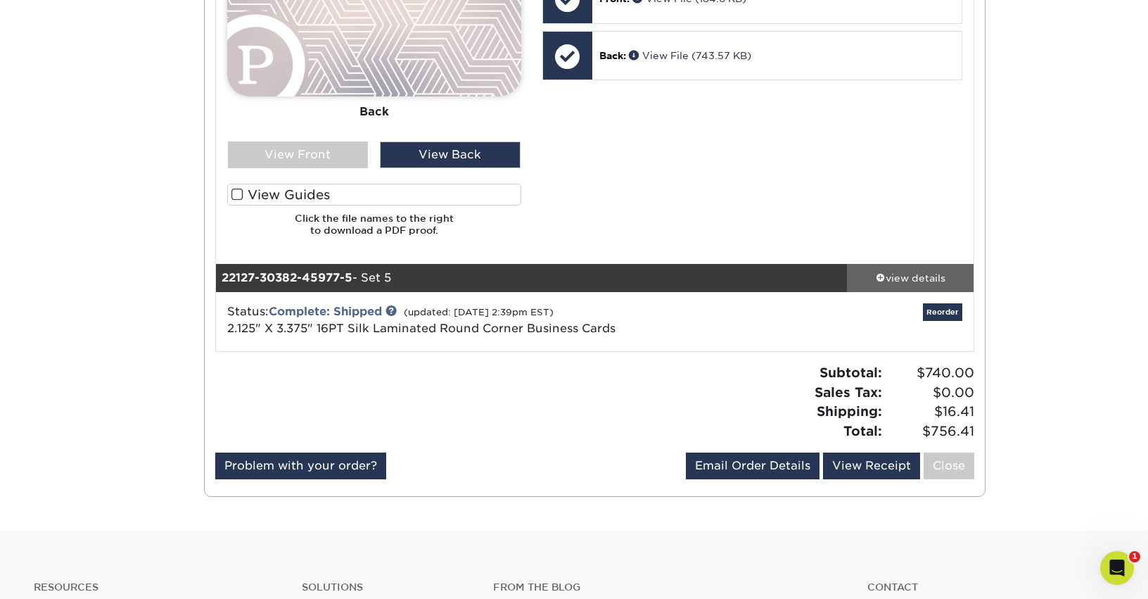
click at [891, 269] on link "view details" at bounding box center [910, 278] width 127 height 28
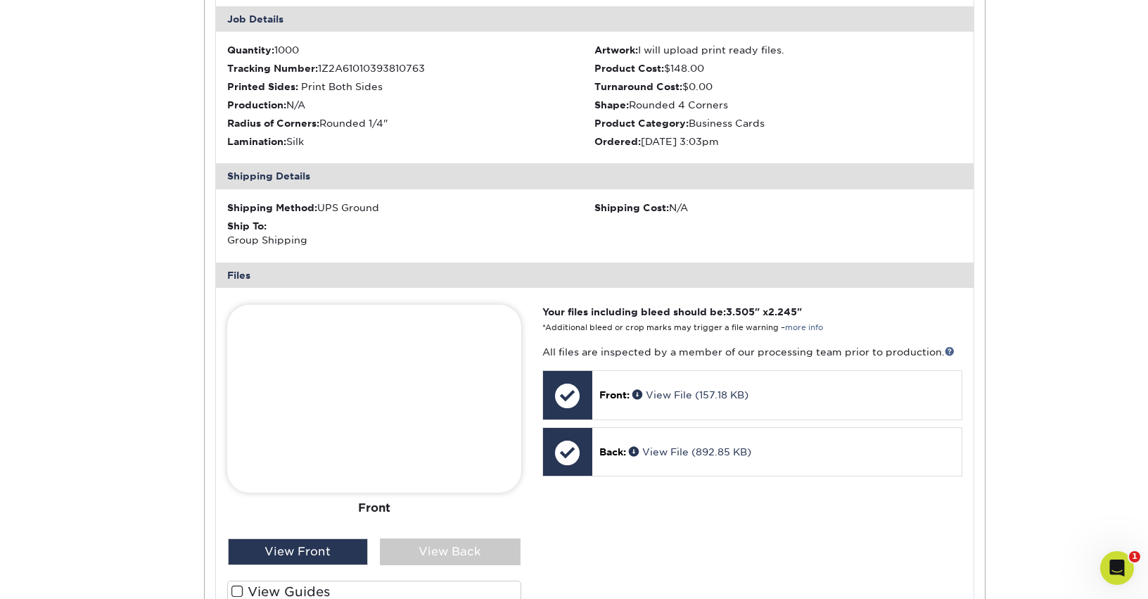
scroll to position [3376, 0]
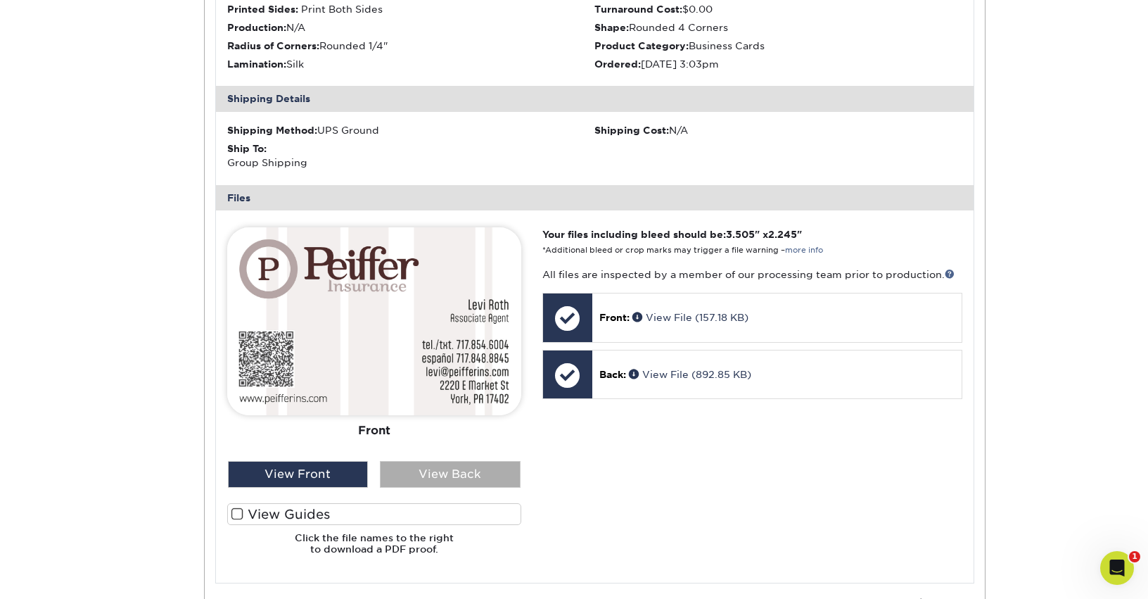
click at [440, 466] on div "View Back" at bounding box center [450, 474] width 141 height 27
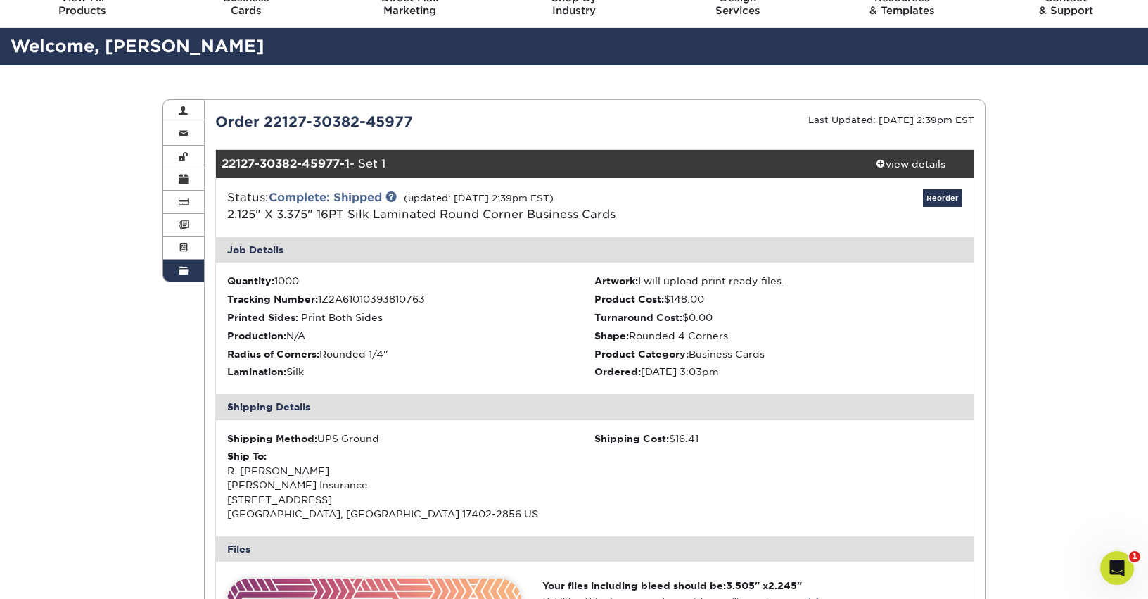
scroll to position [0, 0]
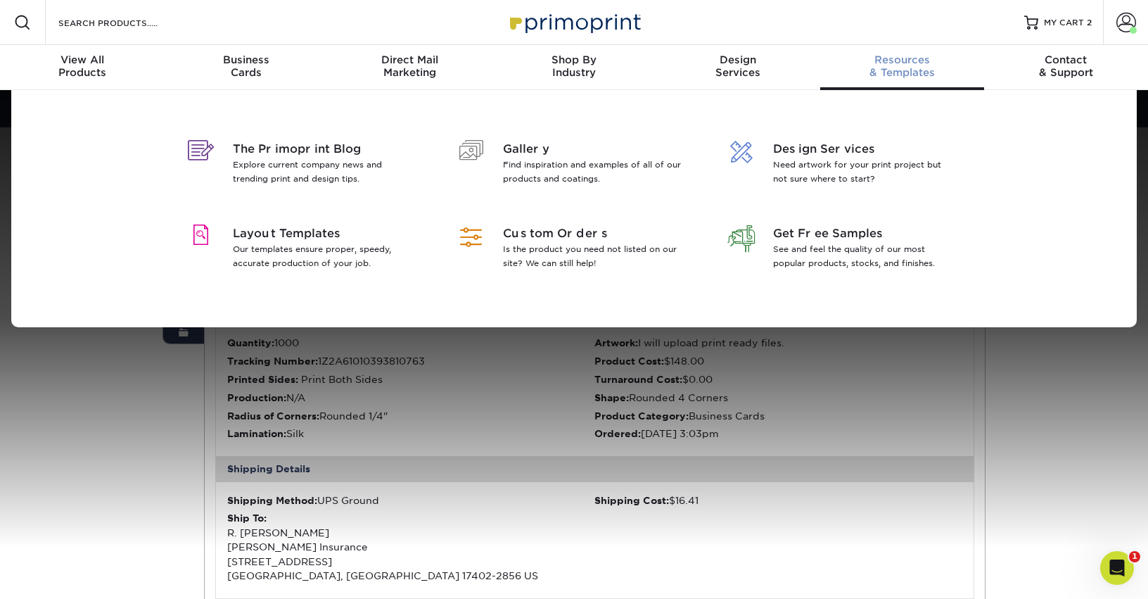
click at [896, 62] on span "Resources" at bounding box center [902, 59] width 164 height 13
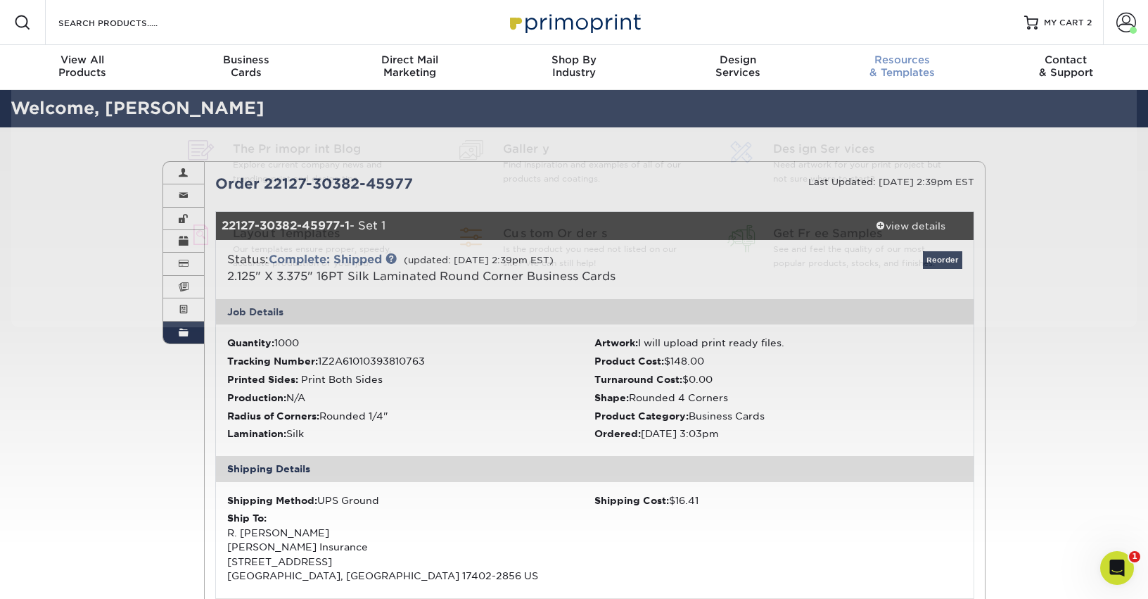
click at [890, 70] on div "Resources & Templates" at bounding box center [902, 65] width 164 height 25
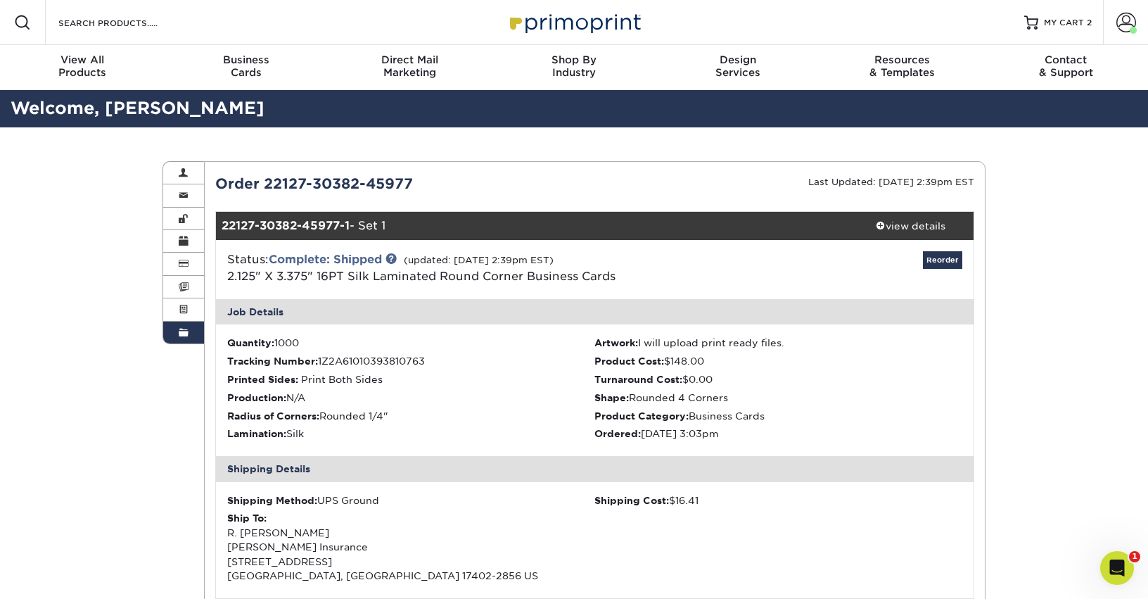
drag, startPoint x: 167, startPoint y: 445, endPoint x: 179, endPoint y: 390, distance: 56.2
click at [189, 172] on link "Account Overview" at bounding box center [183, 173] width 41 height 23
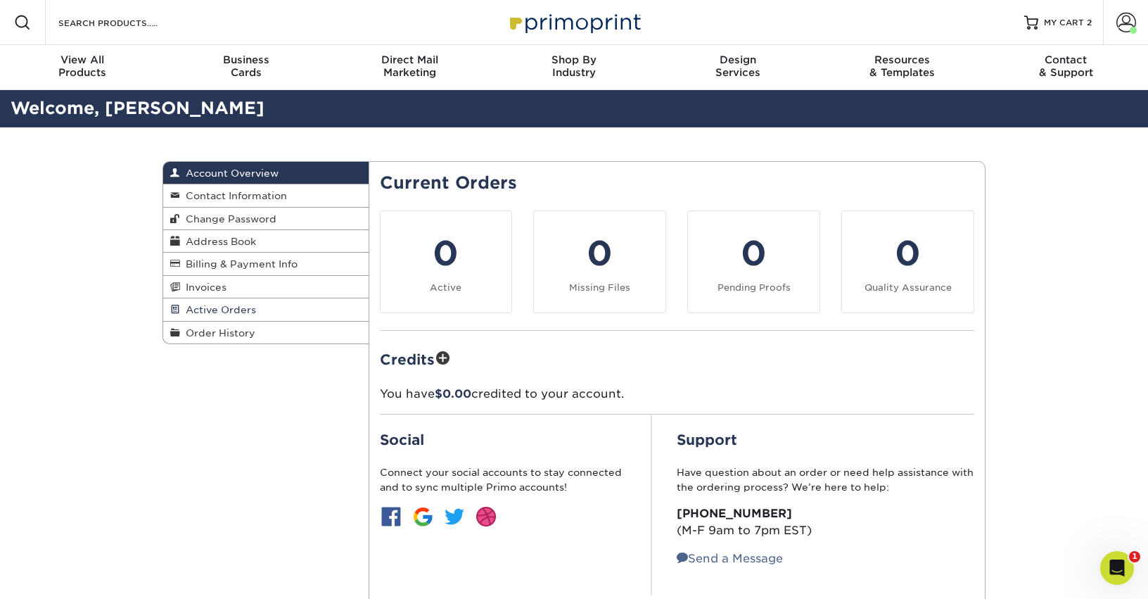
click at [218, 307] on span "Active Orders" at bounding box center [218, 309] width 76 height 11
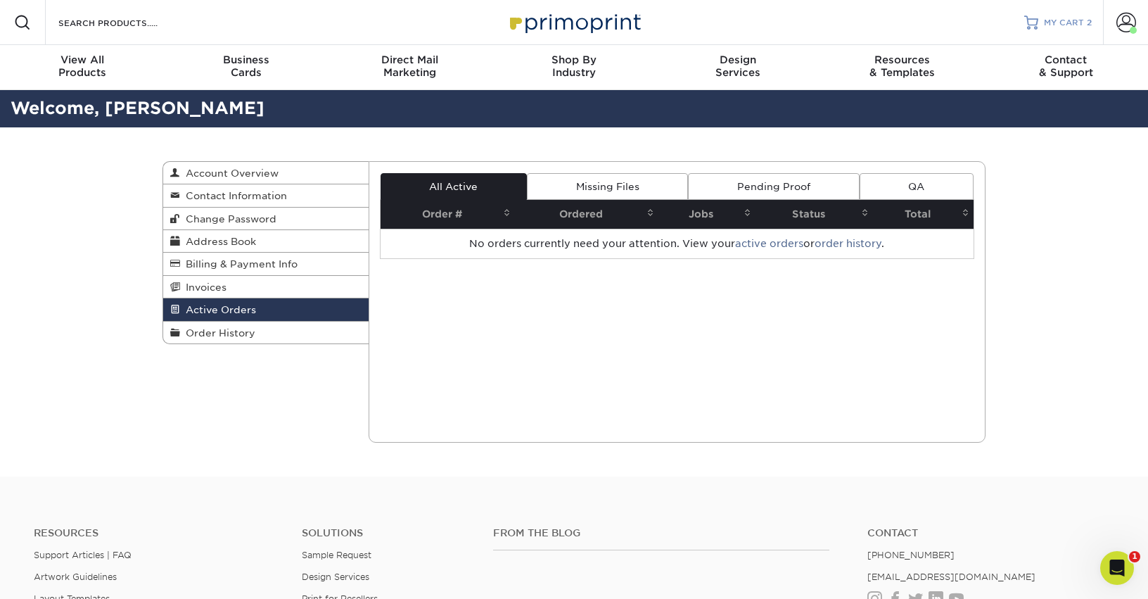
click at [1060, 21] on span "MY CART" at bounding box center [1064, 23] width 40 height 12
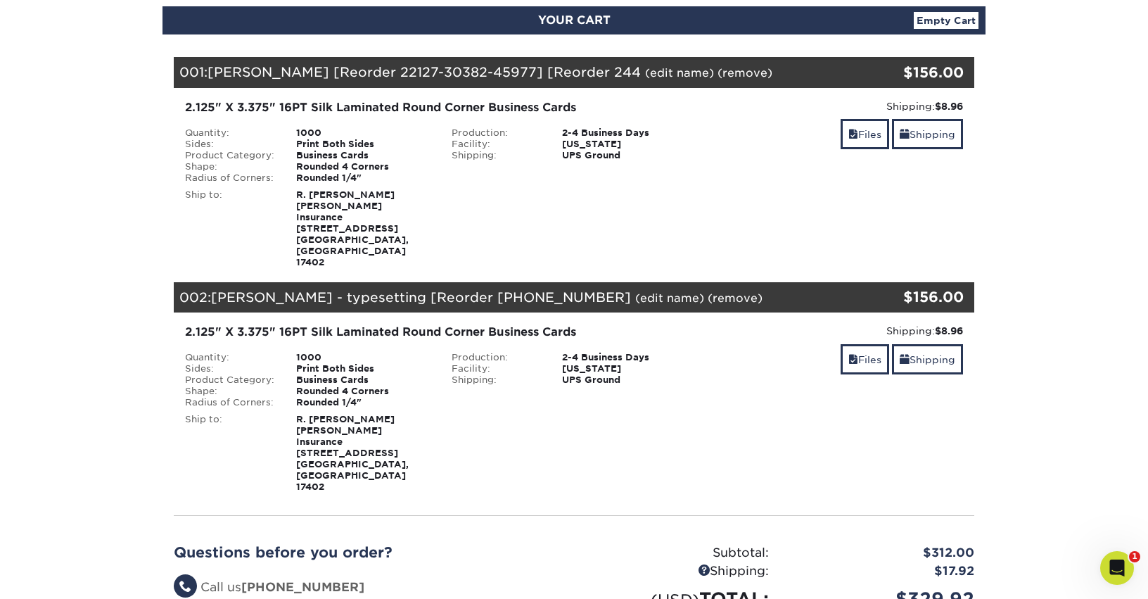
scroll to position [281, 0]
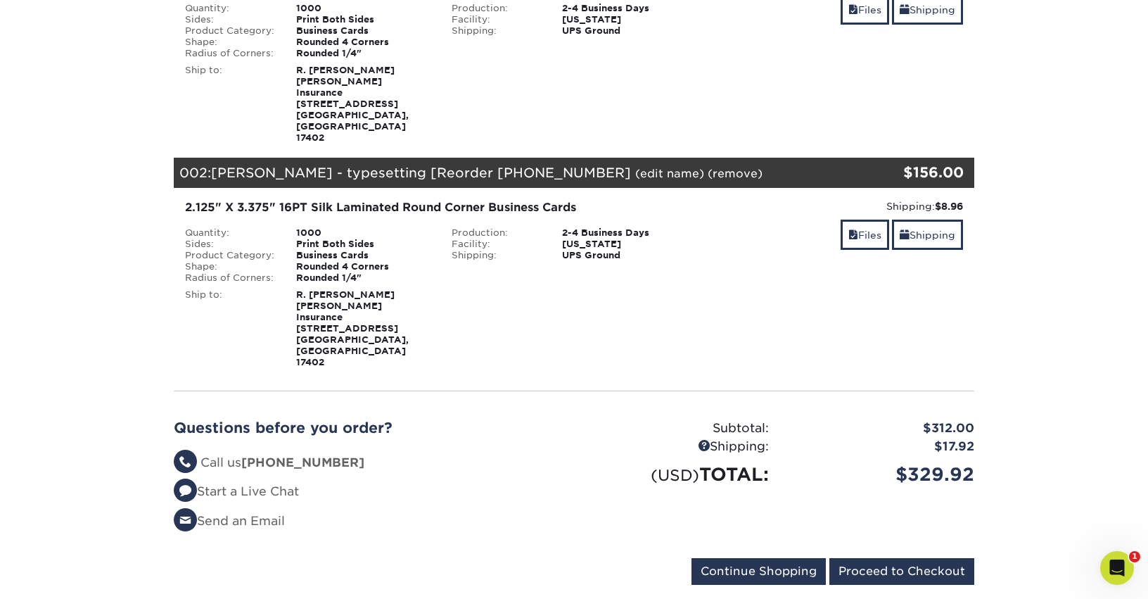
click at [231, 512] on li "Send an Email" at bounding box center [369, 521] width 390 height 18
click at [231, 513] on link "Send an Email" at bounding box center [229, 520] width 111 height 14
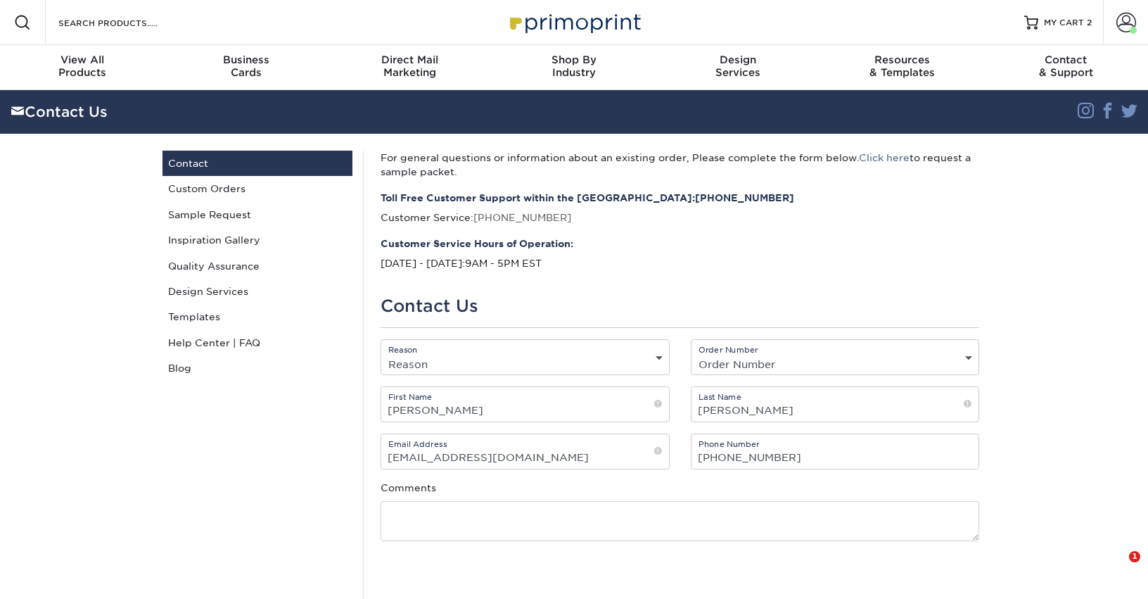
click at [309, 475] on div "Contact Us Contact Custom Orders Sample Request Inspiration Gallery Quality Ass…" at bounding box center [257, 403] width 211 height 504
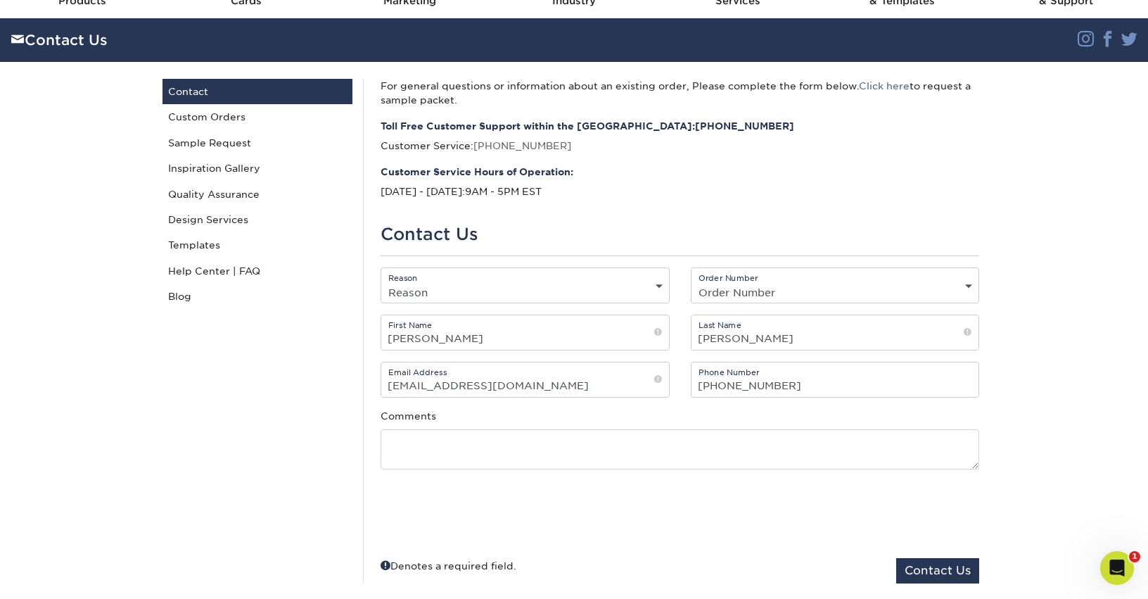
scroll to position [141, 0]
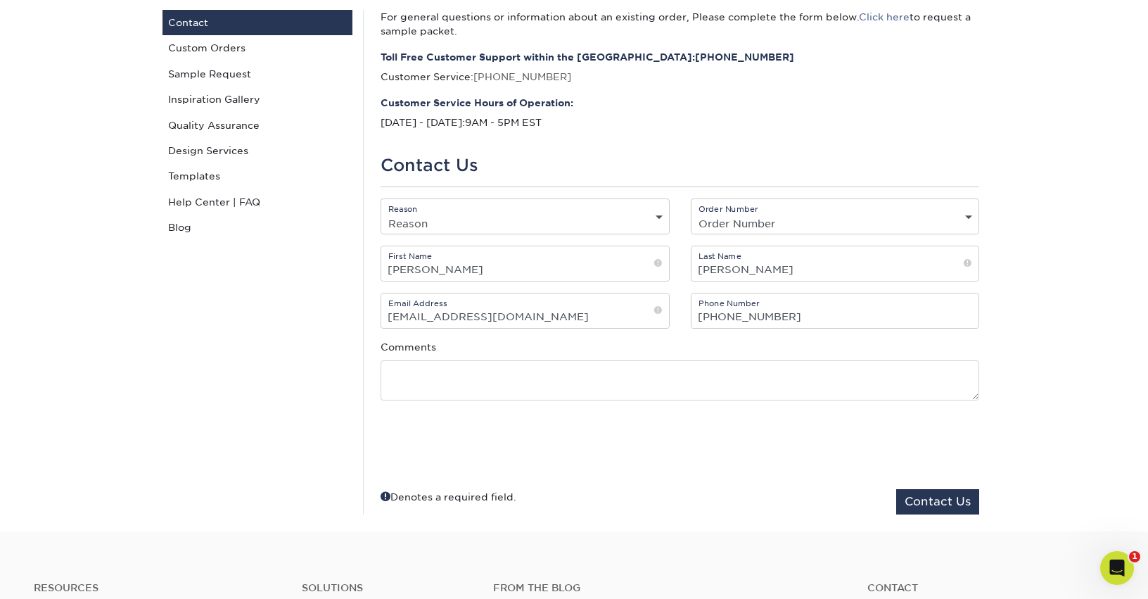
click at [742, 217] on select "Order Number Not Available 25228-51918-45977 2444-40737-45977 23419-101924-4597…" at bounding box center [835, 223] width 288 height 20
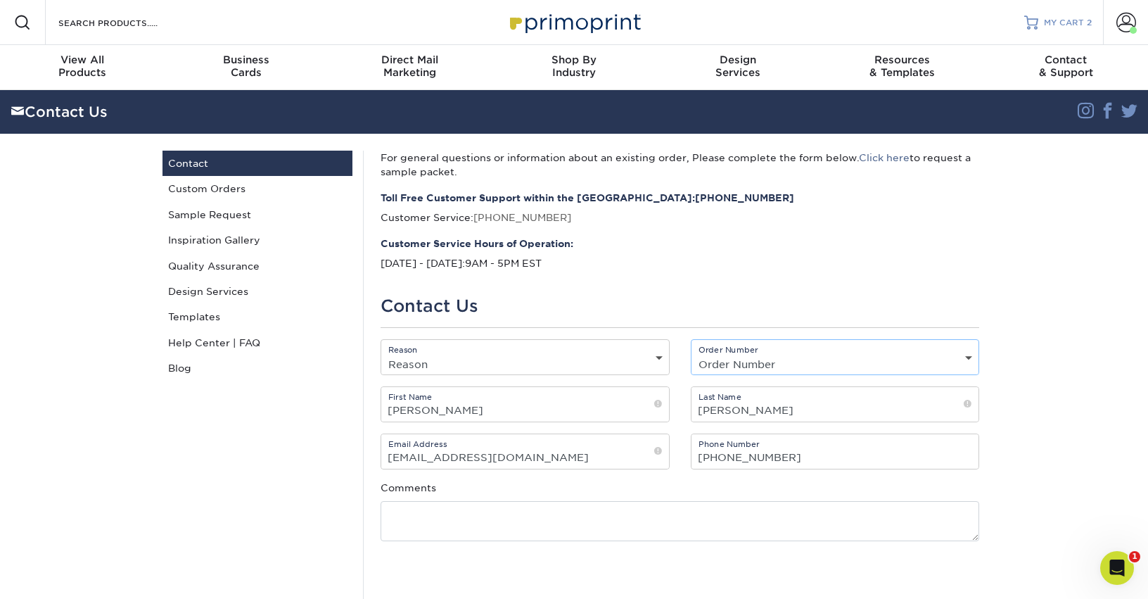
click at [1085, 25] on div "MY CART 2" at bounding box center [1068, 23] width 48 height 12
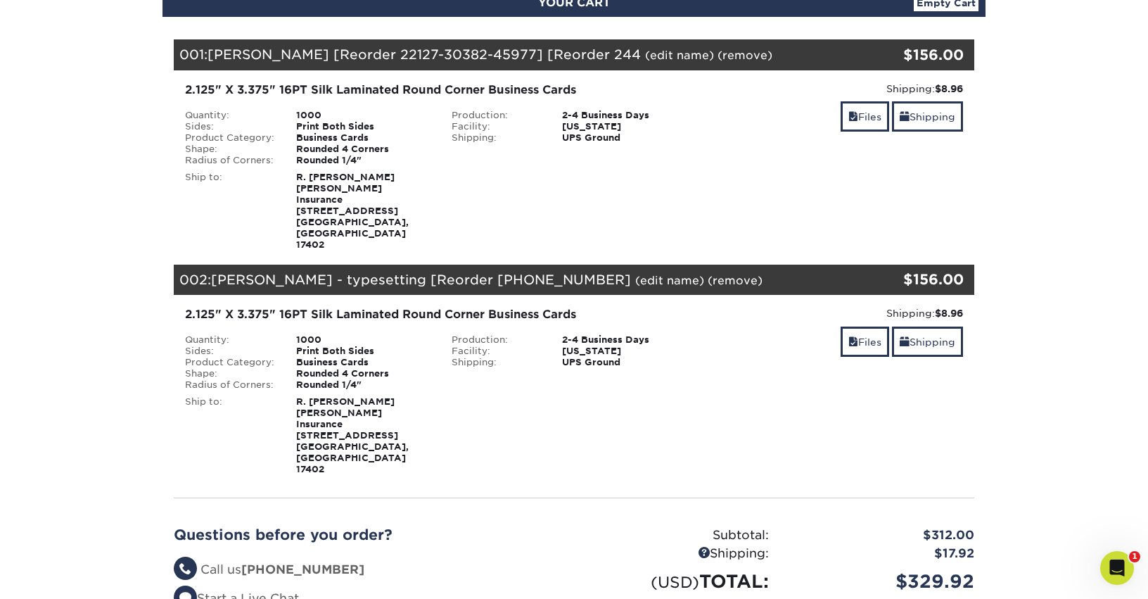
scroll to position [141, 0]
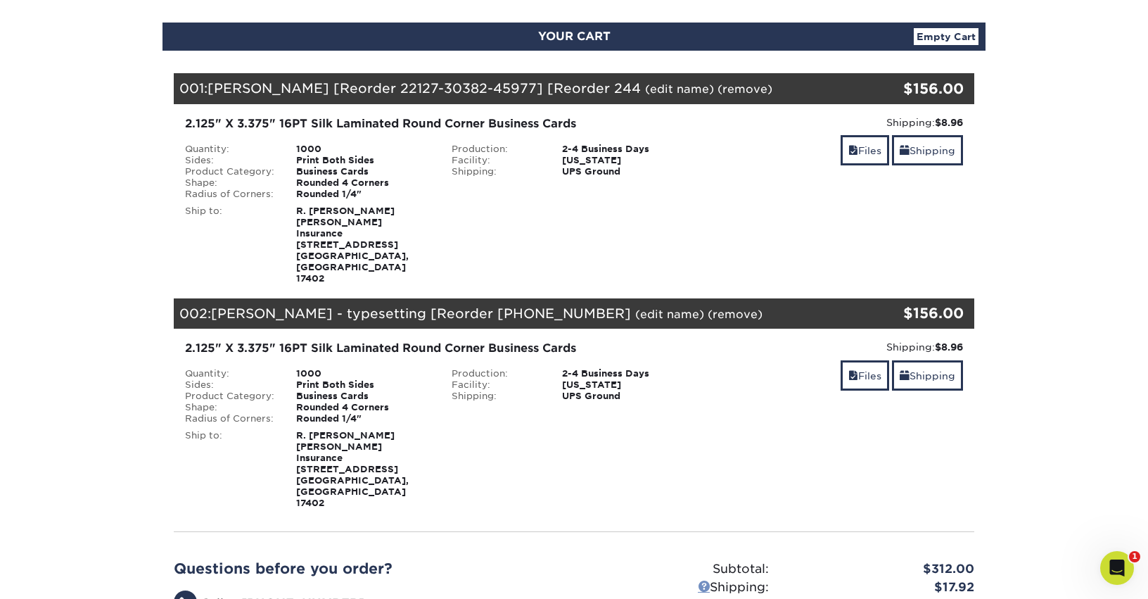
click at [698, 580] on link at bounding box center [704, 586] width 12 height 12
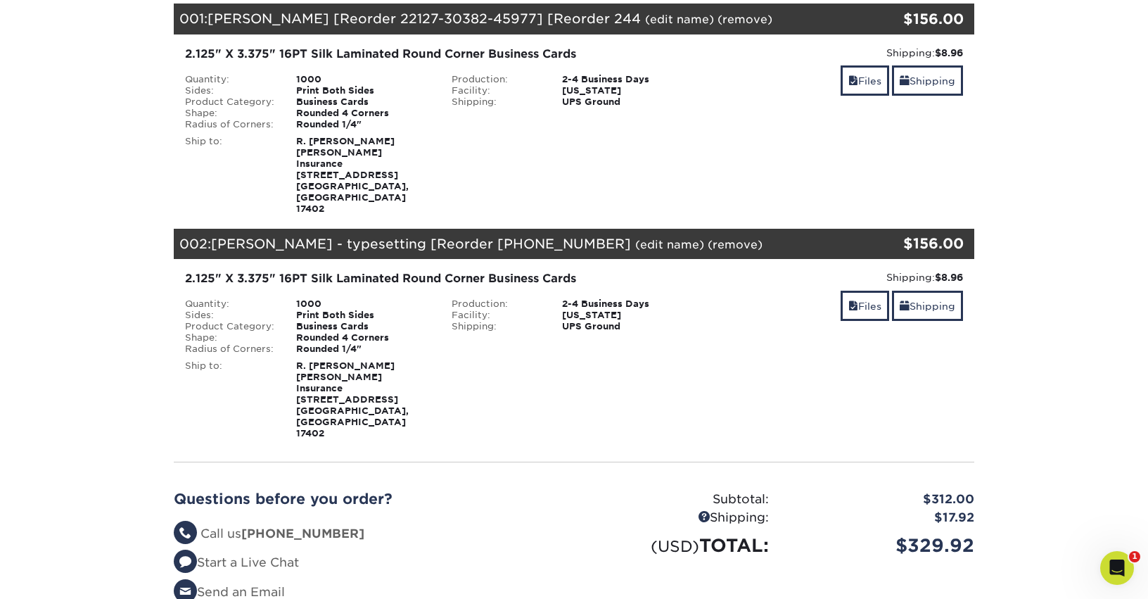
scroll to position [0, 0]
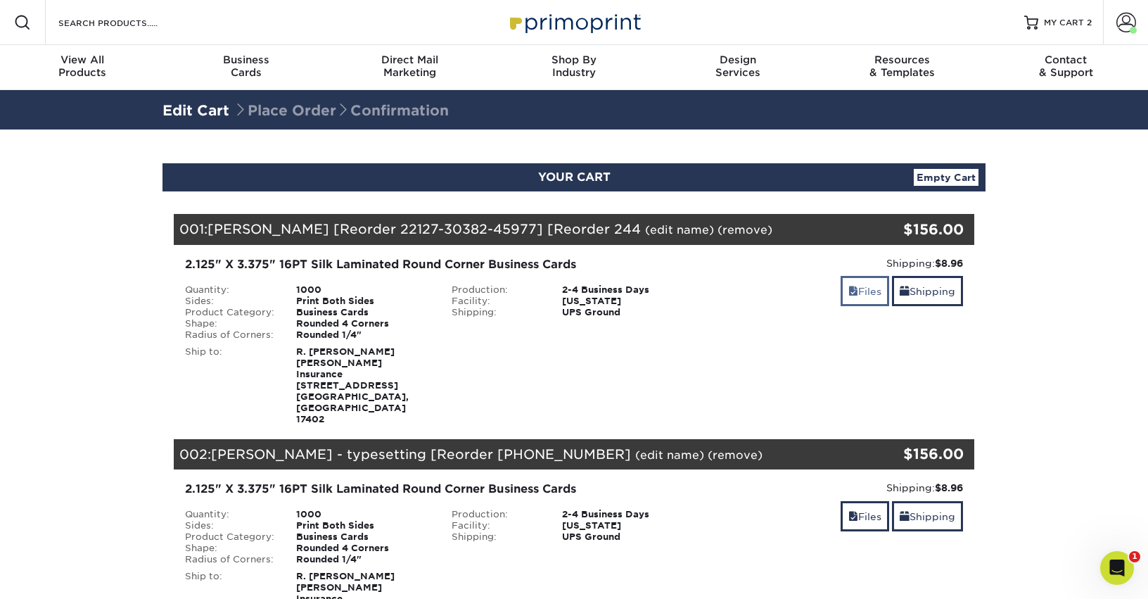
drag, startPoint x: 831, startPoint y: 283, endPoint x: 859, endPoint y: 292, distance: 28.7
click at [831, 283] on div "Files Shipping" at bounding box center [839, 292] width 245 height 33
click at [859, 293] on link "Files" at bounding box center [865, 291] width 49 height 30
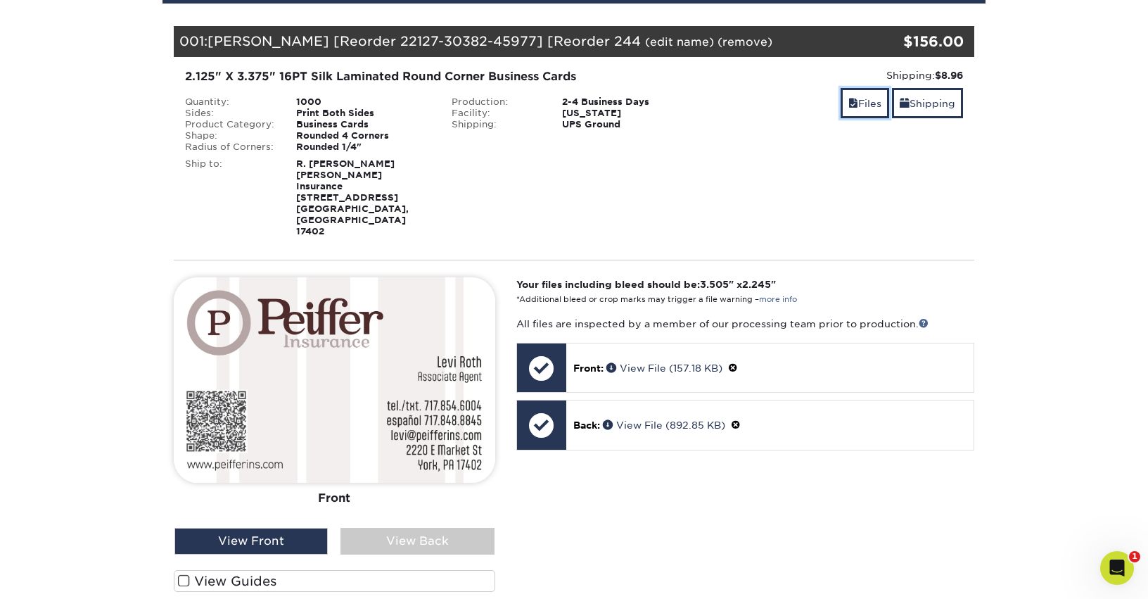
scroll to position [352, 0]
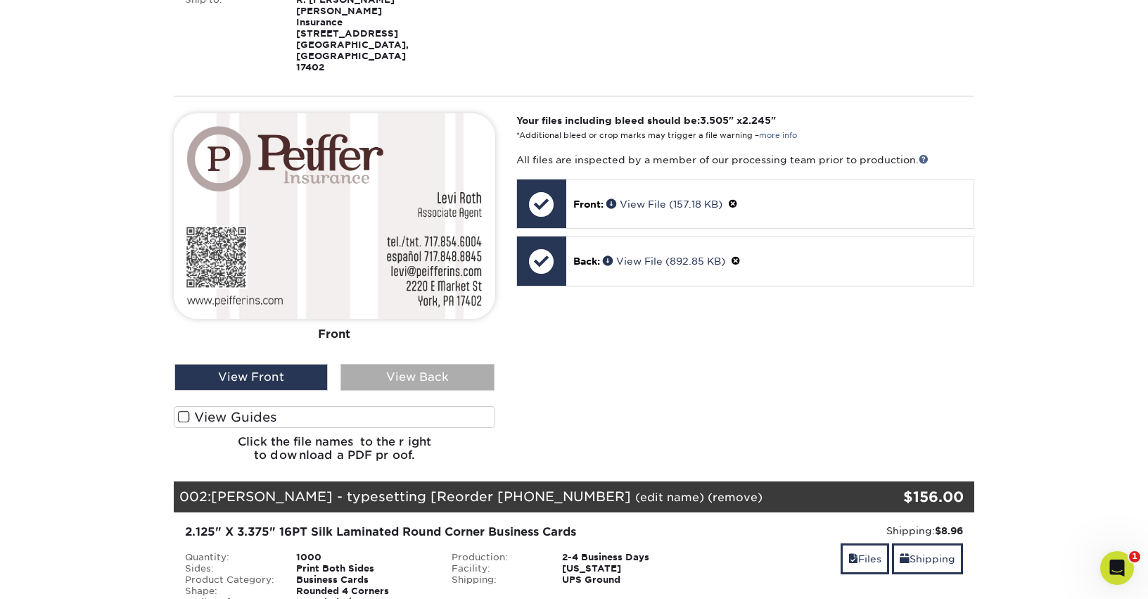
click at [400, 364] on div "View Back" at bounding box center [416, 377] width 153 height 27
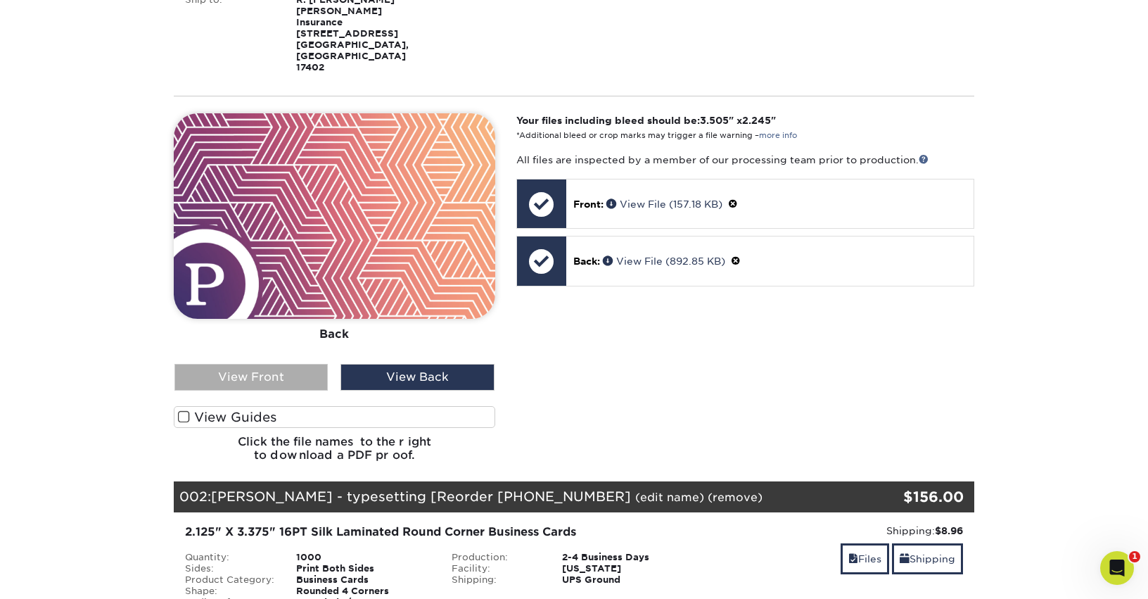
click at [302, 364] on div "View Front" at bounding box center [250, 377] width 153 height 27
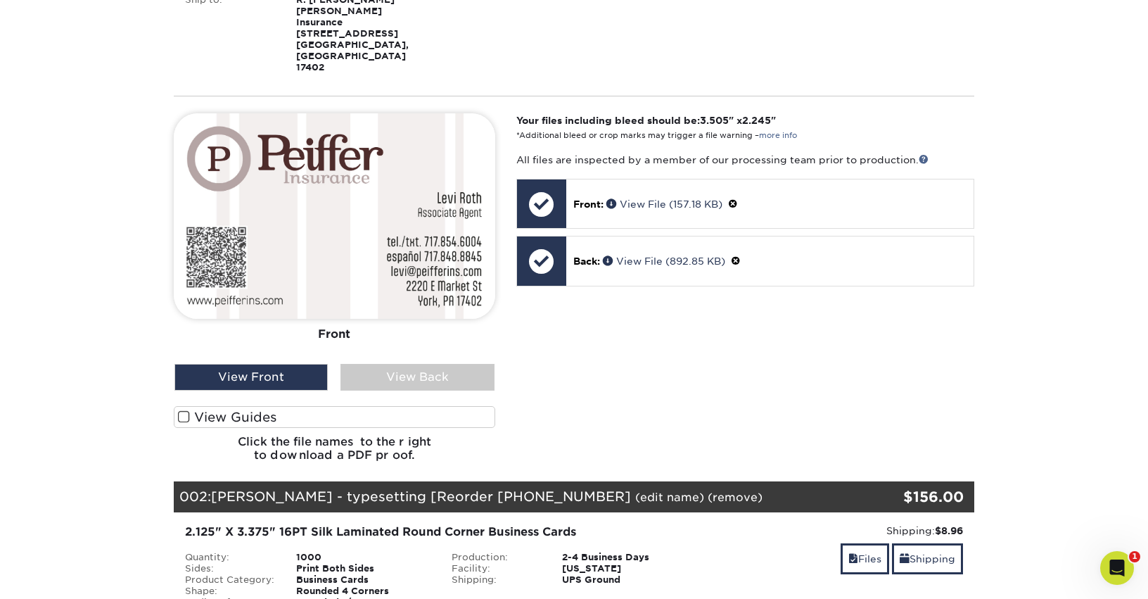
click at [243, 406] on label "View Guides" at bounding box center [334, 417] width 321 height 22
click at [0, 0] on input "View Guides" at bounding box center [0, 0] width 0 height 0
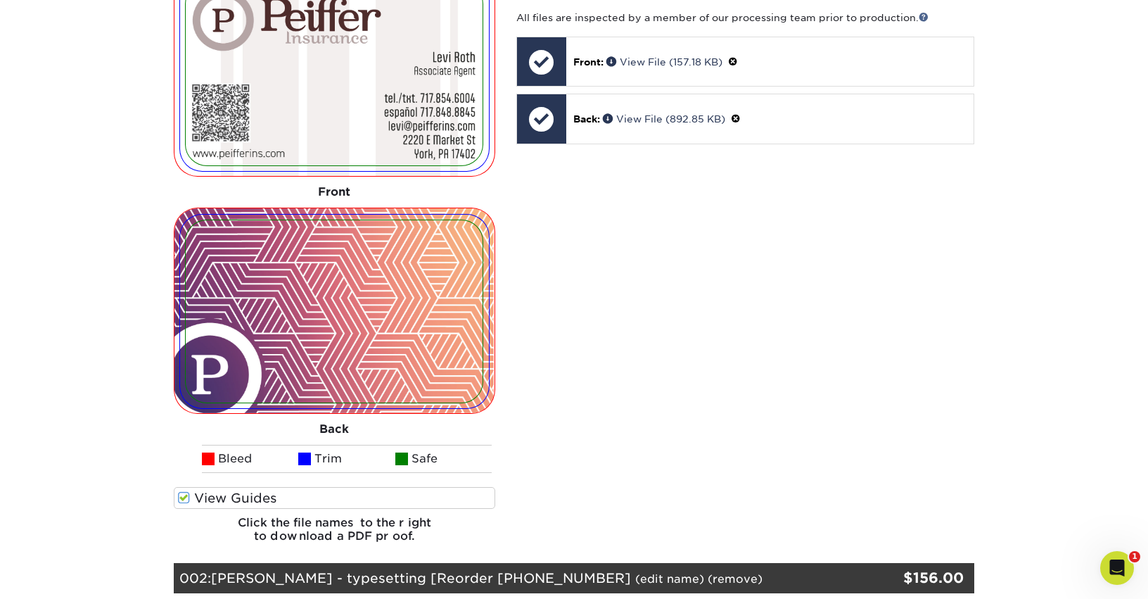
scroll to position [563, 0]
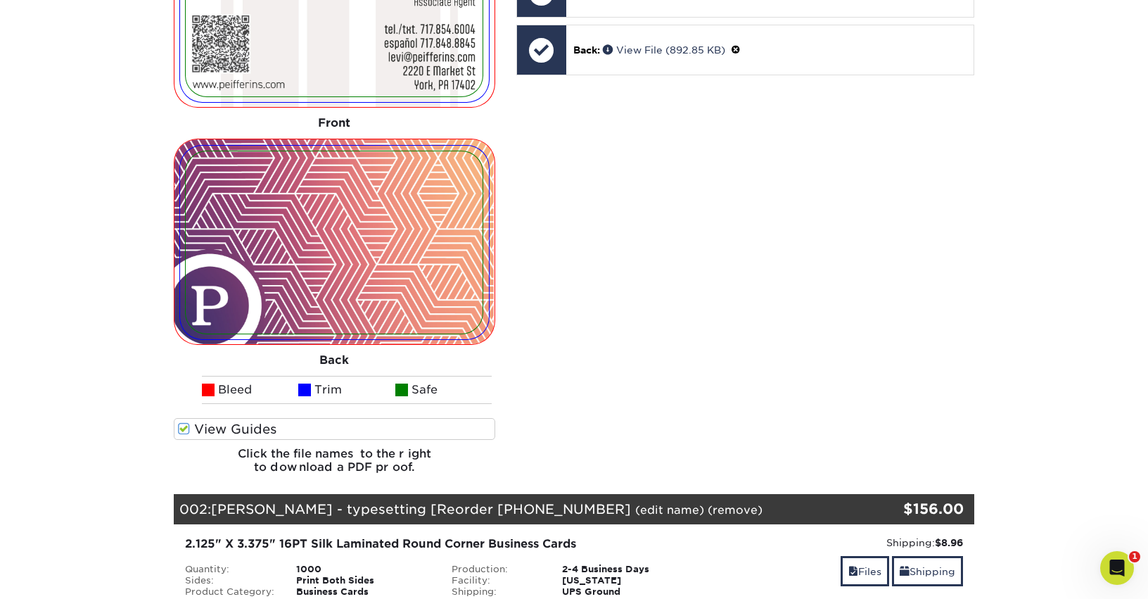
click at [185, 422] on span at bounding box center [184, 428] width 12 height 13
click at [0, 0] on input "View Guides" at bounding box center [0, 0] width 0 height 0
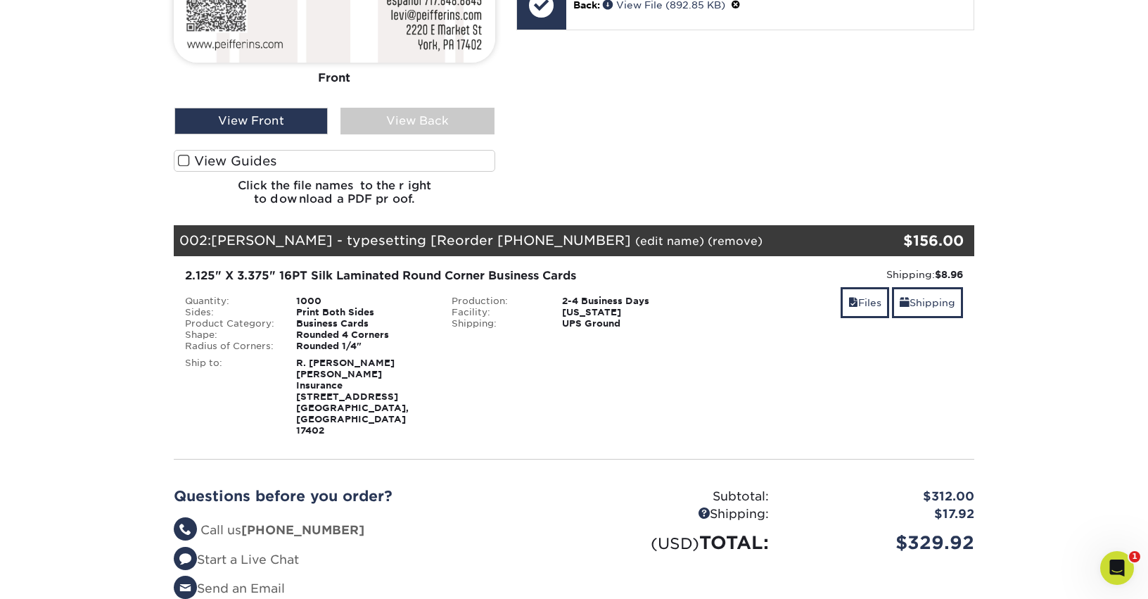
scroll to position [621, 0]
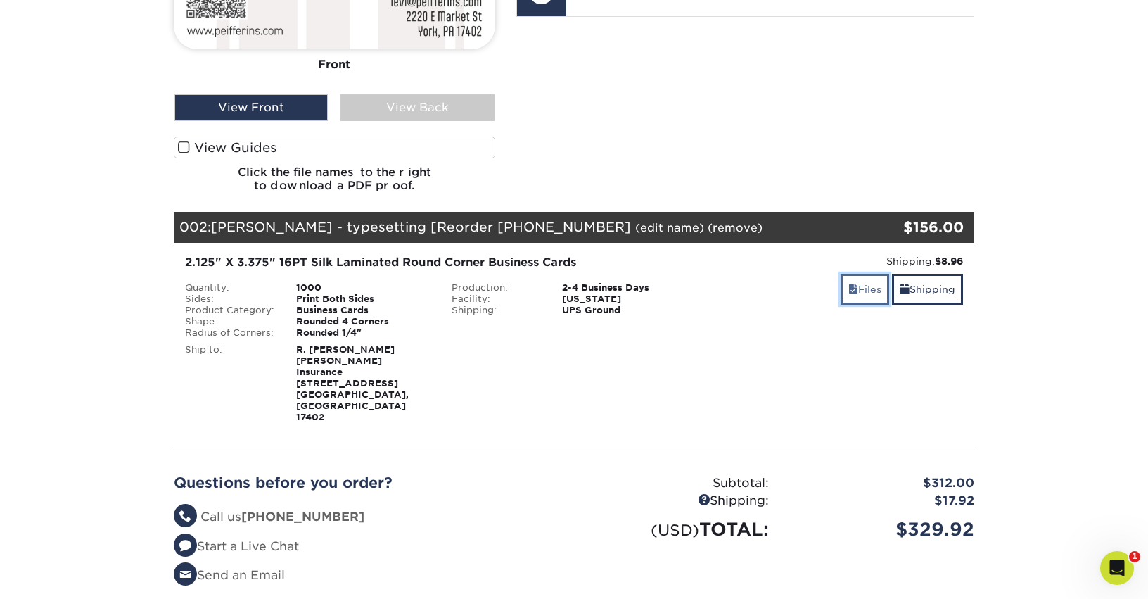
click at [848, 283] on span at bounding box center [853, 288] width 10 height 11
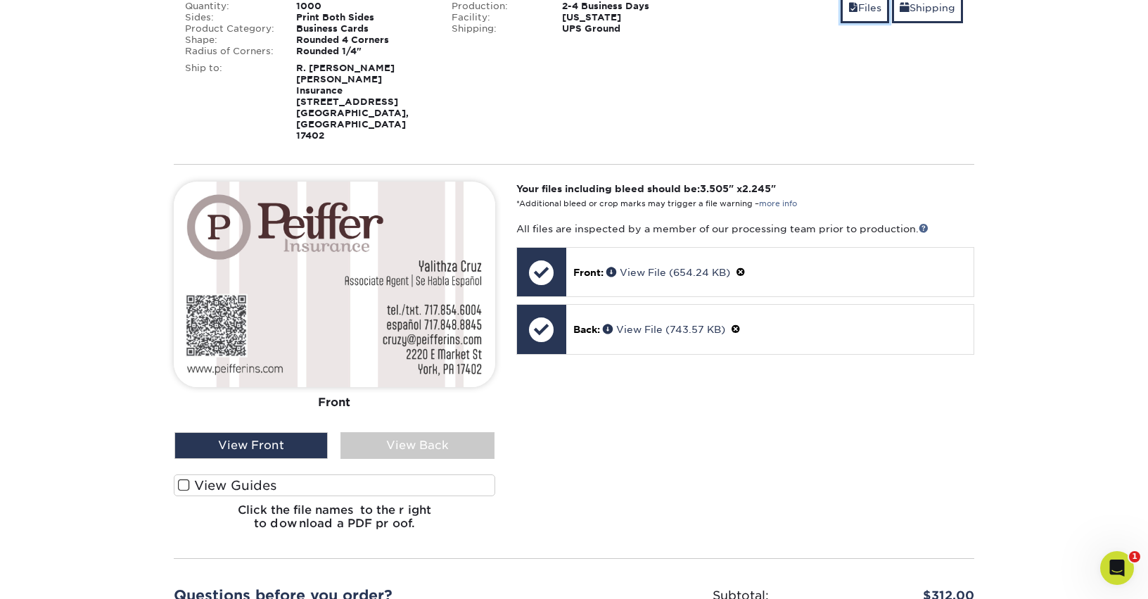
scroll to position [762, 0]
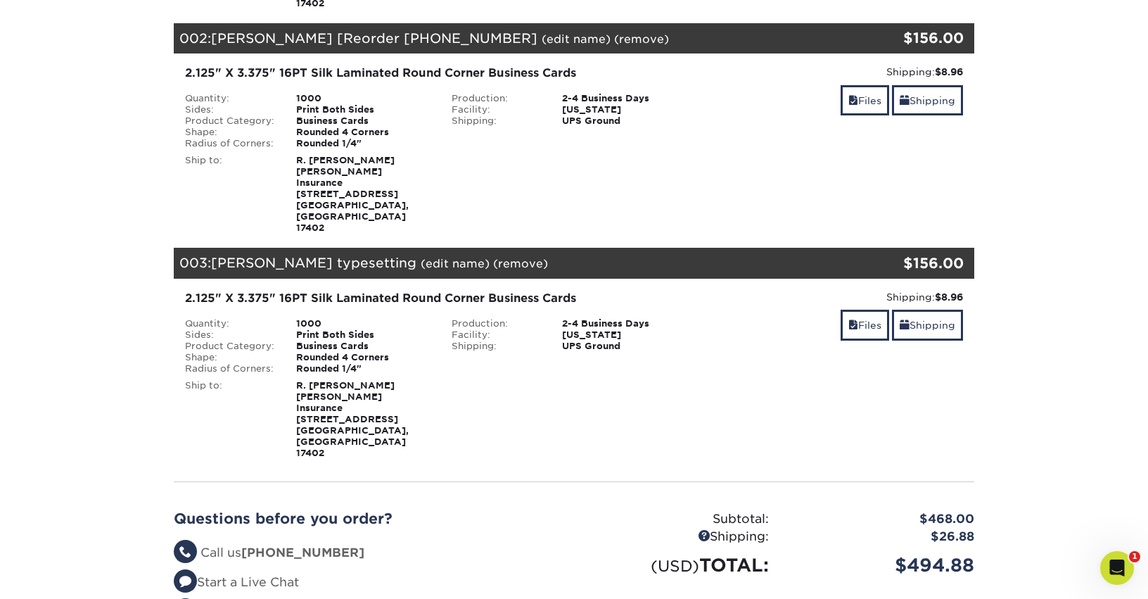
scroll to position [422, 0]
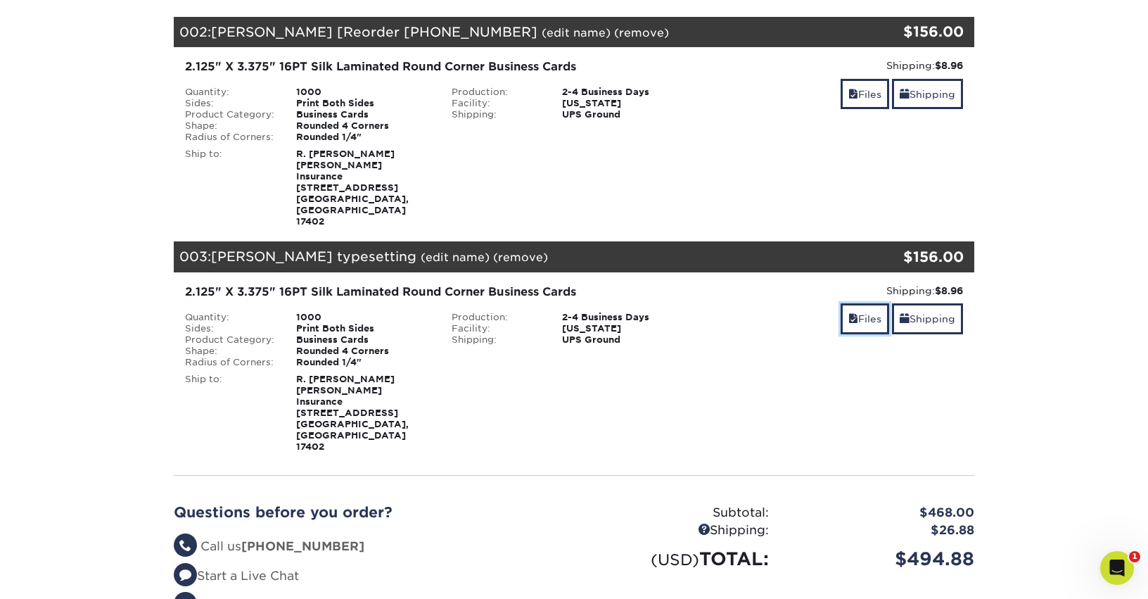
drag, startPoint x: 841, startPoint y: 253, endPoint x: 824, endPoint y: 257, distance: 17.4
click at [841, 303] on link "Files" at bounding box center [865, 318] width 49 height 30
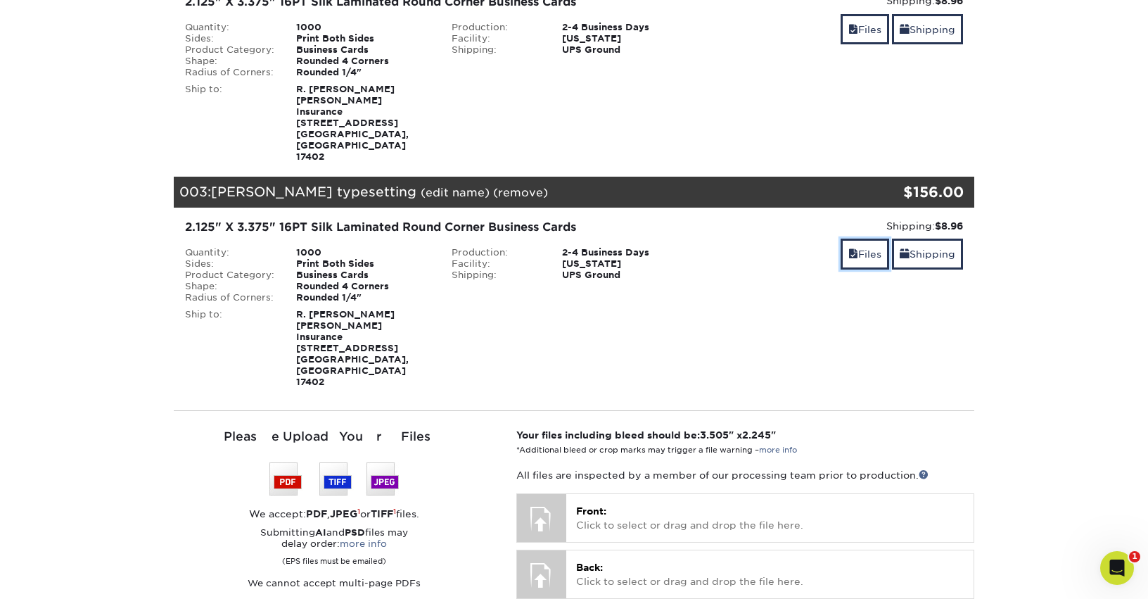
scroll to position [563, 0]
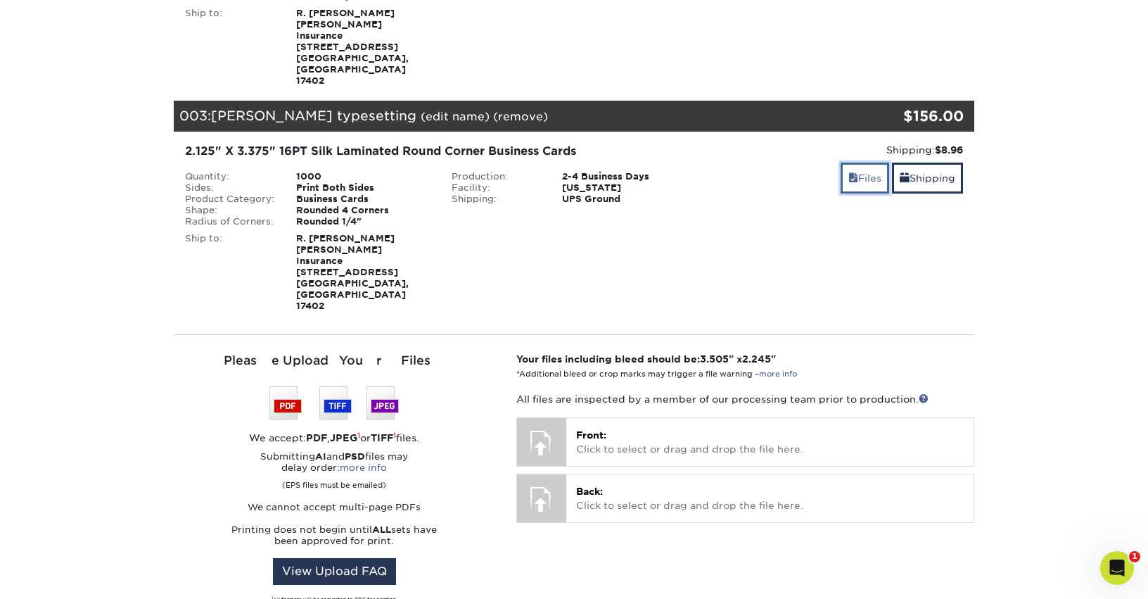
click at [848, 172] on span at bounding box center [853, 177] width 10 height 11
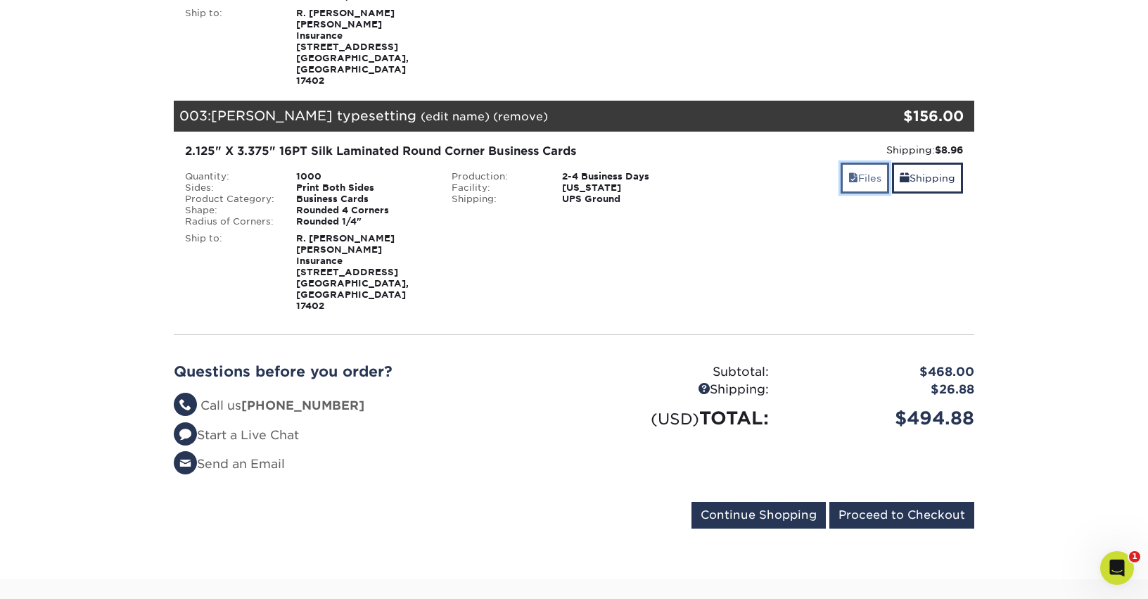
click at [848, 172] on span at bounding box center [853, 177] width 10 height 11
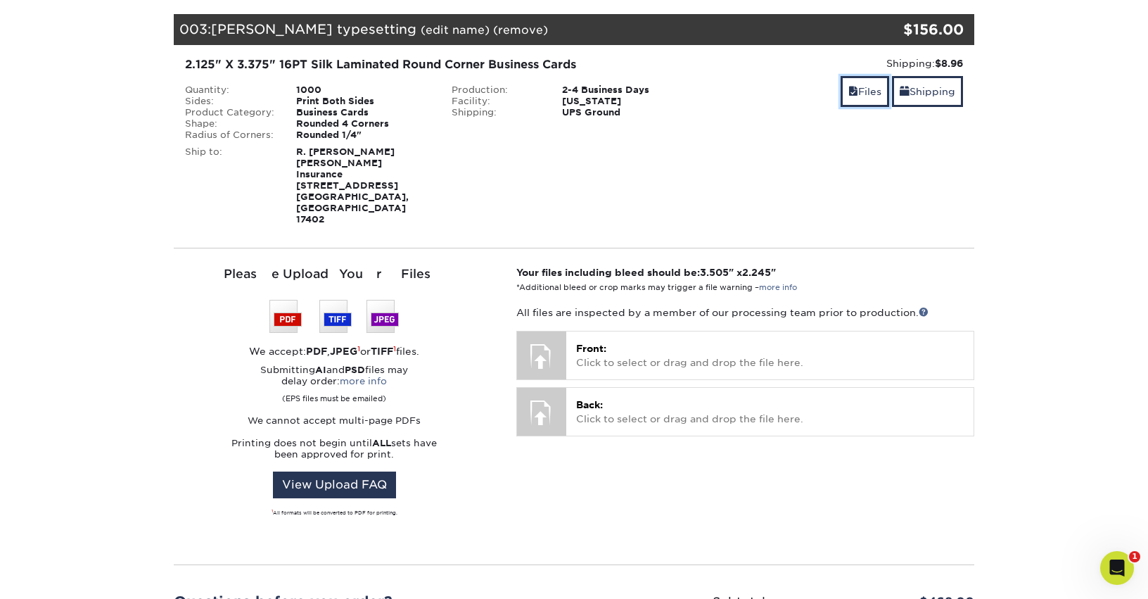
scroll to position [774, 0]
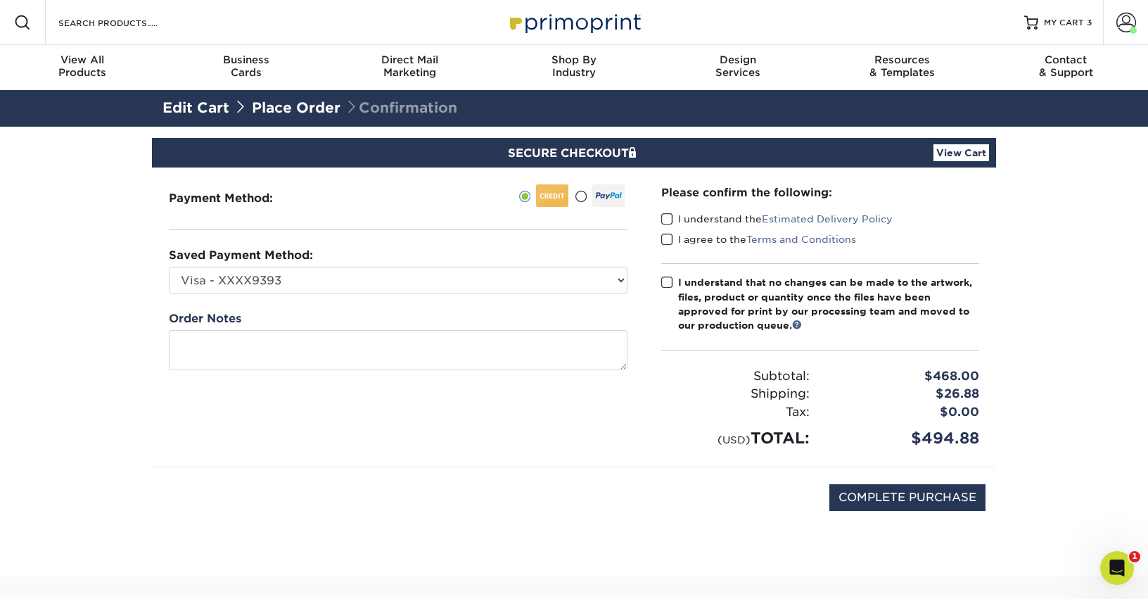
click at [663, 219] on span at bounding box center [667, 218] width 12 height 13
click at [0, 0] on input "I understand the Estimated Delivery Policy" at bounding box center [0, 0] width 0 height 0
click at [663, 236] on span at bounding box center [667, 239] width 12 height 13
click at [0, 0] on input "I agree to the Terms and Conditions" at bounding box center [0, 0] width 0 height 0
click at [662, 283] on span at bounding box center [667, 282] width 12 height 13
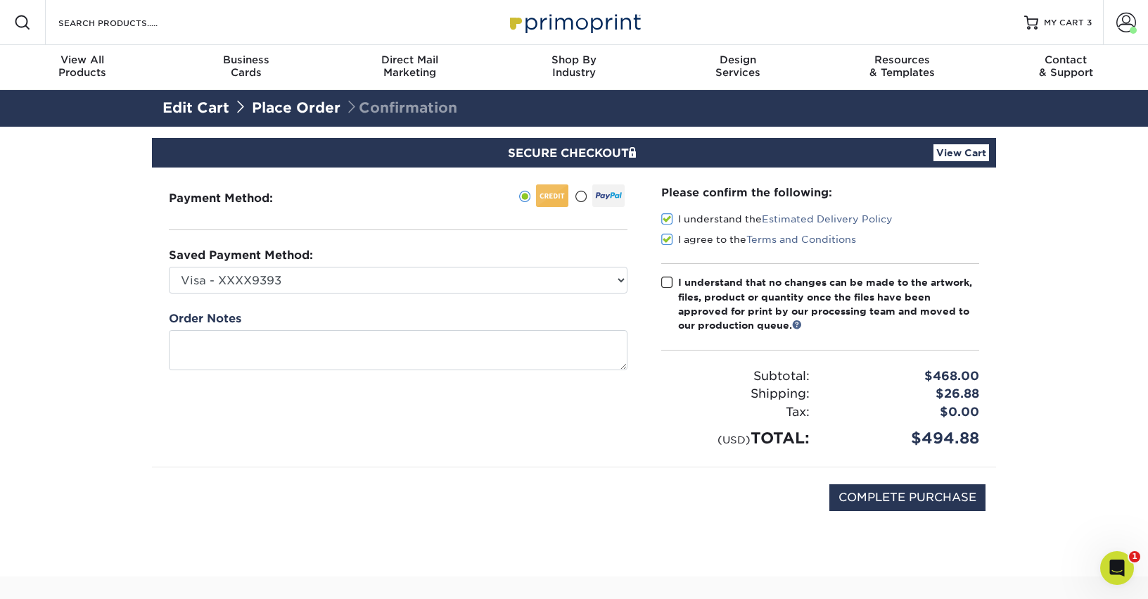
click at [0, 0] on input "I understand that no changes can be made to the artwork, files, product or quan…" at bounding box center [0, 0] width 0 height 0
click at [916, 502] on input "COMPLETE PURCHASE" at bounding box center [907, 497] width 156 height 27
type input "PROCESSING, PLEASE WAIT..."
